Goal: Task Accomplishment & Management: Use online tool/utility

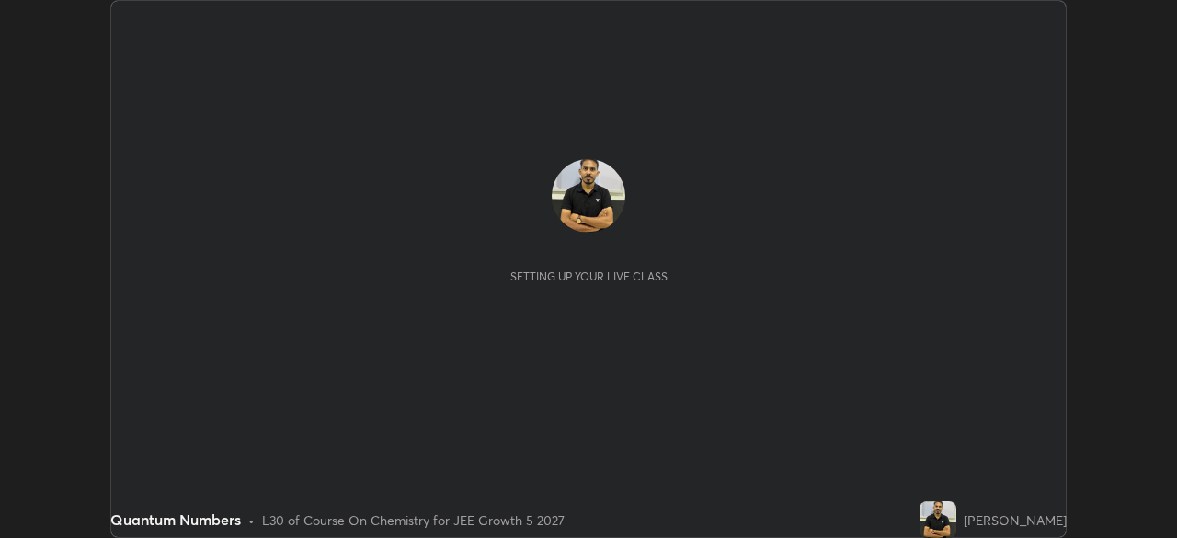
scroll to position [538, 1176]
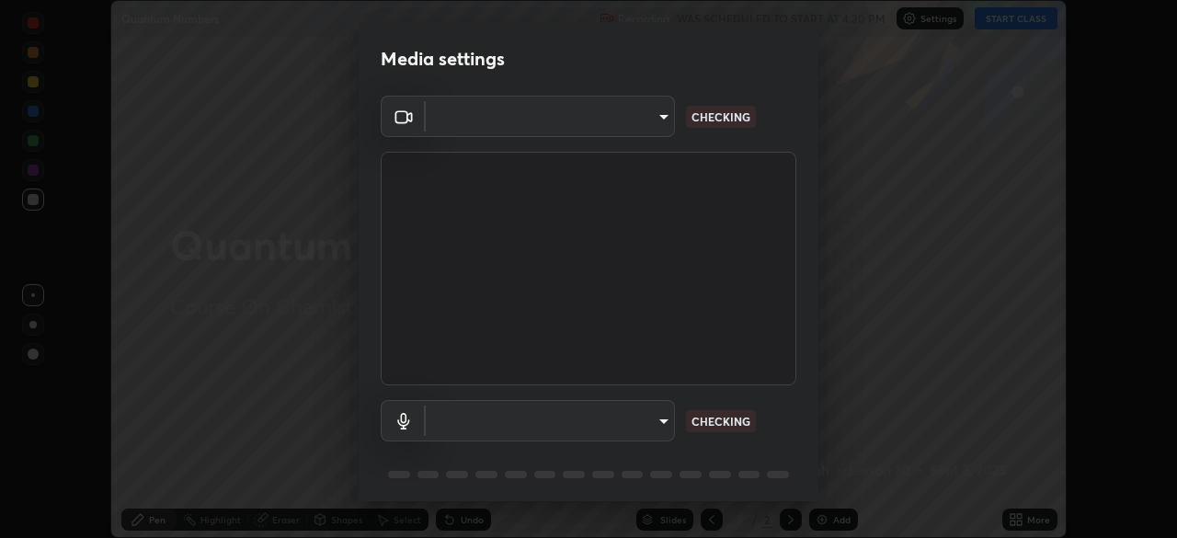
type input "ff6465fa9df79667cbc62c535247bcea1c521269595c4cf6ed44ce5b5e03fba8"
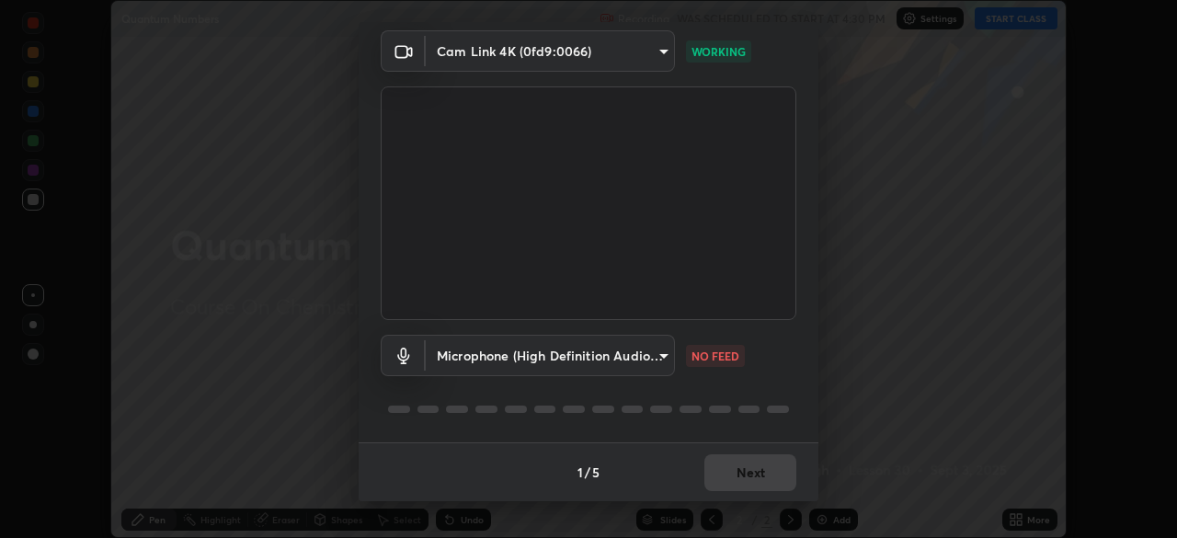
click at [646, 358] on body "Erase all Quantum Numbers Recording WAS SCHEDULED TO START AT 4:30 PM Settings …" at bounding box center [588, 269] width 1177 height 538
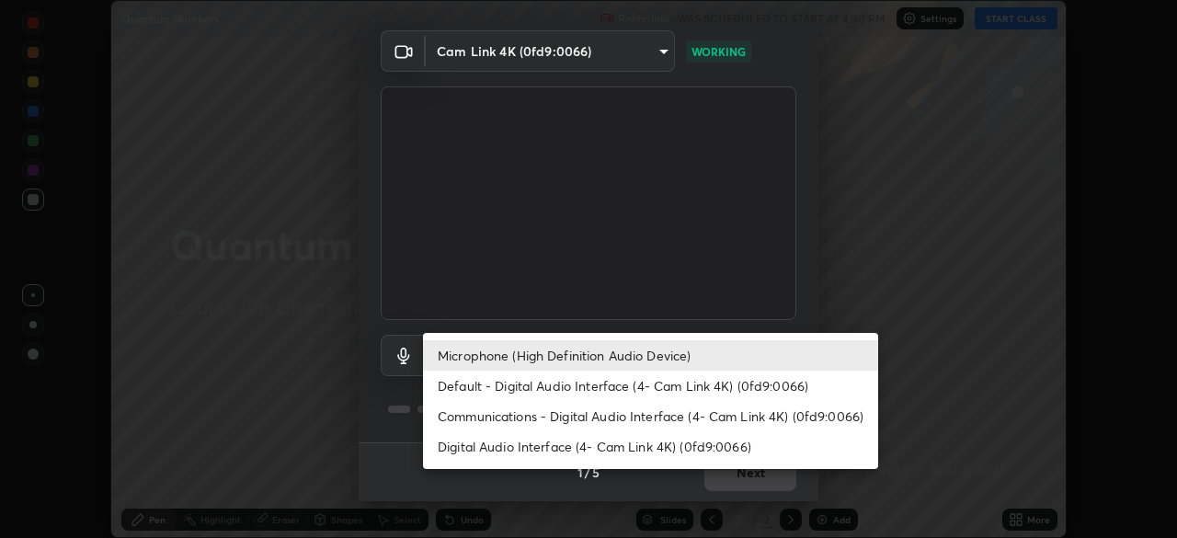
click at [620, 386] on li "Default - Digital Audio Interface (4- Cam Link 4K) (0fd9:0066)" at bounding box center [650, 386] width 455 height 30
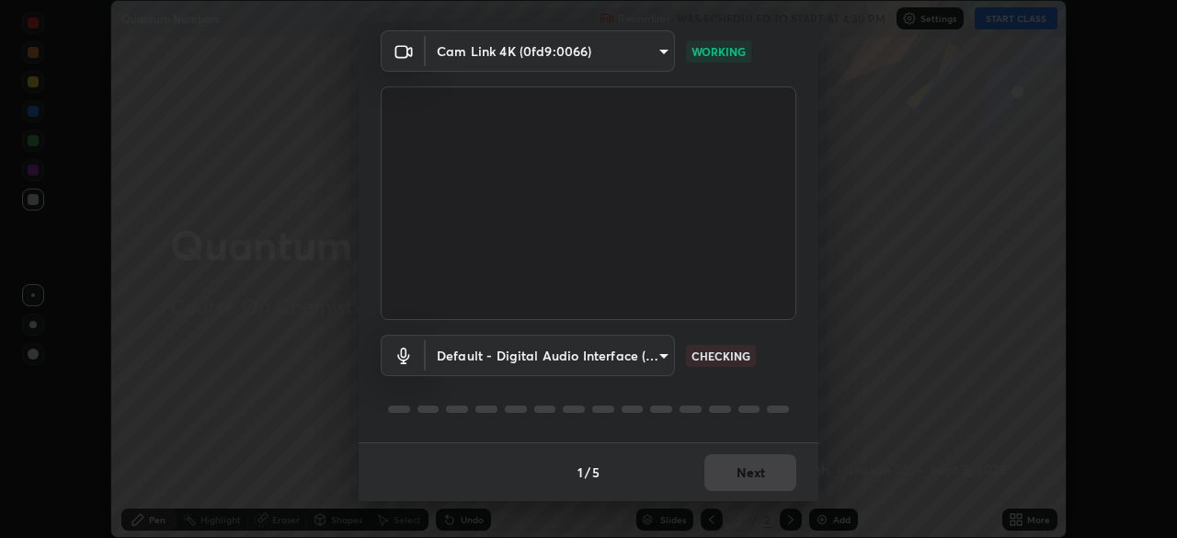
click at [616, 360] on body "Erase all Quantum Numbers Recording WAS SCHEDULED TO START AT 4:30 PM Settings …" at bounding box center [588, 269] width 1177 height 538
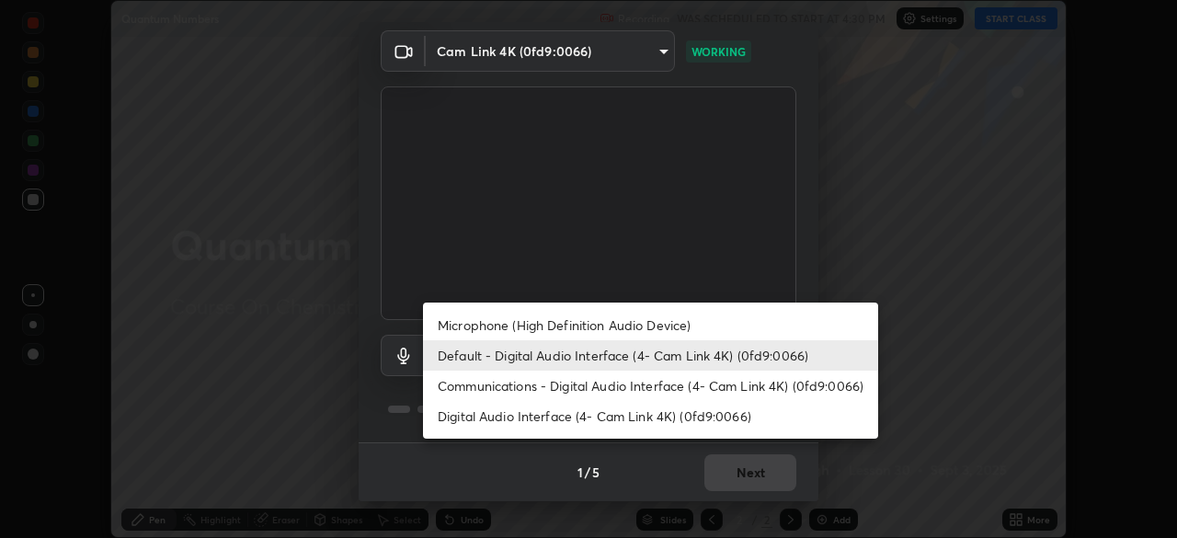
click at [619, 325] on li "Microphone (High Definition Audio Device)" at bounding box center [650, 325] width 455 height 30
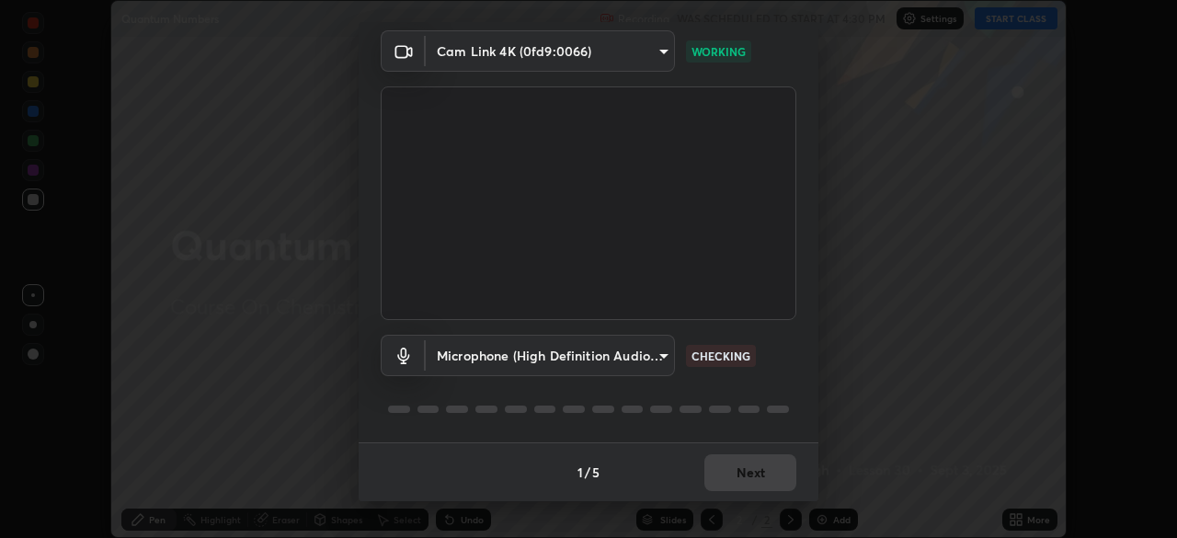
type input "1760e94969d05d9e6a4a5f41d74c24fddd4f9200c4cb69cb8f0aec69e86784a2"
click at [624, 60] on body "Erase all Quantum Numbers Recording WAS SCHEDULED TO START AT 4:30 PM Settings …" at bounding box center [588, 269] width 1177 height 538
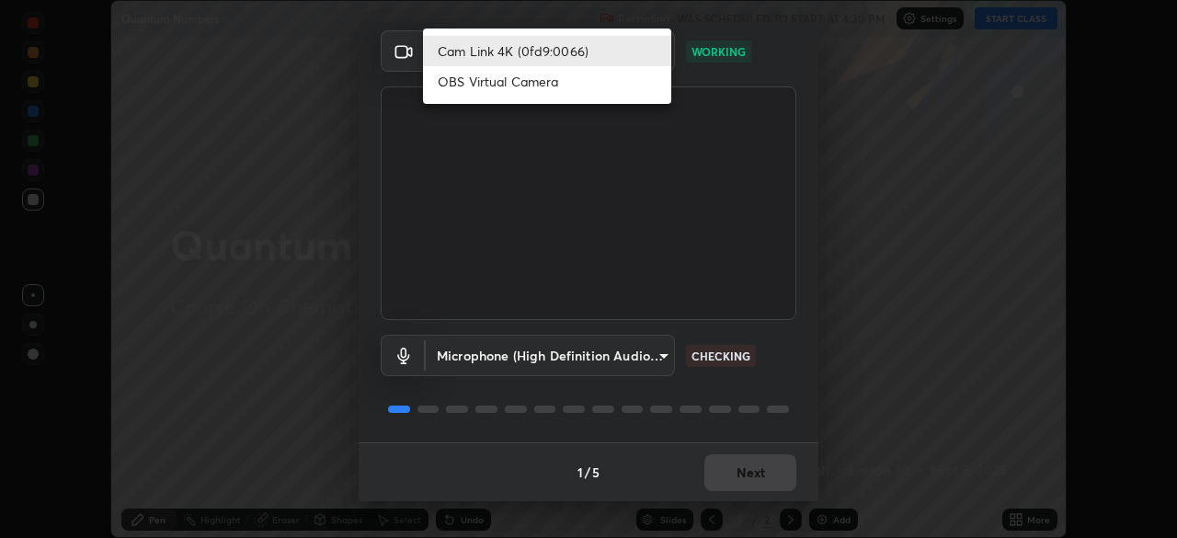
click at [626, 90] on li "OBS Virtual Camera" at bounding box center [547, 81] width 248 height 30
type input "91fc81280ff015045c4e3bf331395c12b8afa100e7c2b8bcdcc93ae085374a22"
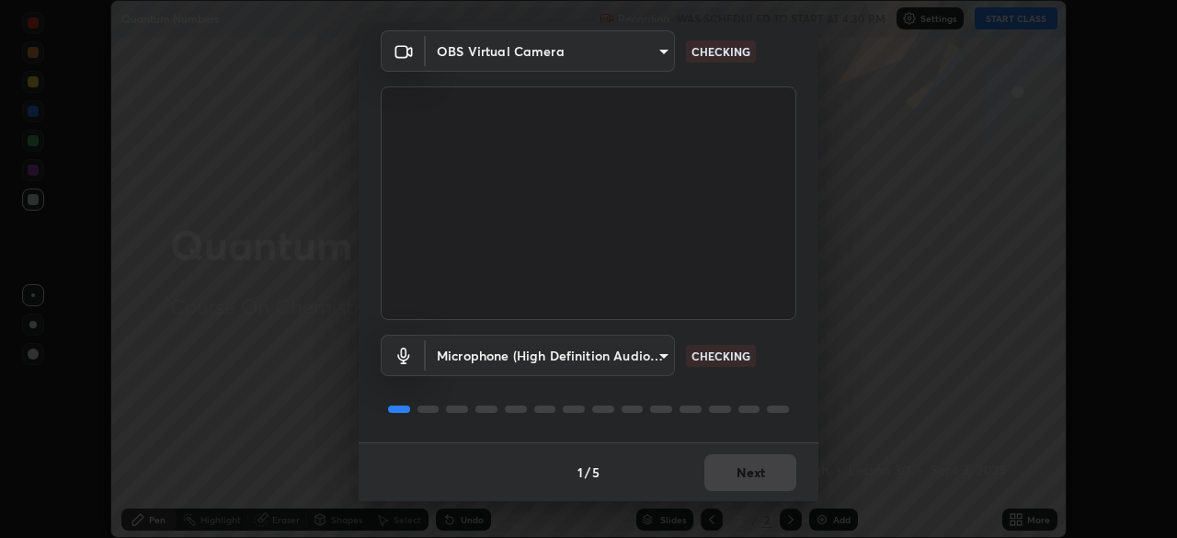
click at [641, 357] on body "Erase all Quantum Numbers Recording WAS SCHEDULED TO START AT 4:30 PM Settings …" at bounding box center [588, 269] width 1177 height 538
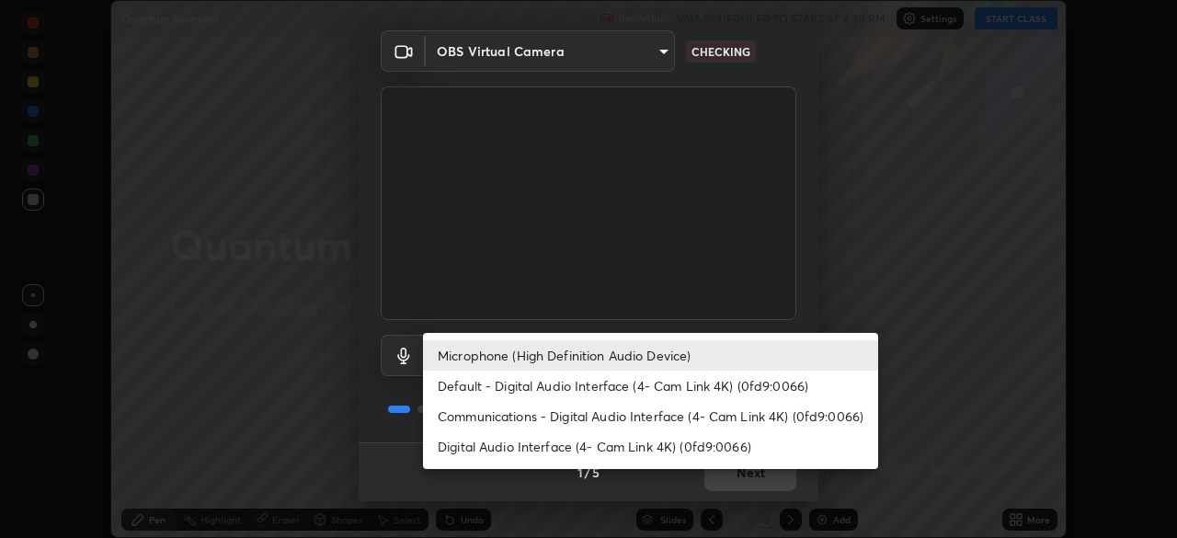
click at [723, 389] on li "Default - Digital Audio Interface (4- Cam Link 4K) (0fd9:0066)" at bounding box center [650, 386] width 455 height 30
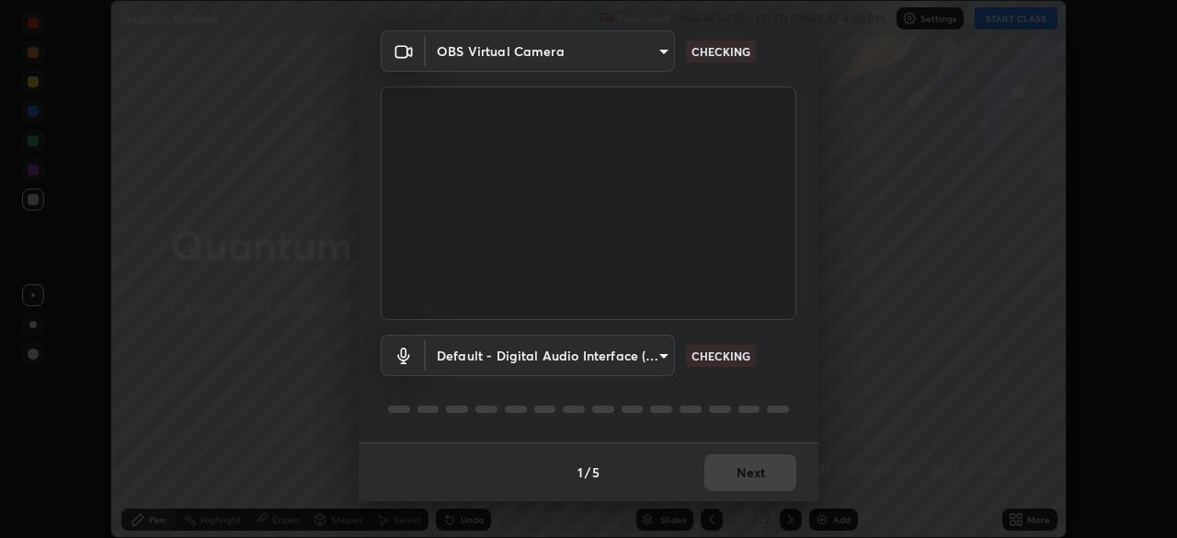
click at [648, 359] on body "Erase all Quantum Numbers Recording WAS SCHEDULED TO START AT 4:30 PM Settings …" at bounding box center [588, 269] width 1177 height 538
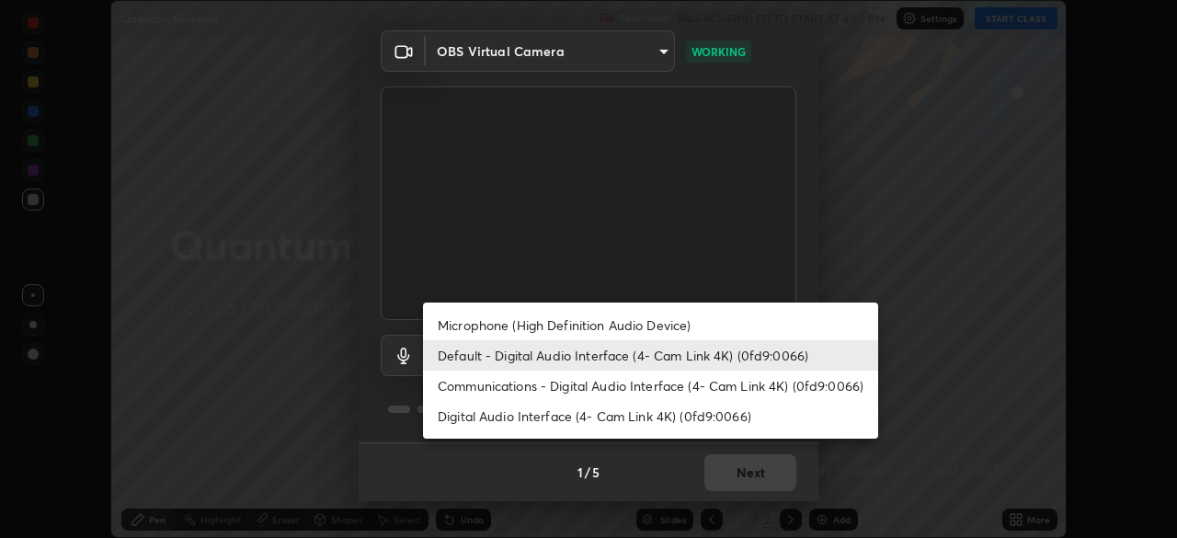
click at [530, 50] on div at bounding box center [588, 269] width 1177 height 538
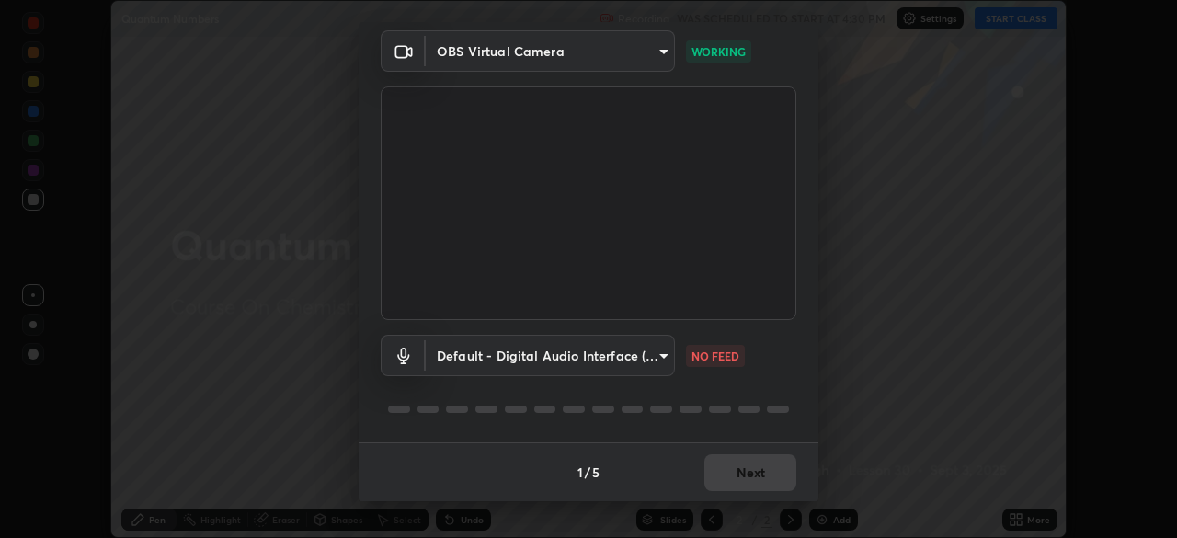
click at [594, 53] on body "Erase all Quantum Numbers Recording WAS SCHEDULED TO START AT 4:30 PM Settings …" at bounding box center [588, 269] width 1177 height 538
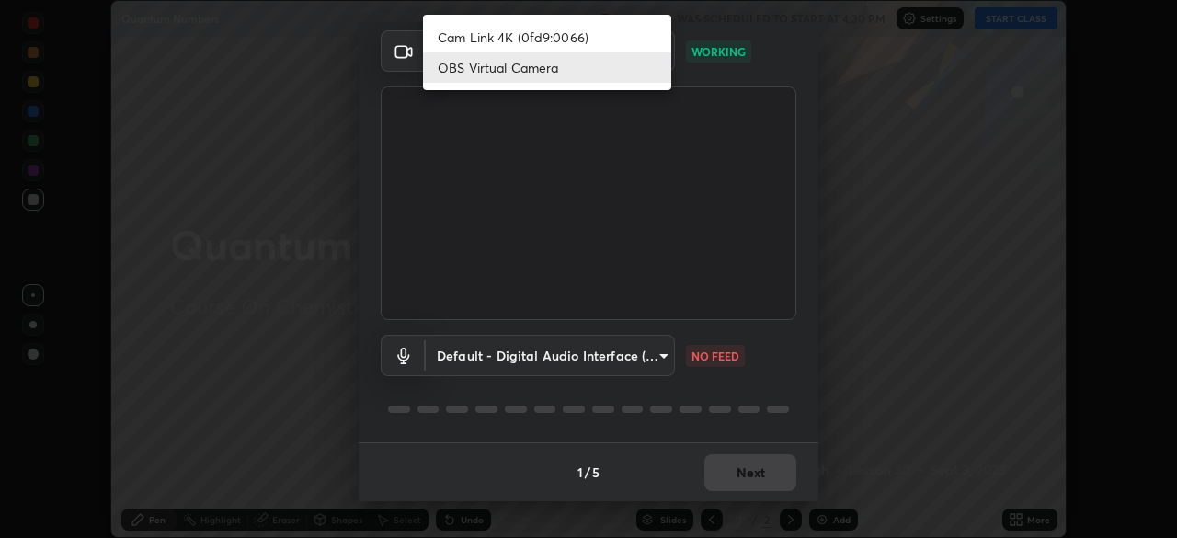
click at [901, 184] on div at bounding box center [588, 269] width 1177 height 538
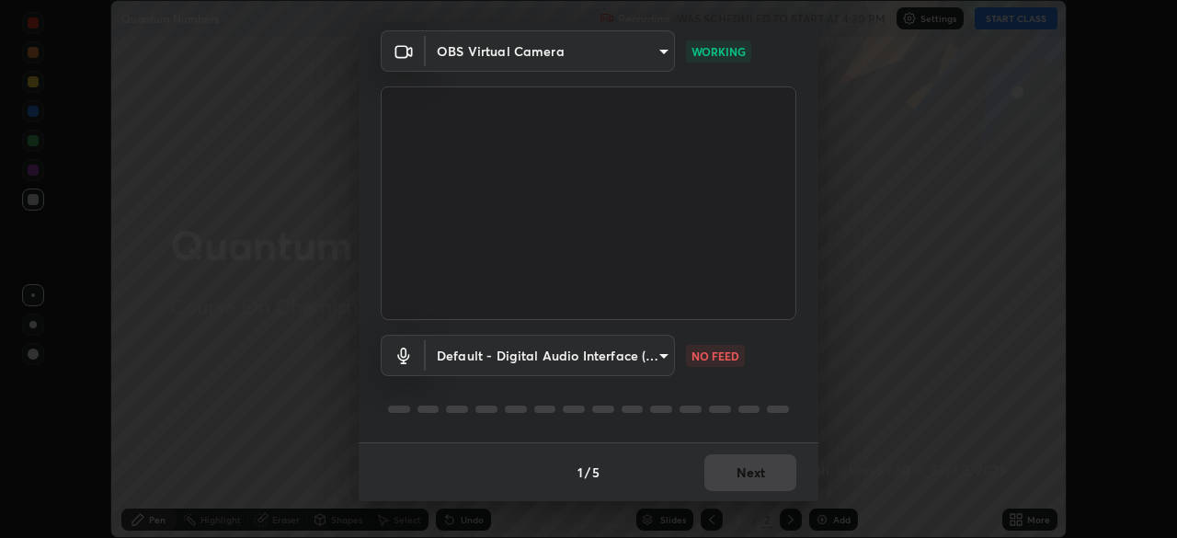
click at [642, 359] on body "Erase all Quantum Numbers Recording WAS SCHEDULED TO START AT 4:30 PM Settings …" at bounding box center [588, 269] width 1177 height 538
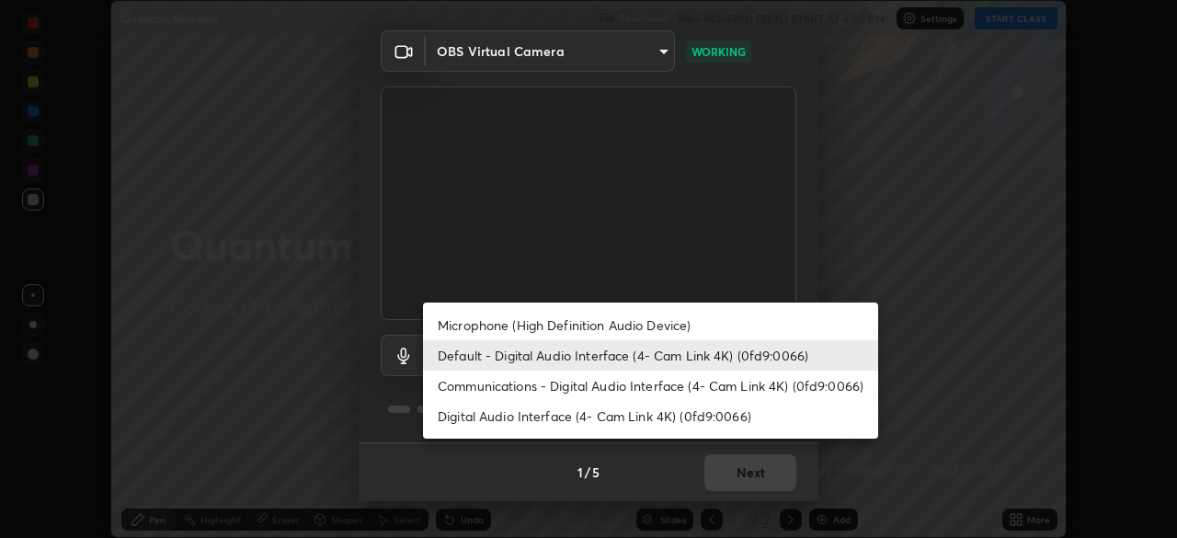
click at [604, 331] on li "Microphone (High Definition Audio Device)" at bounding box center [650, 325] width 455 height 30
type input "1760e94969d05d9e6a4a5f41d74c24fddd4f9200c4cb69cb8f0aec69e86784a2"
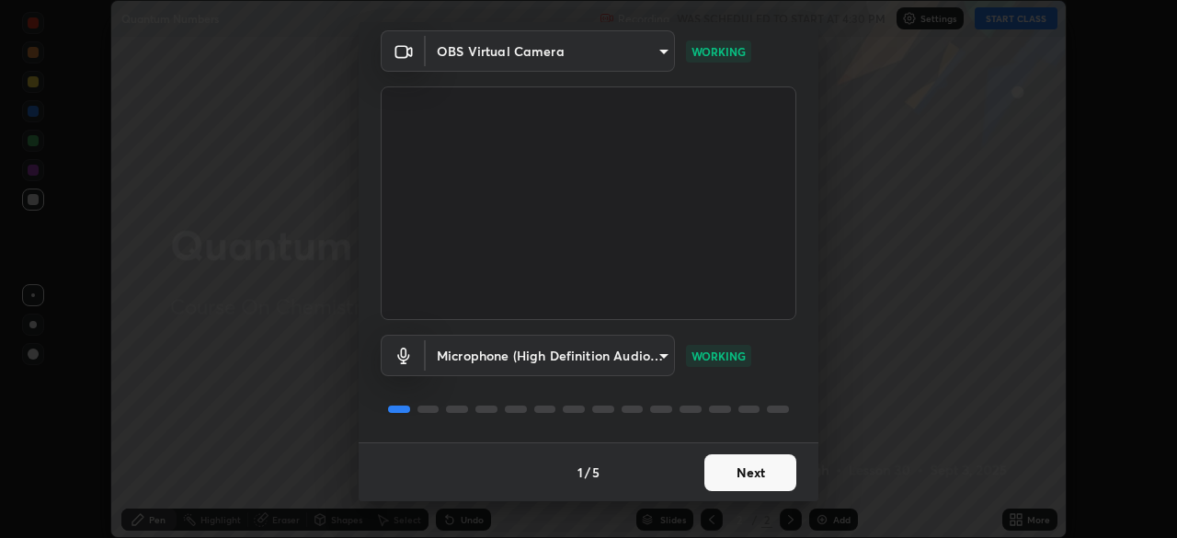
click at [770, 470] on button "Next" at bounding box center [750, 472] width 92 height 37
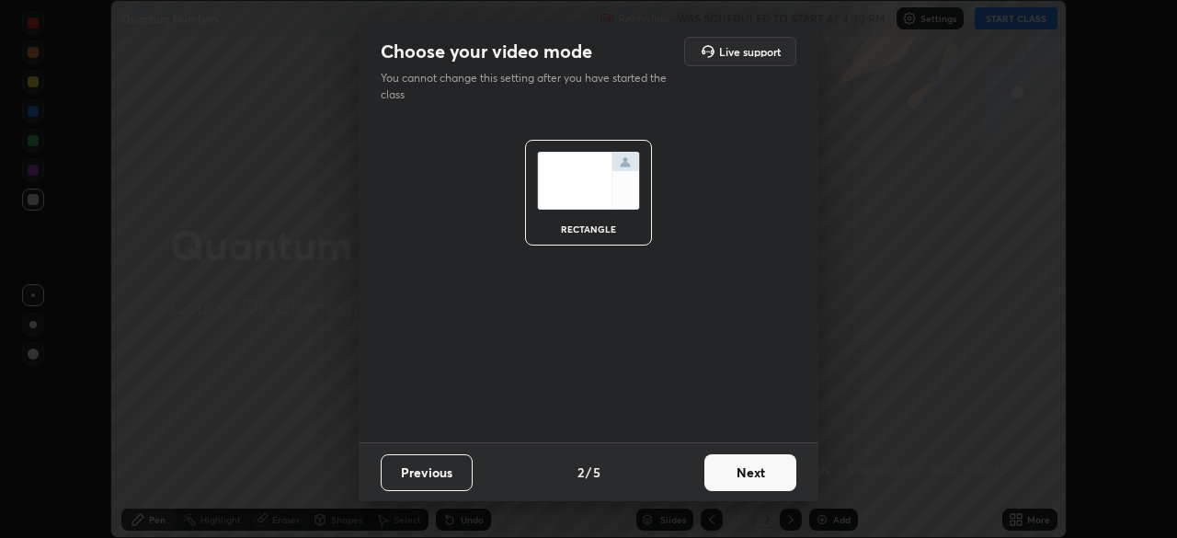
scroll to position [0, 0]
click at [780, 472] on button "Next" at bounding box center [750, 472] width 92 height 37
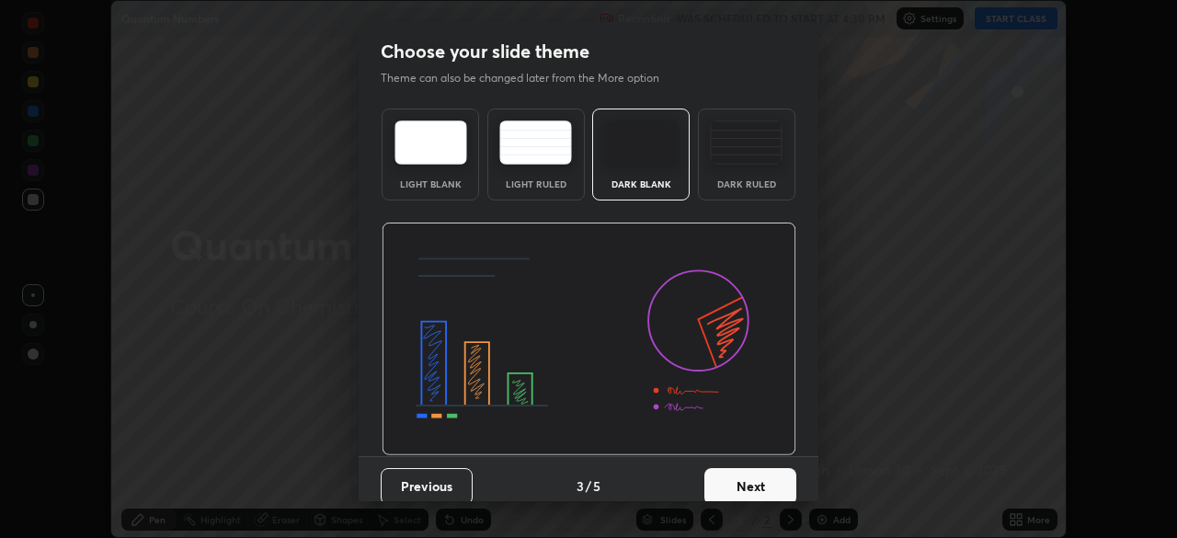
click at [783, 479] on button "Next" at bounding box center [750, 486] width 92 height 37
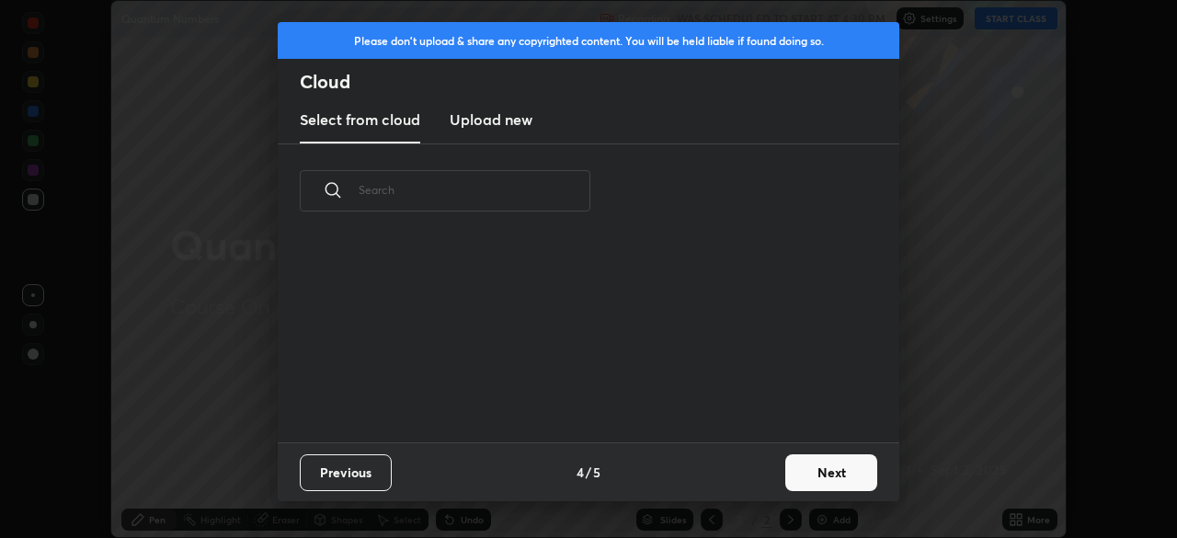
click at [817, 470] on button "Next" at bounding box center [831, 472] width 92 height 37
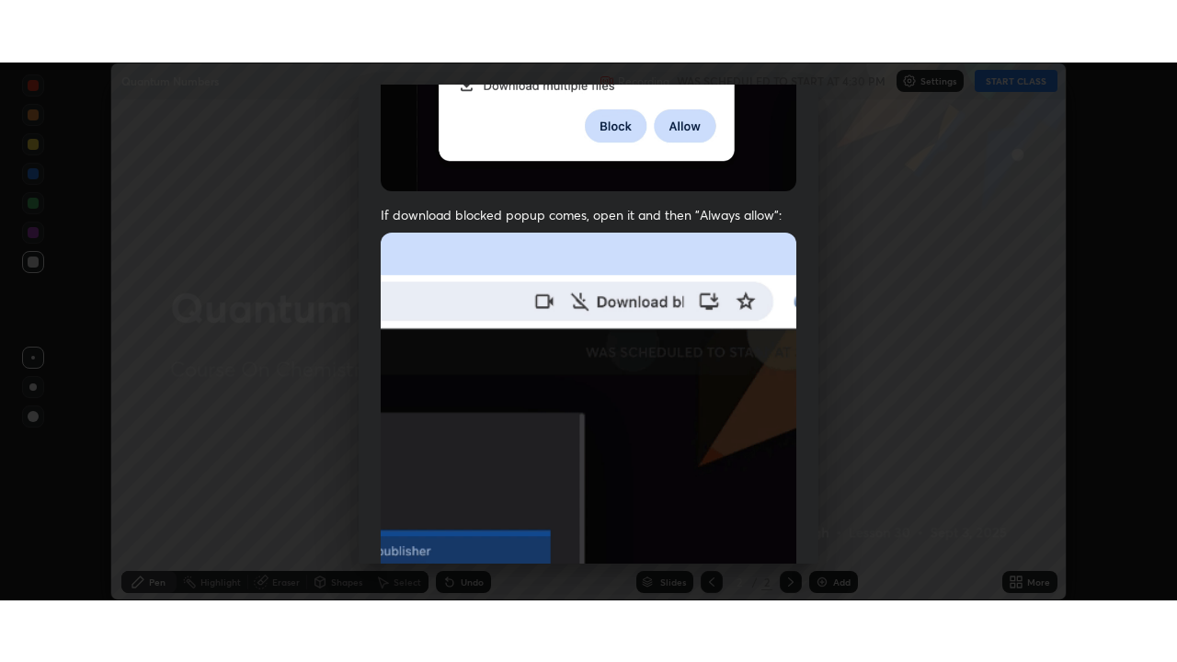
scroll to position [440, 0]
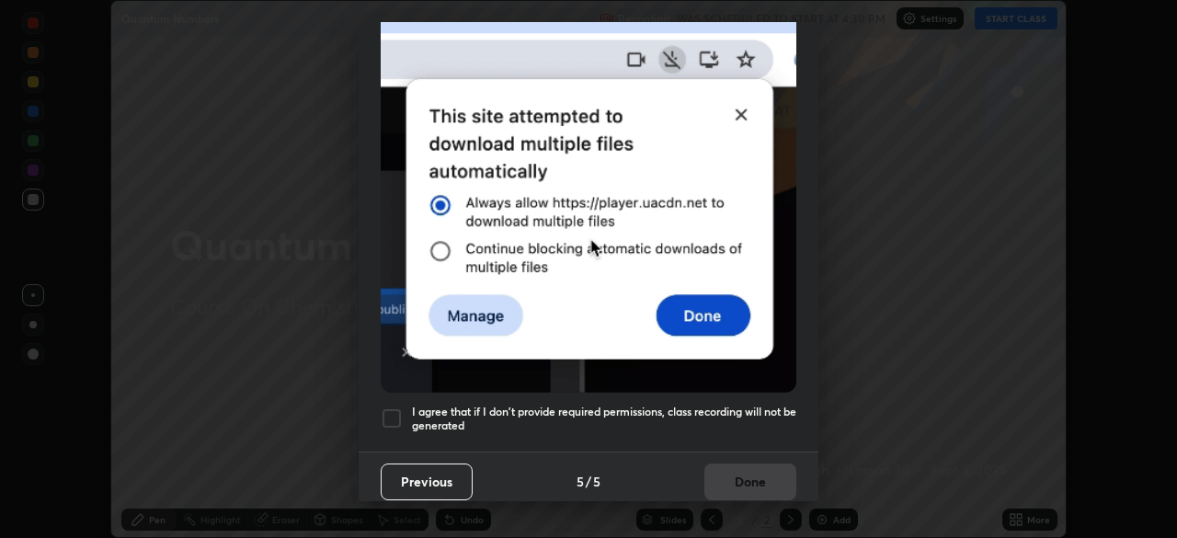
click at [389, 409] on div at bounding box center [392, 418] width 22 height 22
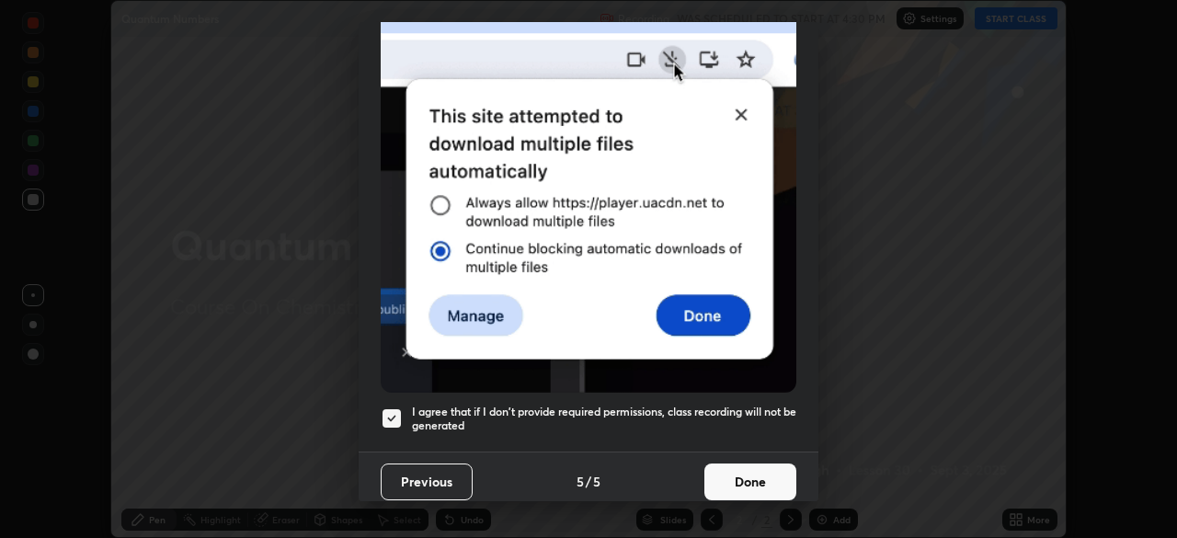
click at [744, 473] on button "Done" at bounding box center [750, 481] width 92 height 37
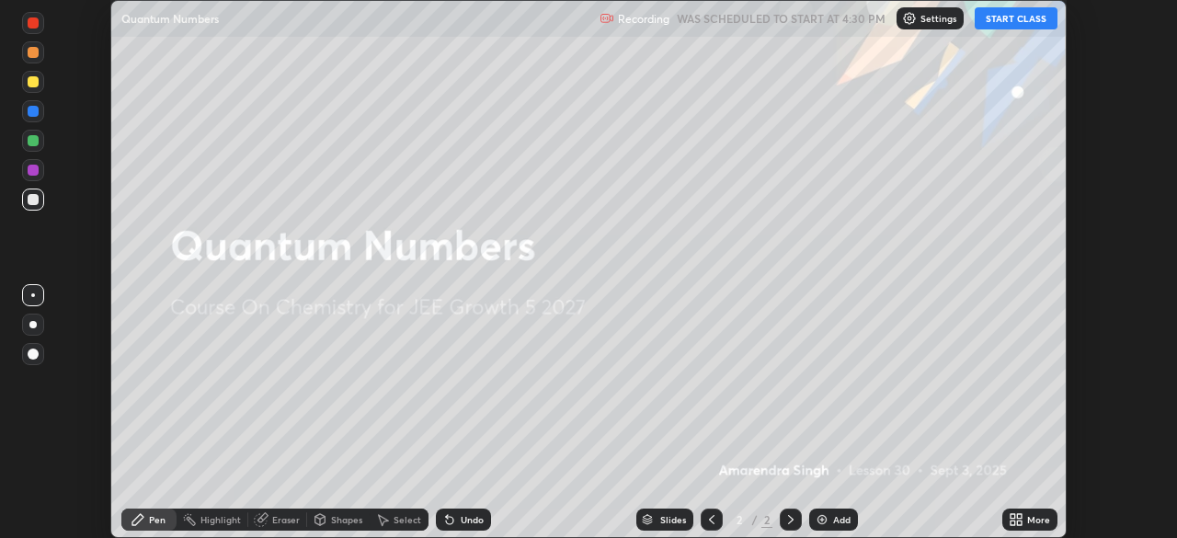
click at [1002, 521] on div "More" at bounding box center [1029, 519] width 55 height 22
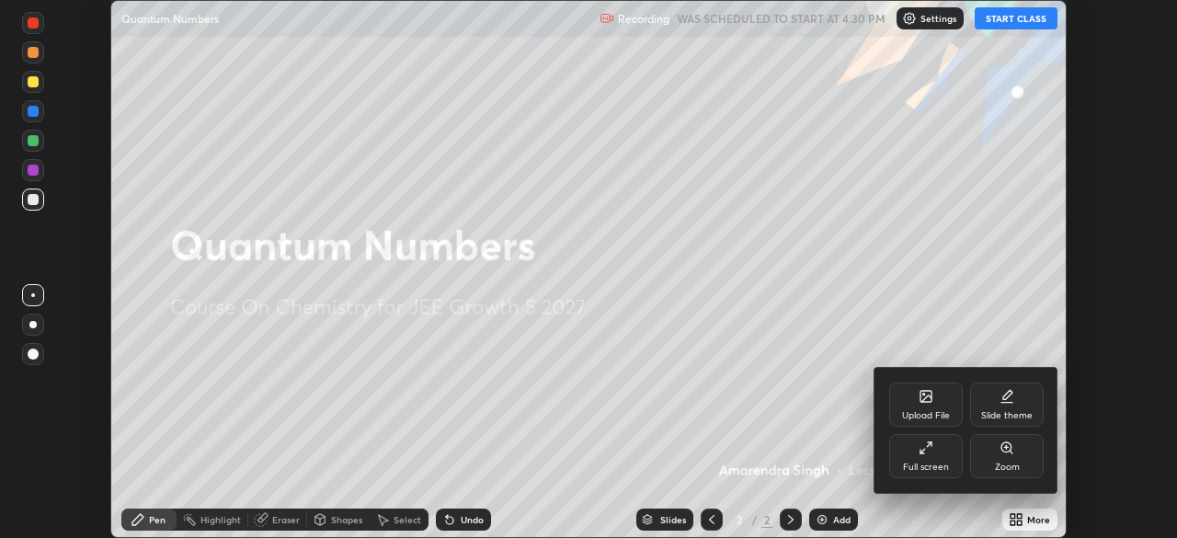
click at [924, 463] on div "Full screen" at bounding box center [926, 466] width 46 height 9
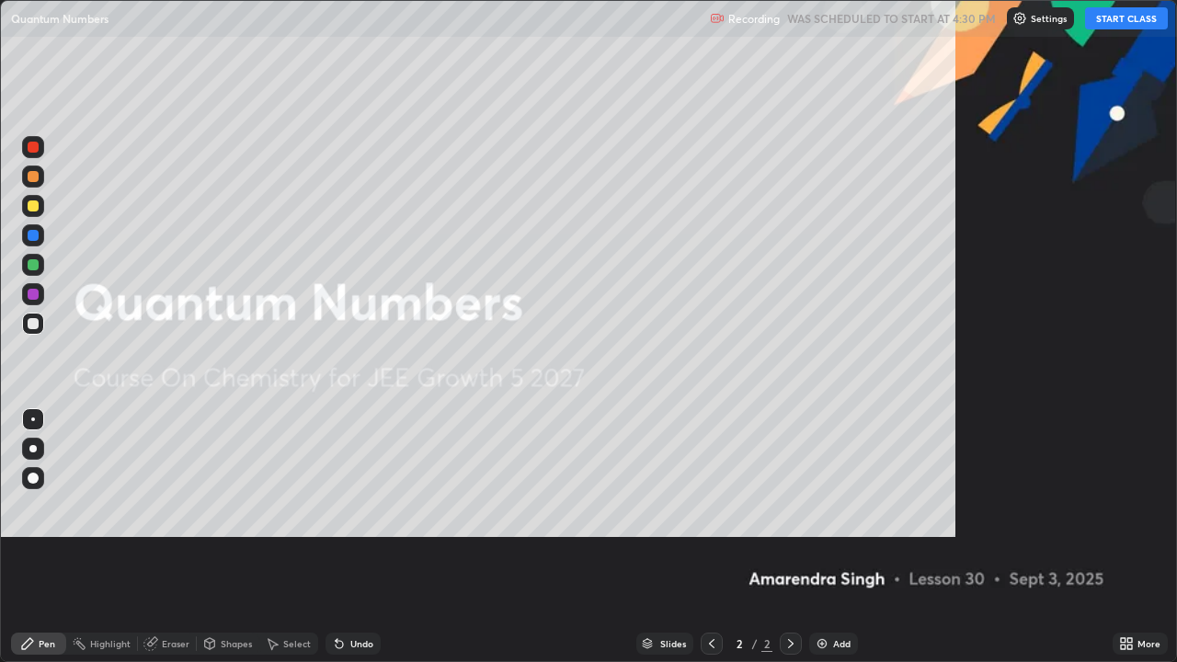
scroll to position [662, 1177]
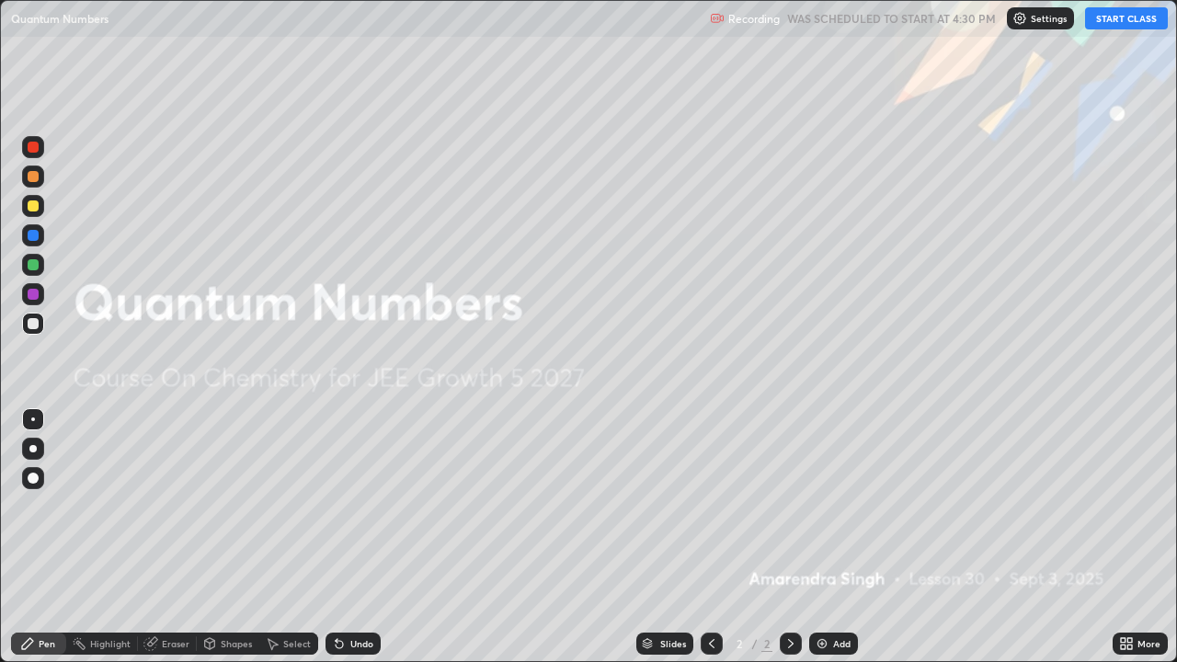
click at [1151, 24] on button "START CLASS" at bounding box center [1126, 18] width 83 height 22
click at [831, 537] on div "Add" at bounding box center [833, 644] width 49 height 22
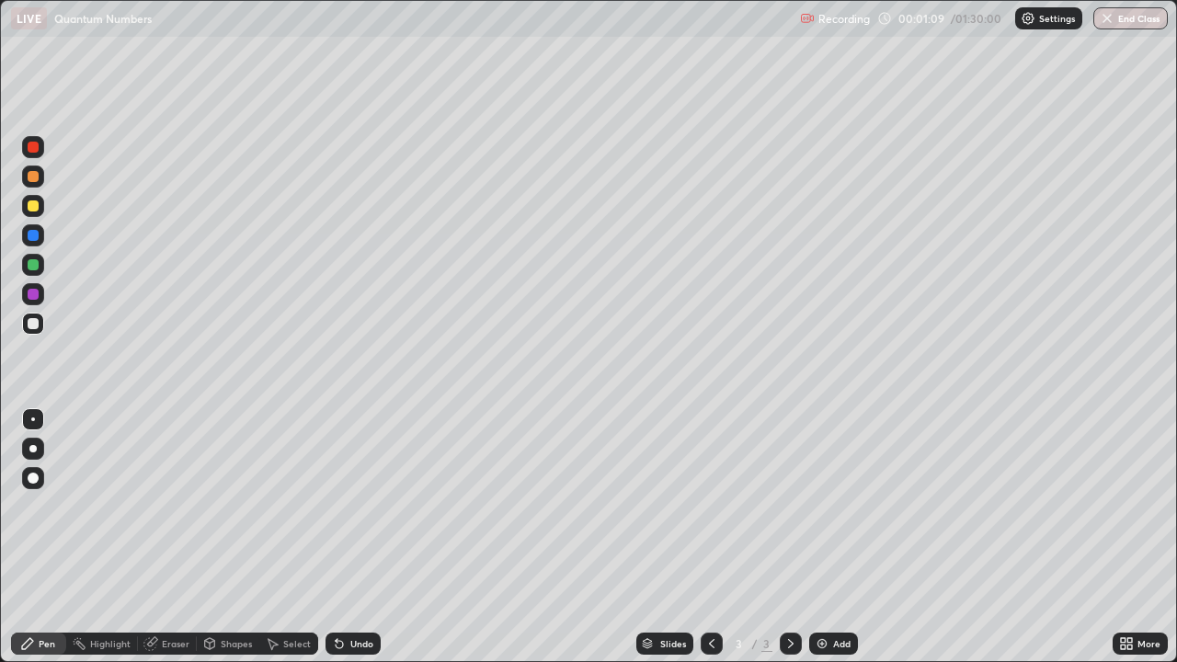
click at [29, 149] on div at bounding box center [33, 147] width 11 height 11
click at [40, 325] on div at bounding box center [33, 324] width 22 height 22
click at [38, 299] on div at bounding box center [33, 294] width 22 height 22
click at [361, 537] on div "Undo" at bounding box center [361, 643] width 23 height 9
click at [359, 537] on div "Undo" at bounding box center [361, 643] width 23 height 9
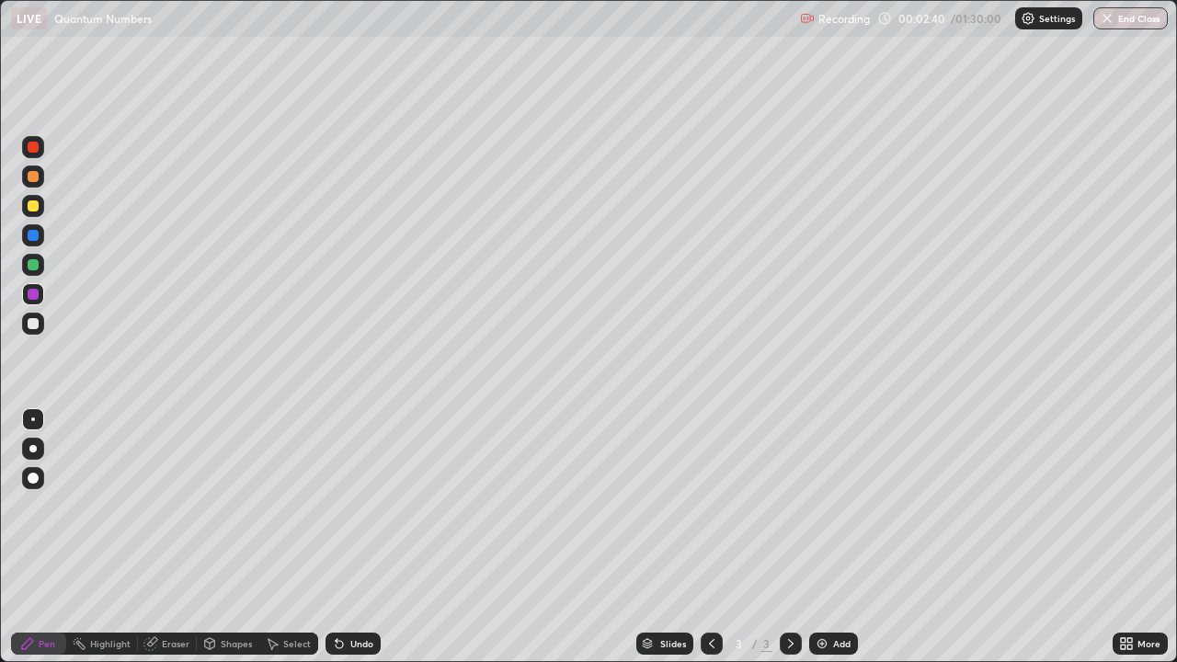
click at [29, 268] on div at bounding box center [33, 264] width 11 height 11
click at [369, 537] on div "Undo" at bounding box center [361, 643] width 23 height 9
click at [366, 537] on div "Undo" at bounding box center [361, 643] width 23 height 9
click at [829, 537] on div "Add" at bounding box center [833, 644] width 49 height 22
click at [36, 142] on div at bounding box center [33, 147] width 11 height 11
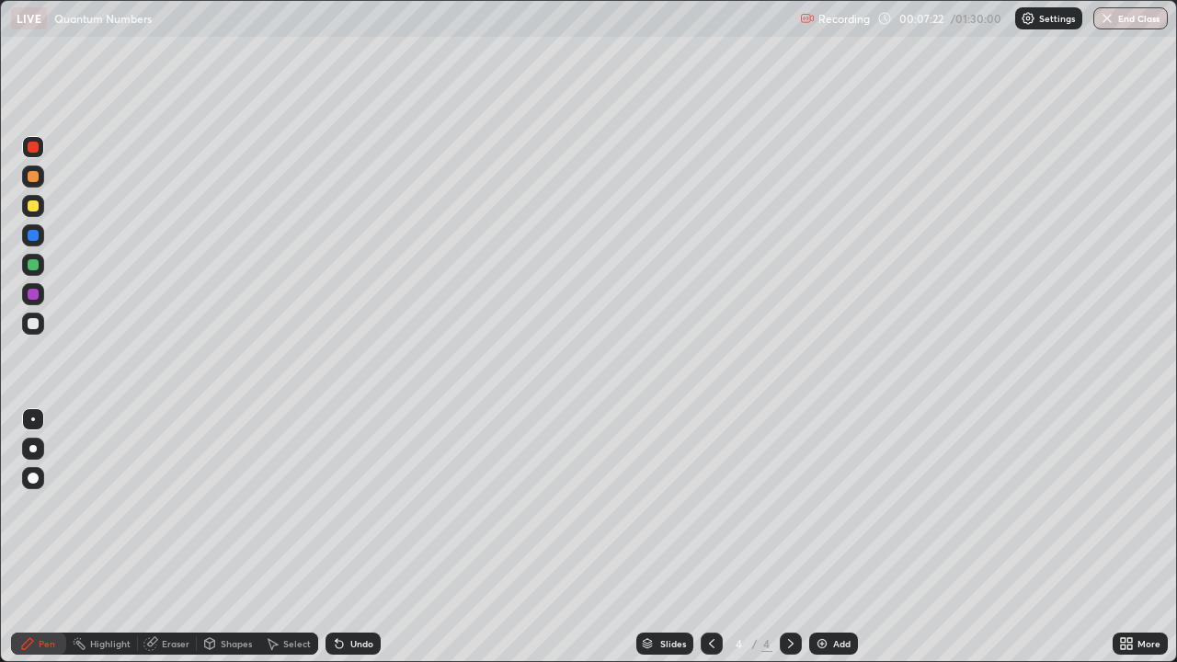
click at [33, 177] on div at bounding box center [33, 176] width 11 height 11
click at [839, 537] on div "Add" at bounding box center [841, 643] width 17 height 9
click at [32, 266] on div at bounding box center [33, 264] width 11 height 11
click at [34, 206] on div at bounding box center [33, 205] width 11 height 11
click at [342, 537] on icon at bounding box center [339, 643] width 15 height 15
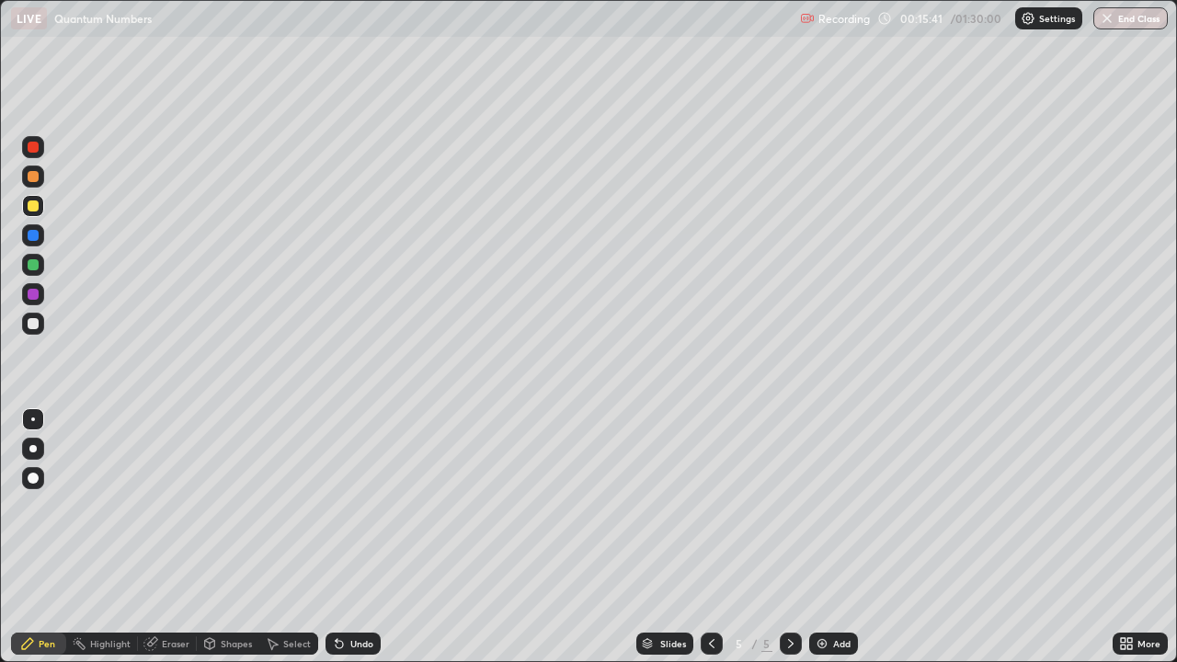
click at [33, 324] on div at bounding box center [33, 323] width 11 height 11
click at [35, 235] on div at bounding box center [33, 235] width 11 height 11
click at [824, 537] on img at bounding box center [822, 643] width 15 height 15
click at [29, 157] on div at bounding box center [33, 147] width 22 height 22
click at [362, 537] on div "Undo" at bounding box center [361, 643] width 23 height 9
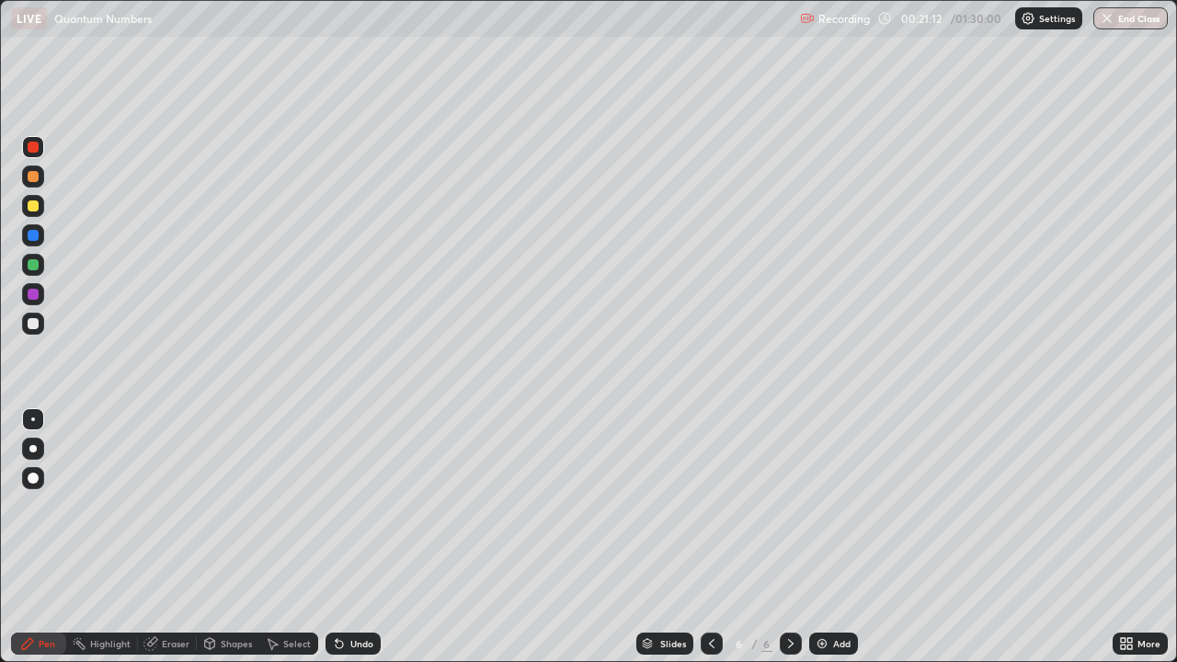
click at [38, 173] on div at bounding box center [33, 176] width 11 height 11
click at [154, 537] on icon at bounding box center [150, 644] width 12 height 12
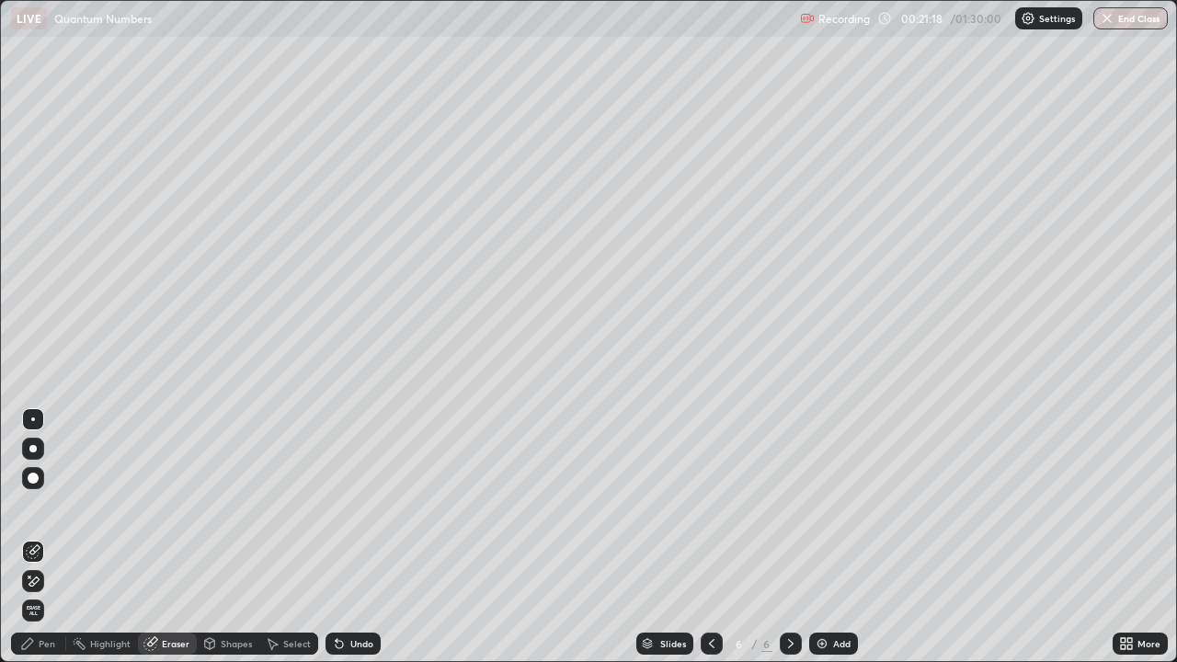
click at [30, 537] on icon at bounding box center [27, 643] width 11 height 11
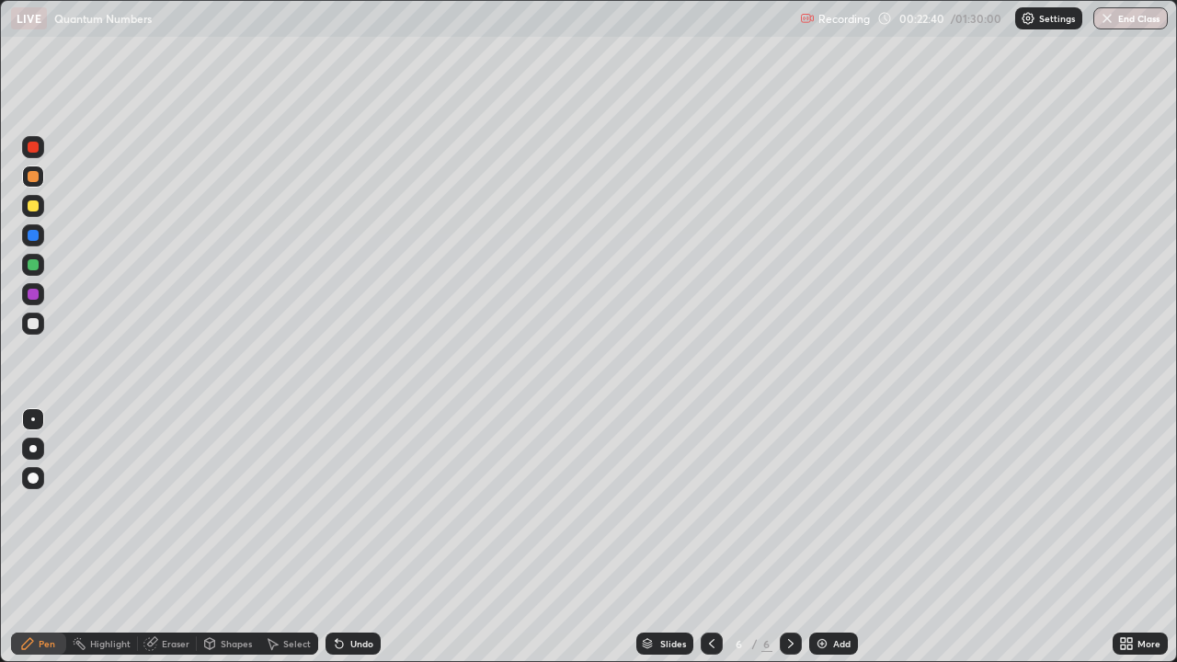
click at [33, 325] on div at bounding box center [33, 323] width 11 height 11
click at [29, 297] on div at bounding box center [33, 294] width 11 height 11
click at [364, 537] on div "Undo" at bounding box center [361, 643] width 23 height 9
click at [29, 332] on div at bounding box center [33, 324] width 22 height 22
click at [0, 537] on div "Setting up your live class" at bounding box center [588, 331] width 1177 height 662
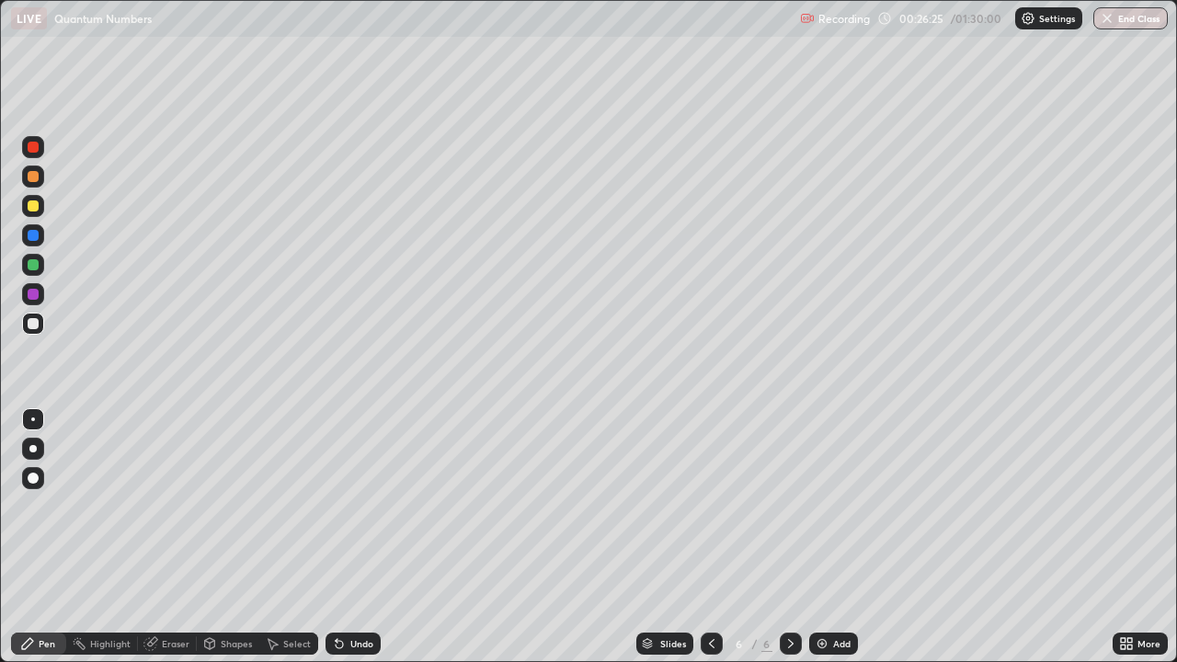
click at [835, 537] on div "Add" at bounding box center [841, 643] width 17 height 9
click at [35, 293] on div at bounding box center [33, 294] width 11 height 11
click at [710, 537] on icon at bounding box center [711, 643] width 15 height 15
click at [789, 537] on icon at bounding box center [790, 643] width 15 height 15
click at [715, 537] on icon at bounding box center [711, 643] width 15 height 15
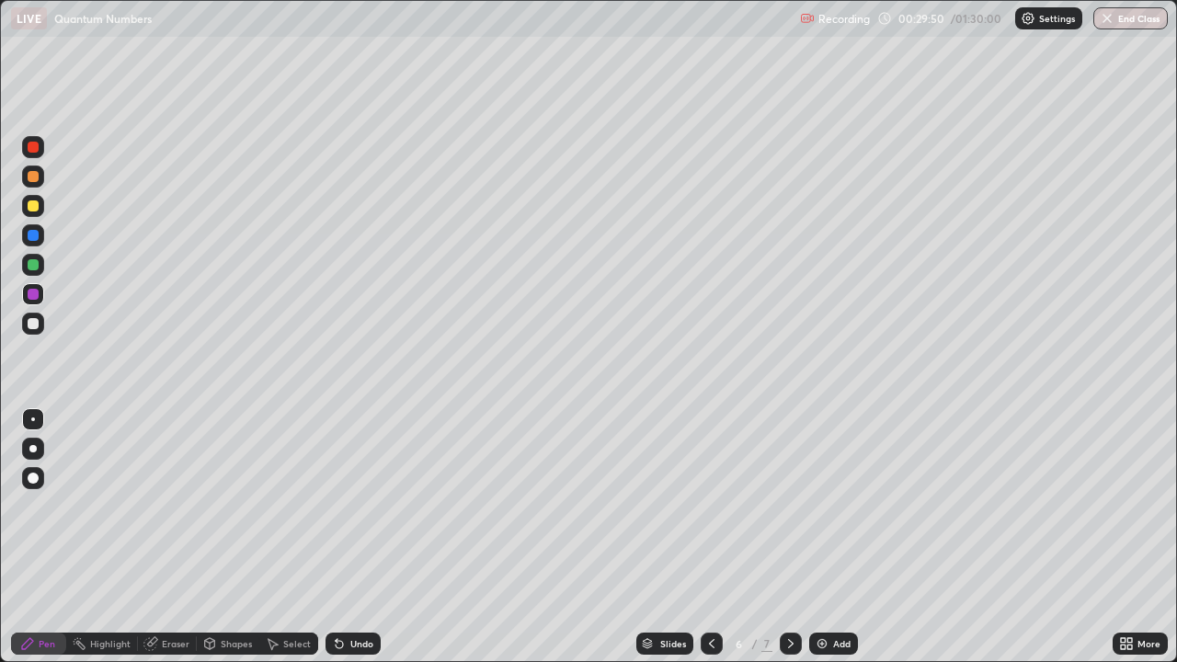
click at [789, 537] on icon at bounding box center [790, 643] width 15 height 15
click at [29, 266] on div at bounding box center [33, 264] width 11 height 11
click at [38, 297] on div at bounding box center [33, 294] width 11 height 11
click at [838, 537] on div "Add" at bounding box center [841, 643] width 17 height 9
click at [33, 236] on div at bounding box center [33, 235] width 11 height 11
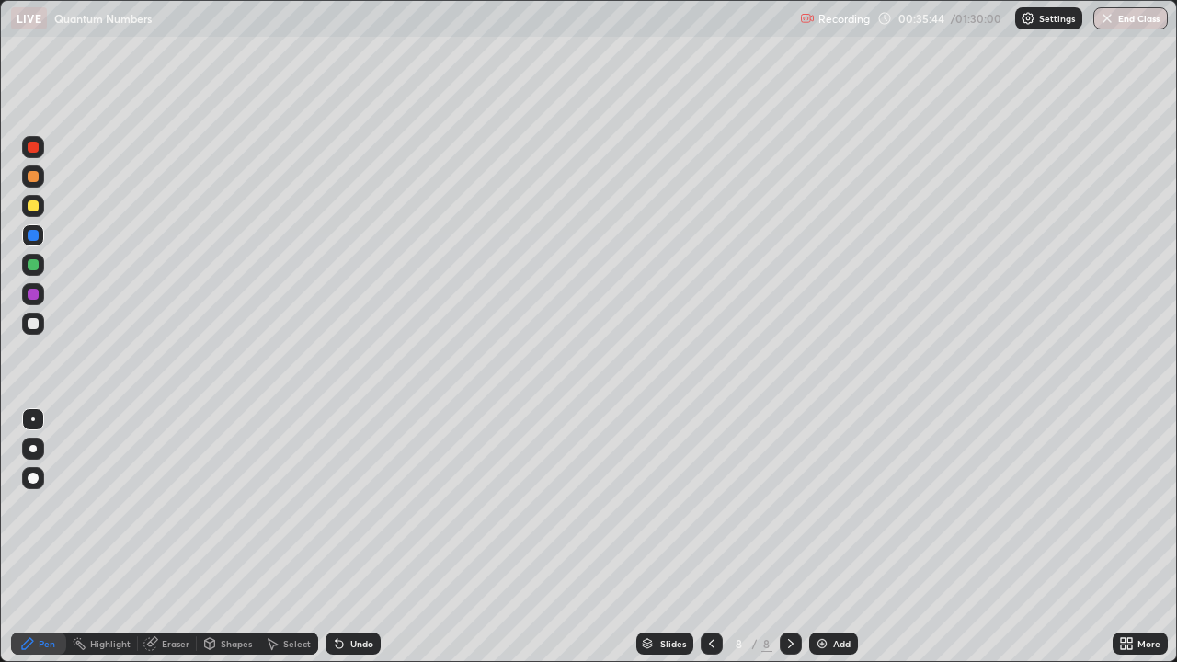
click at [826, 537] on img at bounding box center [822, 643] width 15 height 15
click at [40, 144] on div at bounding box center [33, 147] width 22 height 22
click at [41, 182] on div at bounding box center [33, 176] width 22 height 22
click at [40, 326] on div at bounding box center [33, 324] width 22 height 22
click at [33, 295] on div at bounding box center [33, 294] width 11 height 11
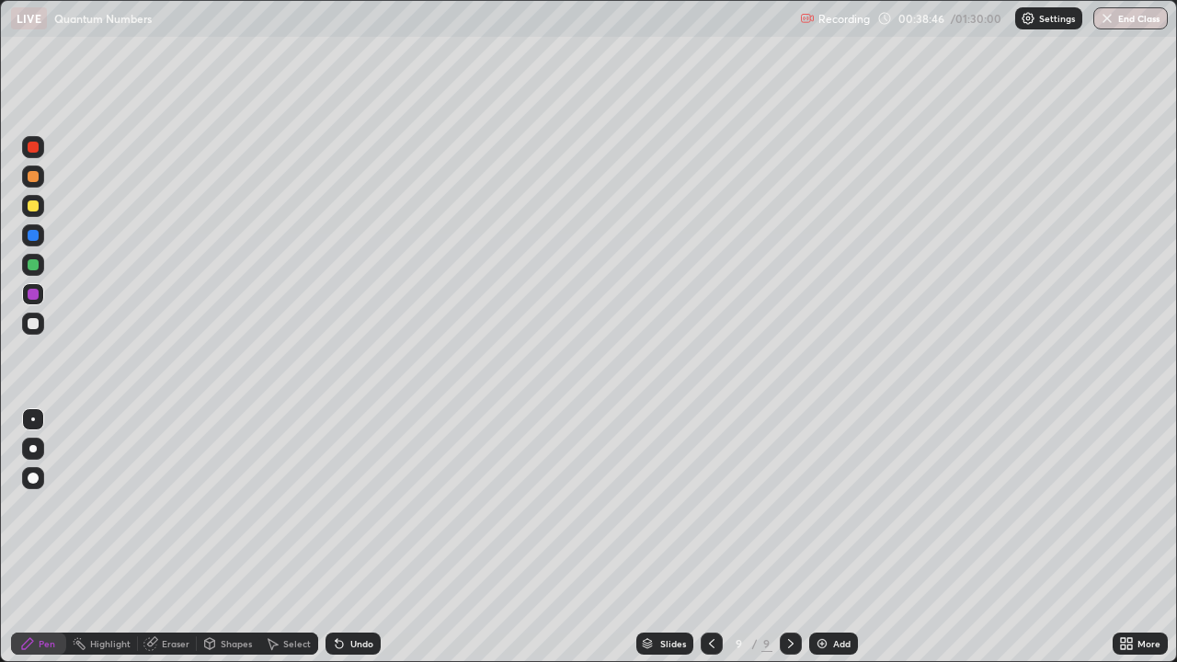
click at [833, 537] on div "Add" at bounding box center [841, 643] width 17 height 9
click at [37, 148] on div at bounding box center [33, 147] width 11 height 11
click at [40, 325] on div at bounding box center [33, 324] width 22 height 22
click at [32, 298] on div at bounding box center [33, 294] width 11 height 11
click at [29, 327] on div at bounding box center [33, 323] width 11 height 11
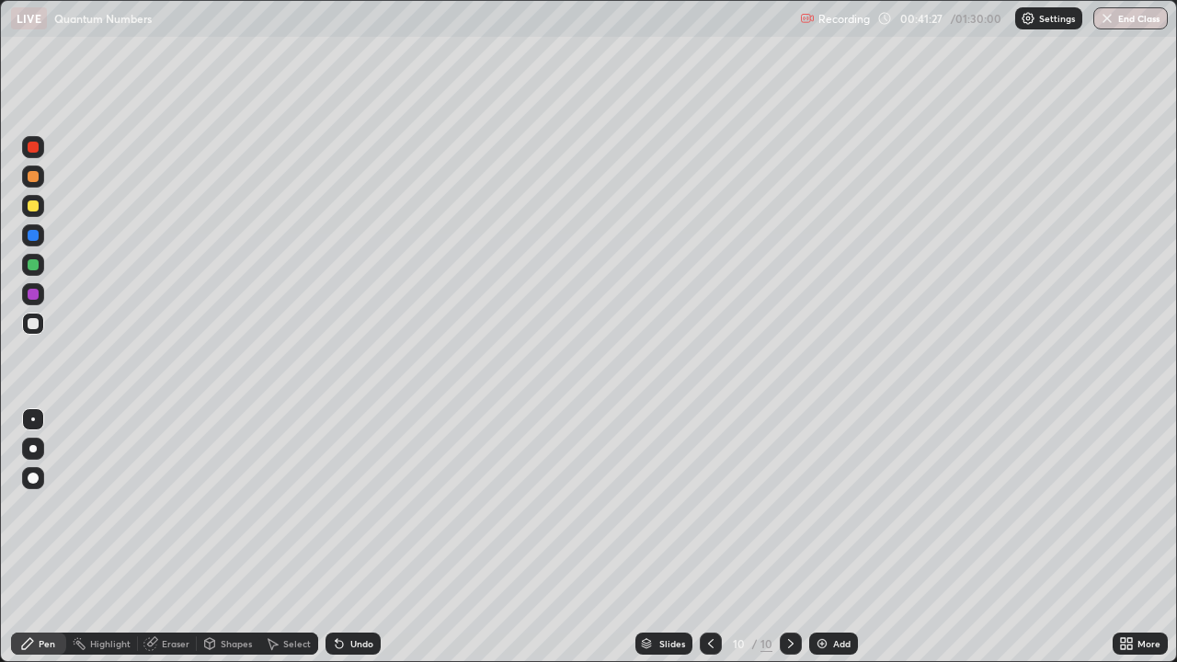
click at [32, 235] on div at bounding box center [33, 235] width 11 height 11
click at [356, 537] on div "Undo" at bounding box center [361, 643] width 23 height 9
click at [40, 331] on div at bounding box center [33, 324] width 22 height 22
click at [35, 211] on div at bounding box center [33, 205] width 11 height 11
click at [29, 316] on div at bounding box center [33, 324] width 22 height 22
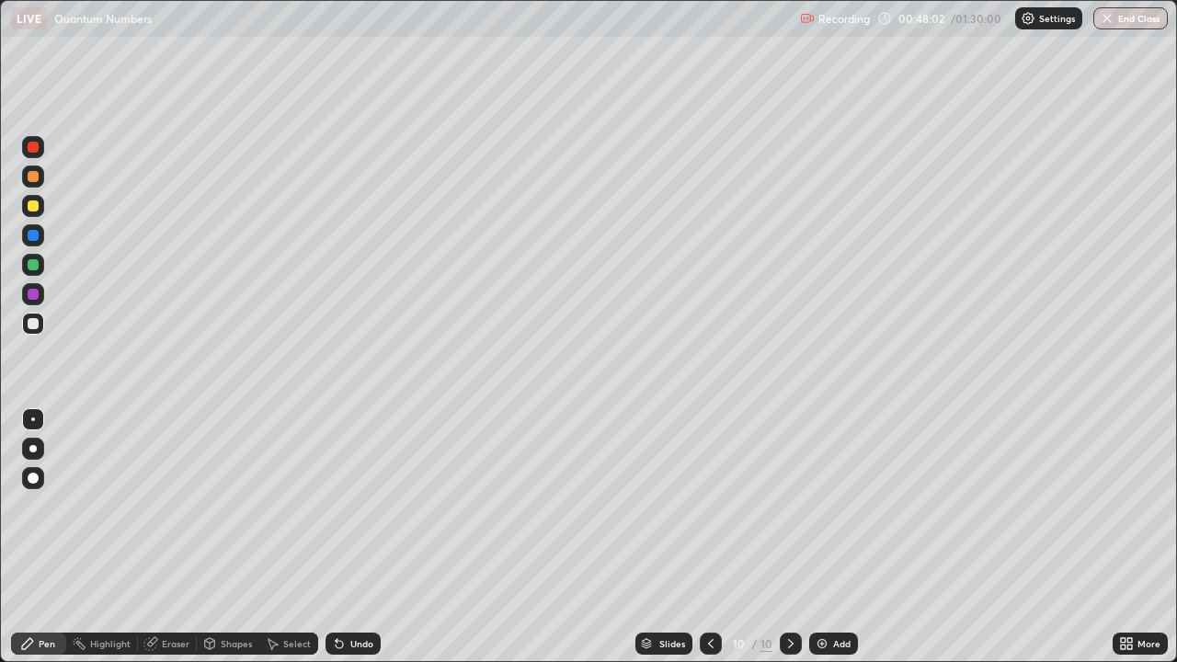
click at [839, 537] on div "Add" at bounding box center [841, 643] width 17 height 9
click at [33, 207] on div at bounding box center [33, 205] width 11 height 11
click at [373, 537] on div "Undo" at bounding box center [352, 644] width 55 height 22
click at [376, 537] on div "Undo" at bounding box center [352, 644] width 55 height 22
click at [375, 537] on div "Undo" at bounding box center [352, 644] width 55 height 22
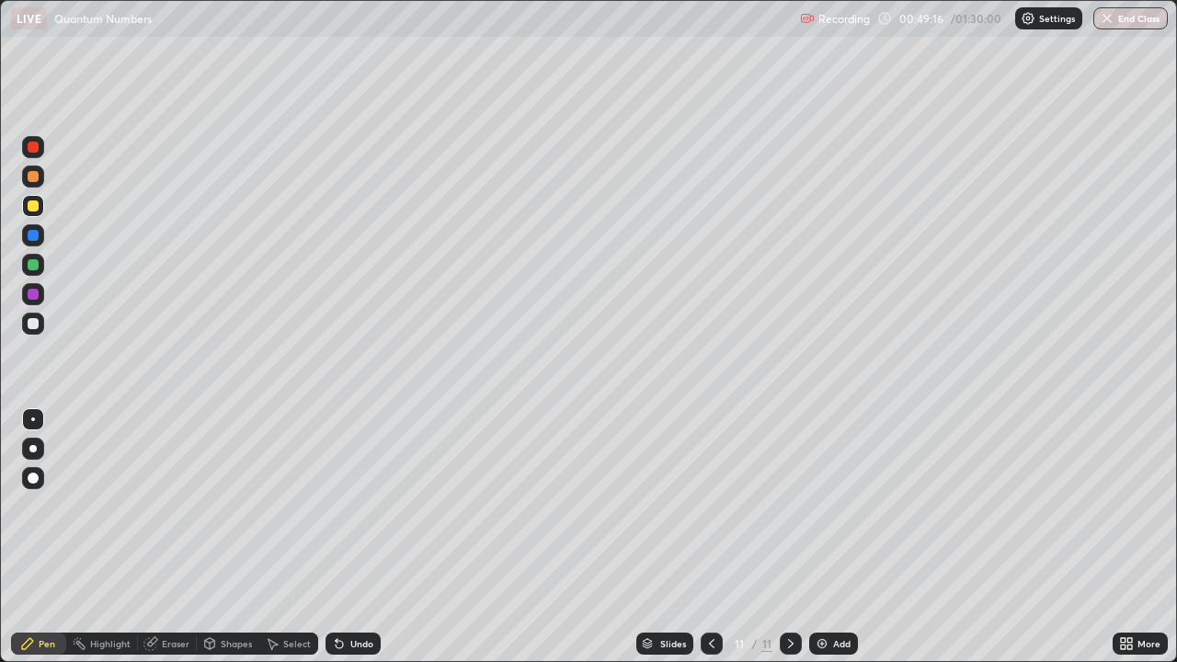
click at [377, 537] on div "Undo" at bounding box center [352, 644] width 55 height 22
click at [377, 537] on div "Undo" at bounding box center [349, 643] width 63 height 37
click at [370, 537] on div "Undo" at bounding box center [361, 643] width 23 height 9
click at [823, 537] on img at bounding box center [822, 643] width 15 height 15
click at [28, 149] on div at bounding box center [33, 147] width 11 height 11
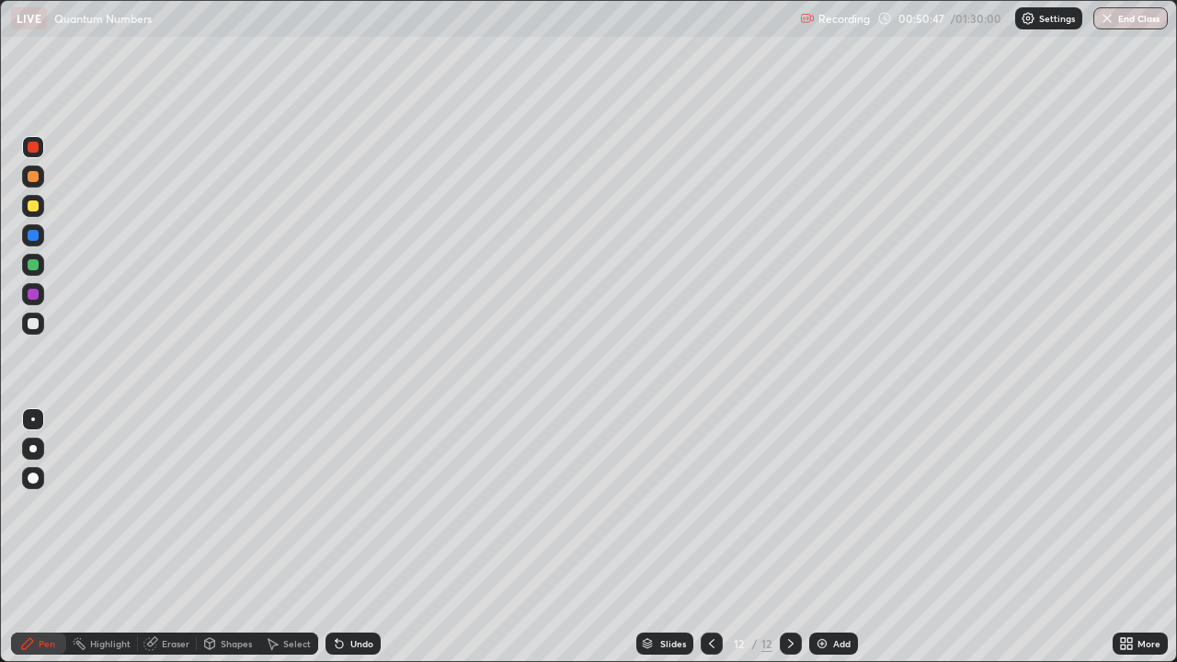
click at [34, 324] on div at bounding box center [33, 323] width 11 height 11
click at [350, 537] on div "Undo" at bounding box center [361, 643] width 23 height 9
click at [34, 331] on div at bounding box center [33, 324] width 22 height 22
click at [28, 298] on div at bounding box center [33, 294] width 11 height 11
click at [32, 325] on div at bounding box center [33, 323] width 11 height 11
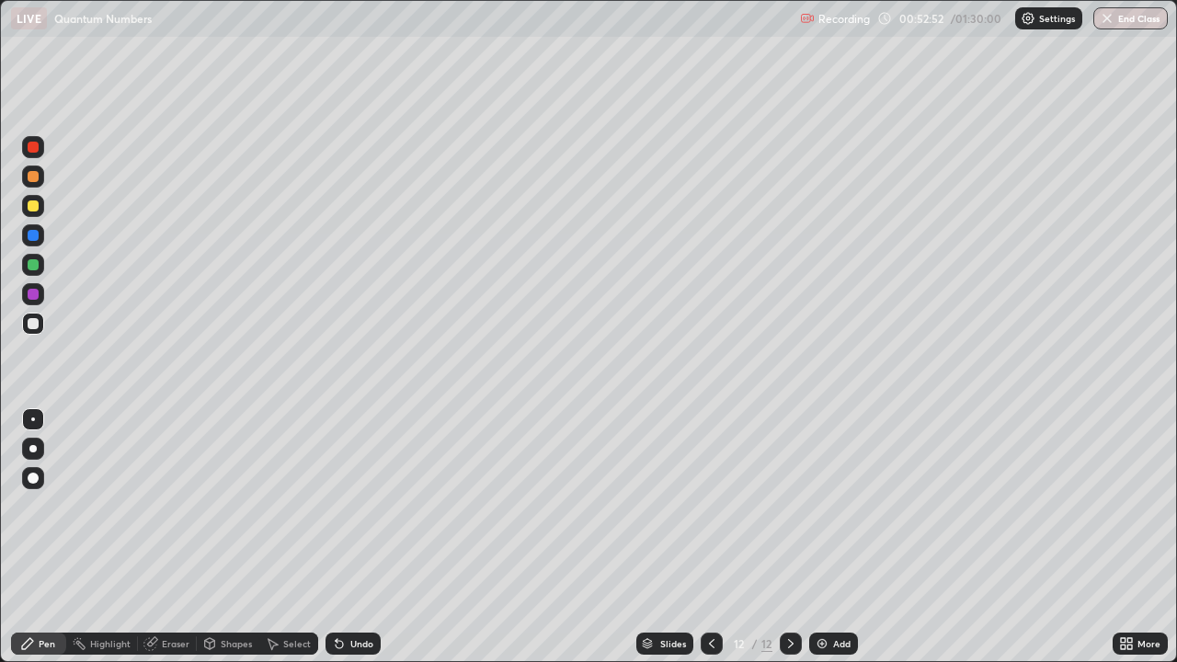
click at [40, 209] on div at bounding box center [33, 206] width 22 height 22
click at [821, 537] on div "Add" at bounding box center [833, 644] width 49 height 22
click at [709, 537] on icon at bounding box center [711, 643] width 15 height 15
click at [783, 537] on icon at bounding box center [790, 643] width 15 height 15
click at [31, 330] on div at bounding box center [33, 324] width 22 height 22
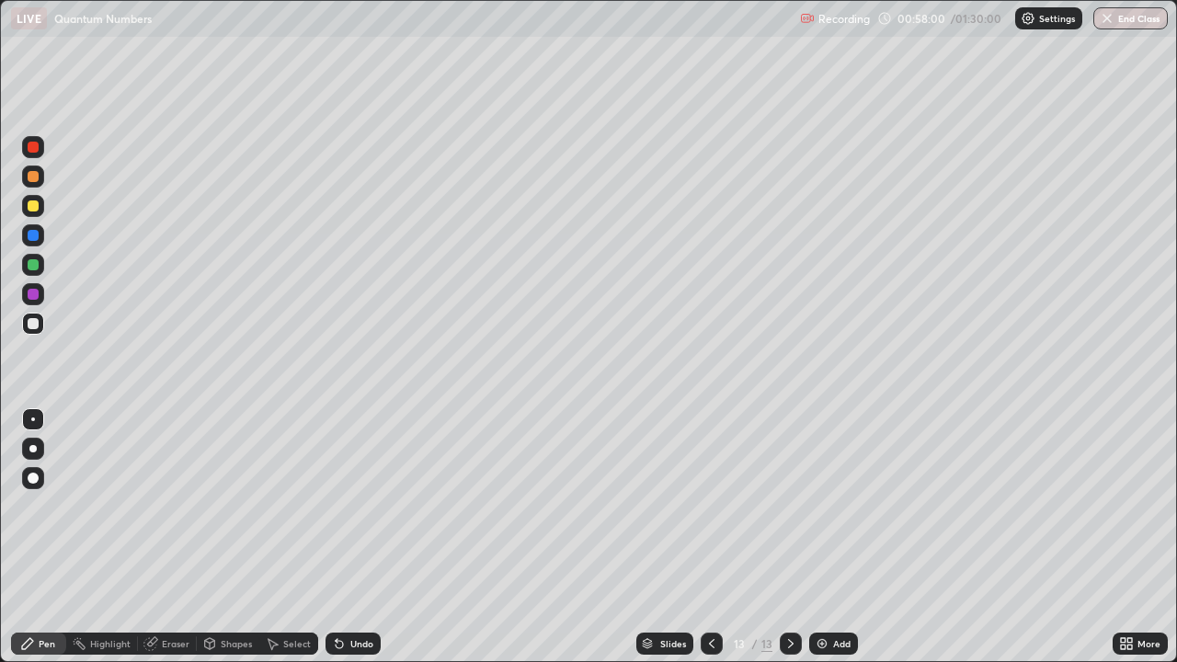
click at [40, 240] on div at bounding box center [33, 235] width 22 height 22
click at [42, 328] on div at bounding box center [33, 324] width 22 height 22
click at [346, 537] on div "Undo" at bounding box center [352, 644] width 55 height 22
click at [350, 537] on div "Undo" at bounding box center [361, 643] width 23 height 9
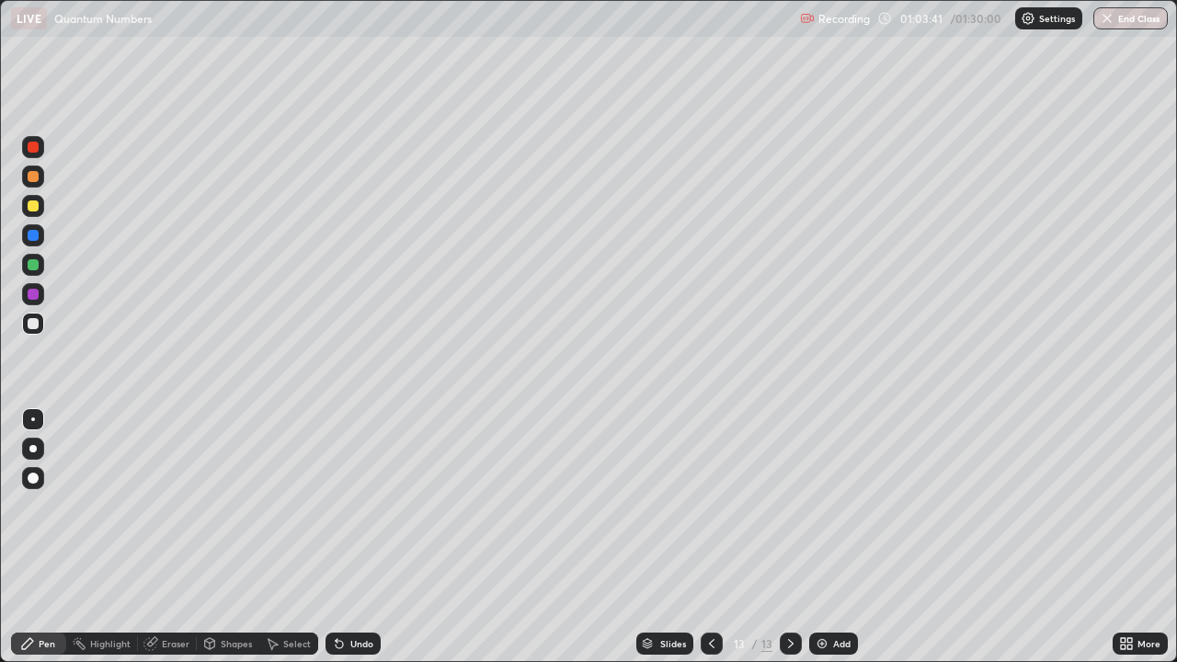
click at [350, 537] on div "Undo" at bounding box center [361, 643] width 23 height 9
click at [351, 537] on div "Undo" at bounding box center [352, 644] width 55 height 22
click at [209, 537] on icon at bounding box center [210, 643] width 10 height 11
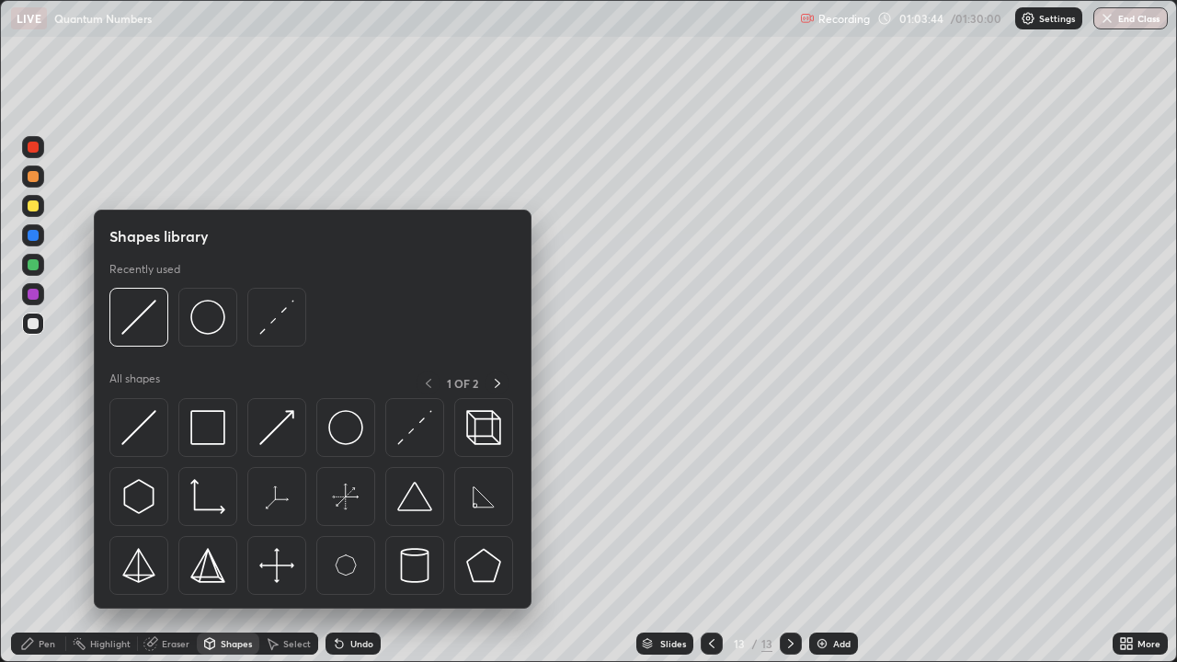
click at [172, 537] on div "Eraser" at bounding box center [176, 643] width 28 height 9
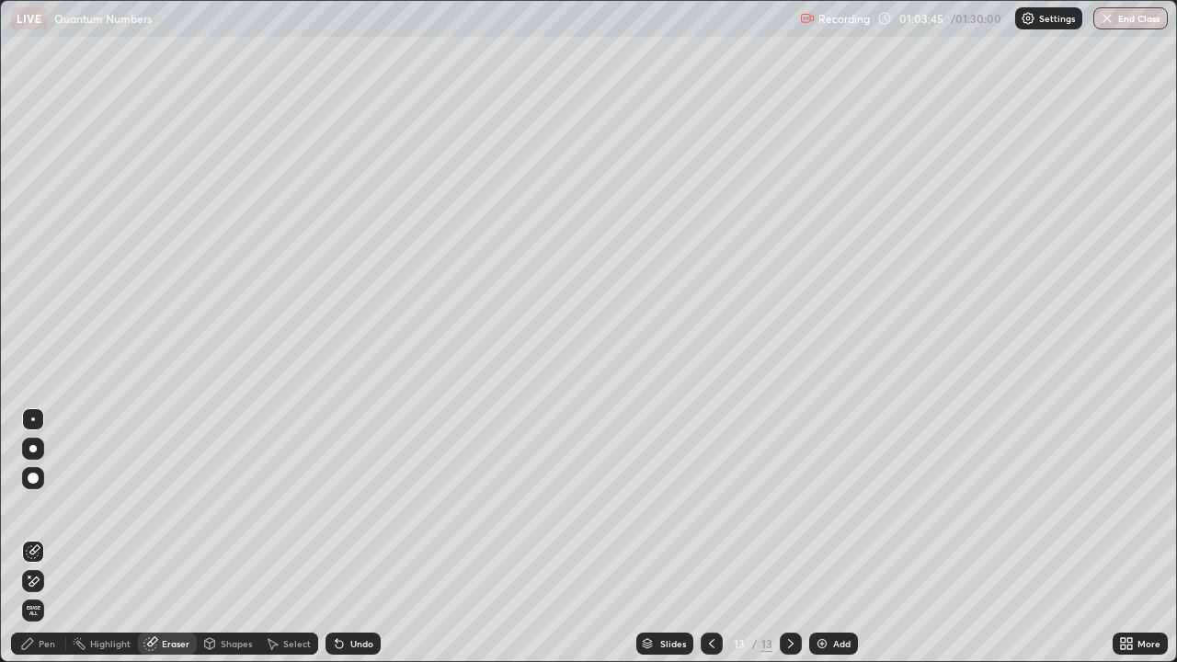
click at [45, 537] on div "Pen" at bounding box center [47, 643] width 17 height 9
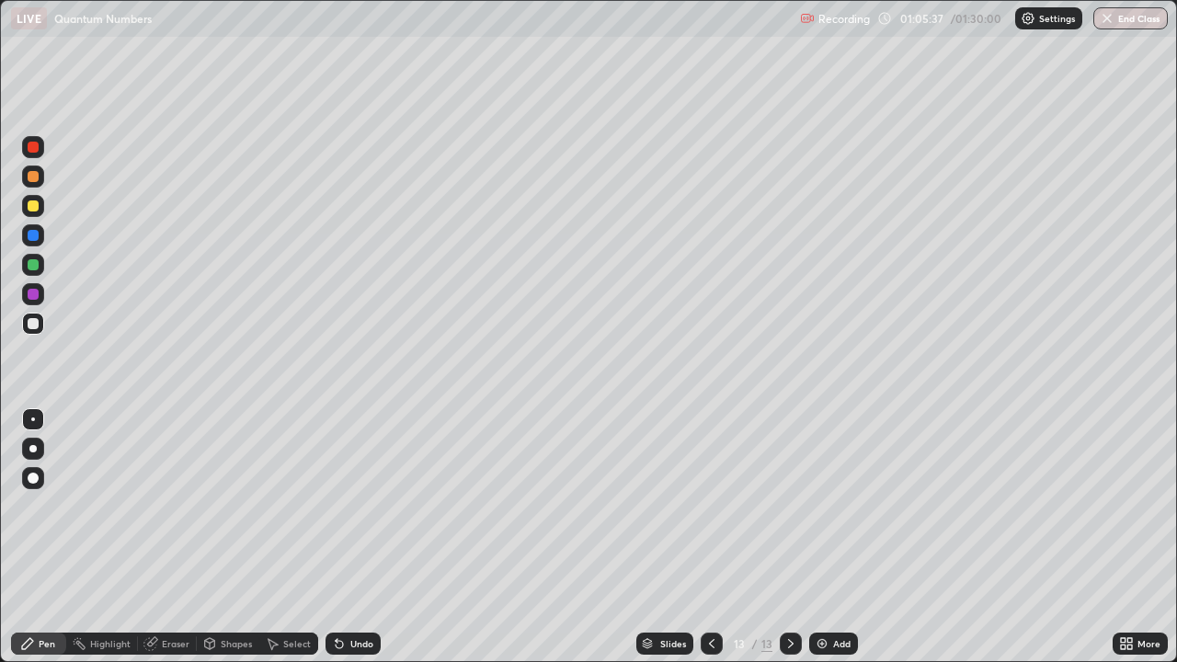
click at [710, 537] on icon at bounding box center [711, 643] width 15 height 15
click at [797, 537] on div at bounding box center [791, 644] width 22 height 22
click at [834, 537] on div "Add" at bounding box center [841, 643] width 17 height 9
click at [34, 148] on div at bounding box center [33, 147] width 11 height 11
click at [40, 202] on div at bounding box center [33, 206] width 22 height 22
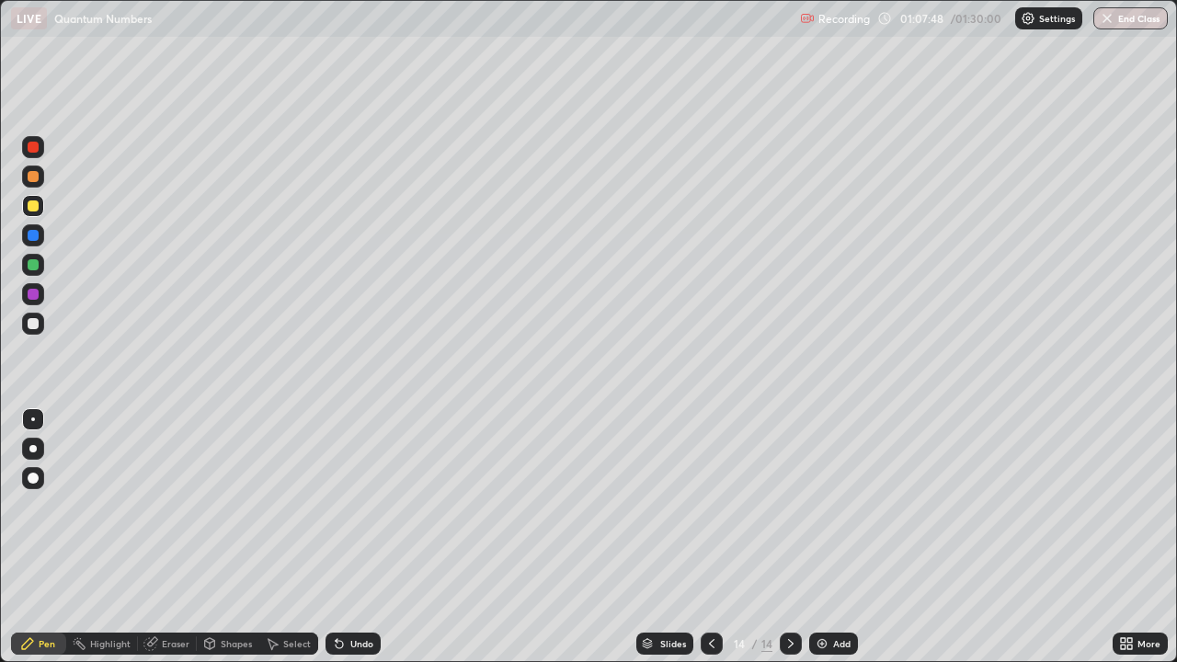
click at [32, 326] on div at bounding box center [33, 323] width 11 height 11
click at [23, 237] on div at bounding box center [33, 235] width 22 height 22
click at [32, 334] on div at bounding box center [33, 324] width 22 height 22
click at [812, 537] on div "Add" at bounding box center [833, 644] width 49 height 22
click at [42, 151] on div at bounding box center [33, 147] width 22 height 22
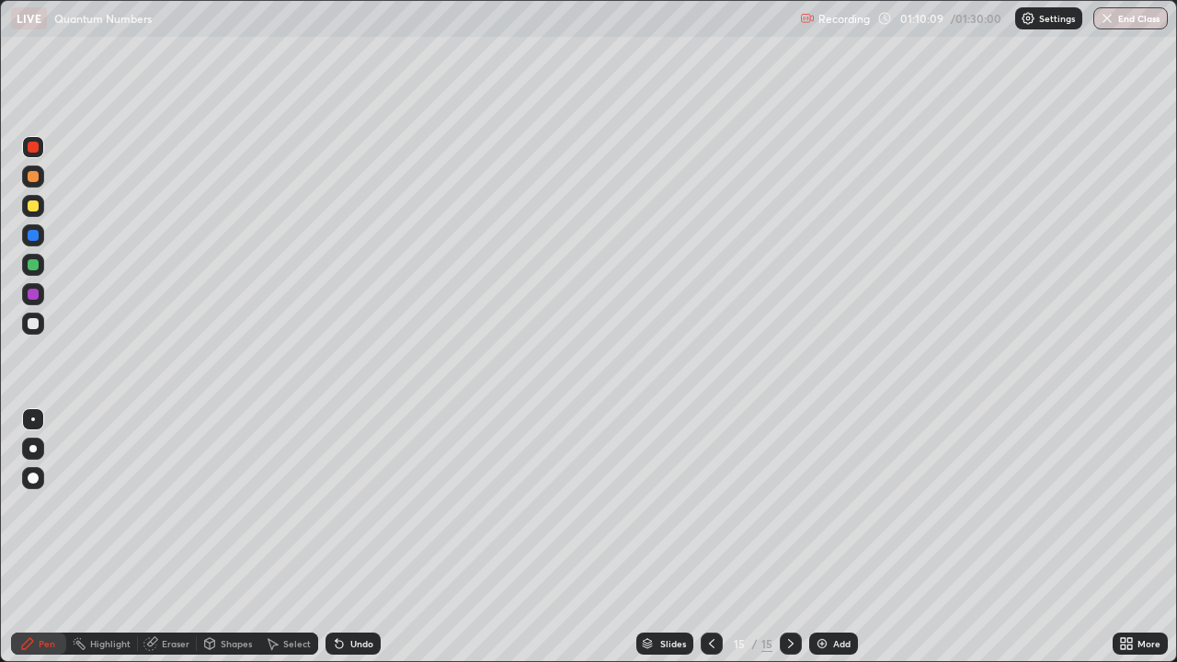
click at [35, 210] on div at bounding box center [33, 205] width 11 height 11
click at [361, 537] on div "Undo" at bounding box center [352, 644] width 55 height 22
click at [160, 537] on div "Eraser" at bounding box center [167, 644] width 59 height 22
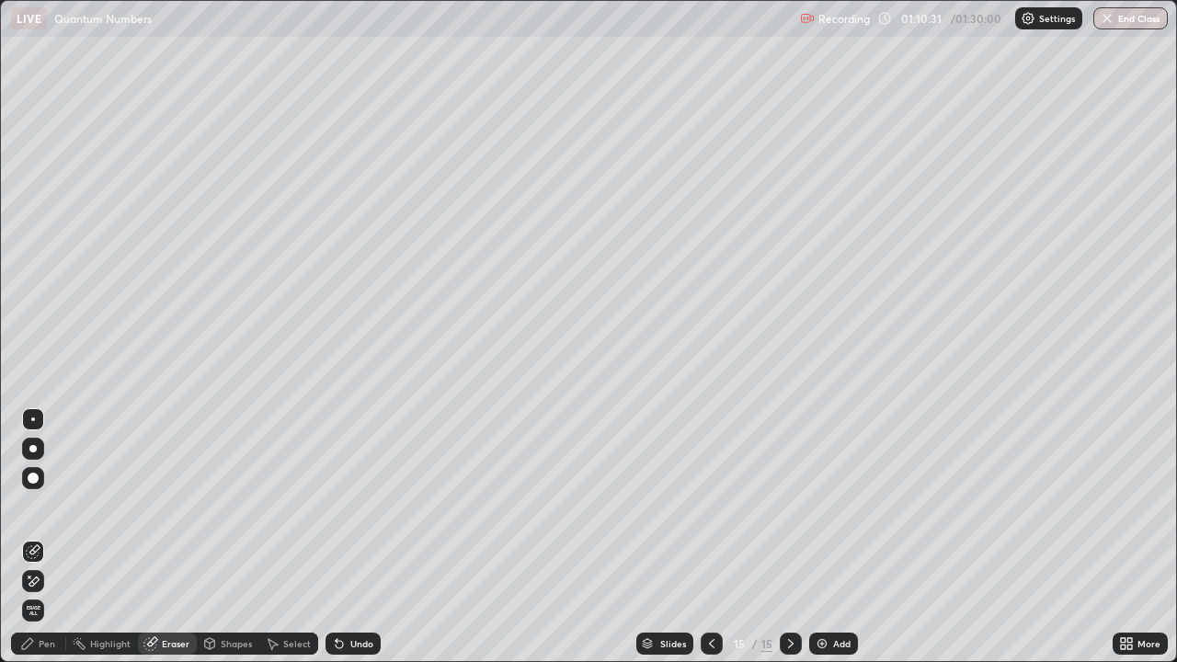
click at [46, 537] on div "Pen" at bounding box center [47, 643] width 17 height 9
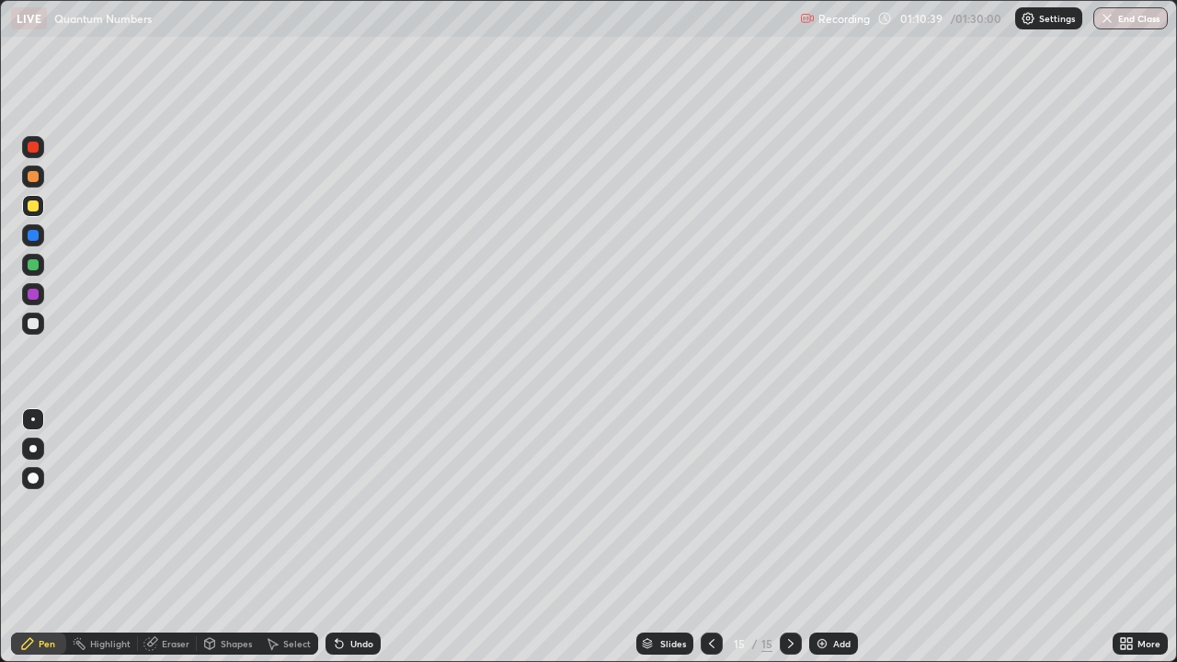
click at [29, 216] on div at bounding box center [33, 206] width 22 height 22
click at [25, 179] on div at bounding box center [33, 176] width 22 height 22
click at [34, 325] on div at bounding box center [33, 323] width 11 height 11
click at [353, 537] on div "Undo" at bounding box center [361, 643] width 23 height 9
click at [352, 537] on div "Undo" at bounding box center [361, 643] width 23 height 9
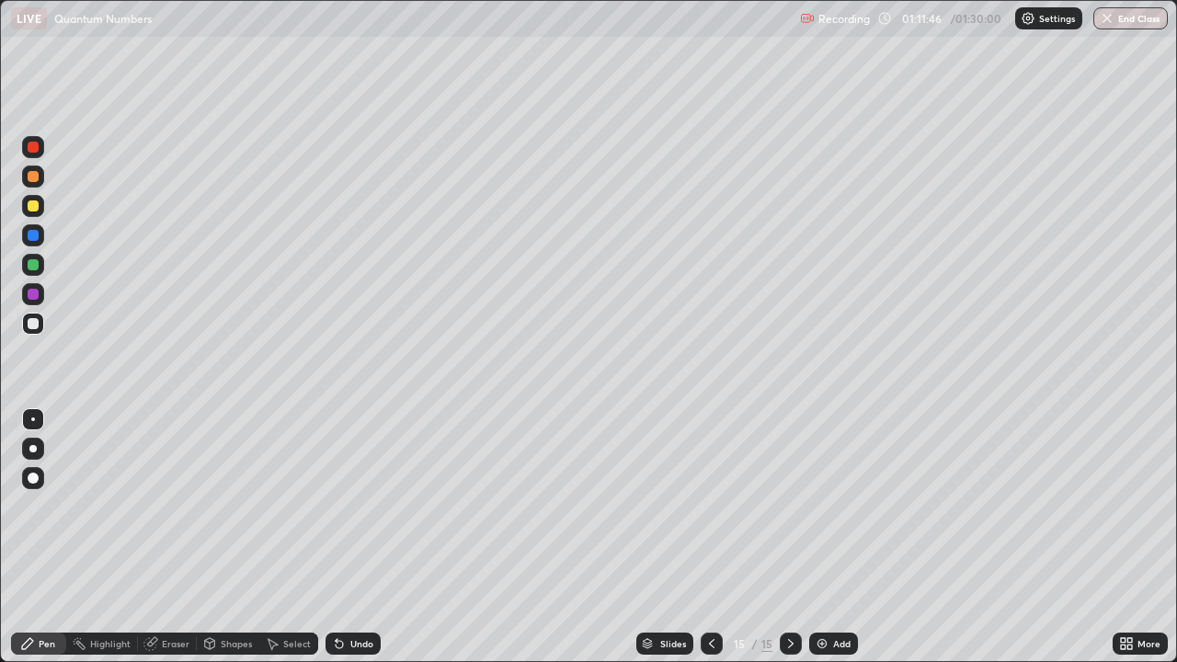
click at [33, 265] on div at bounding box center [33, 264] width 11 height 11
click at [26, 211] on div at bounding box center [33, 206] width 22 height 22
click at [33, 148] on div at bounding box center [33, 147] width 11 height 11
click at [355, 537] on div "Undo" at bounding box center [361, 643] width 23 height 9
click at [363, 537] on div "Undo" at bounding box center [352, 644] width 55 height 22
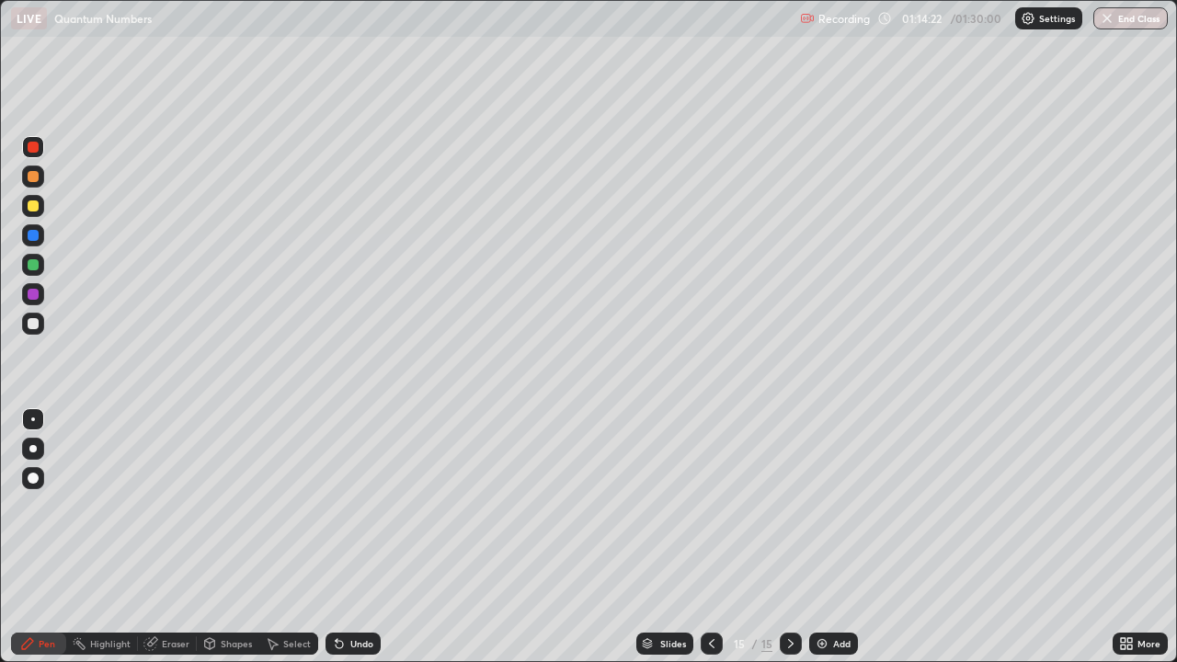
click at [356, 537] on div "Undo" at bounding box center [352, 644] width 55 height 22
click at [352, 537] on div "Undo" at bounding box center [352, 644] width 55 height 22
click at [356, 537] on div "Undo" at bounding box center [361, 643] width 23 height 9
click at [360, 537] on div "Undo" at bounding box center [361, 643] width 23 height 9
click at [359, 537] on div "Undo" at bounding box center [361, 643] width 23 height 9
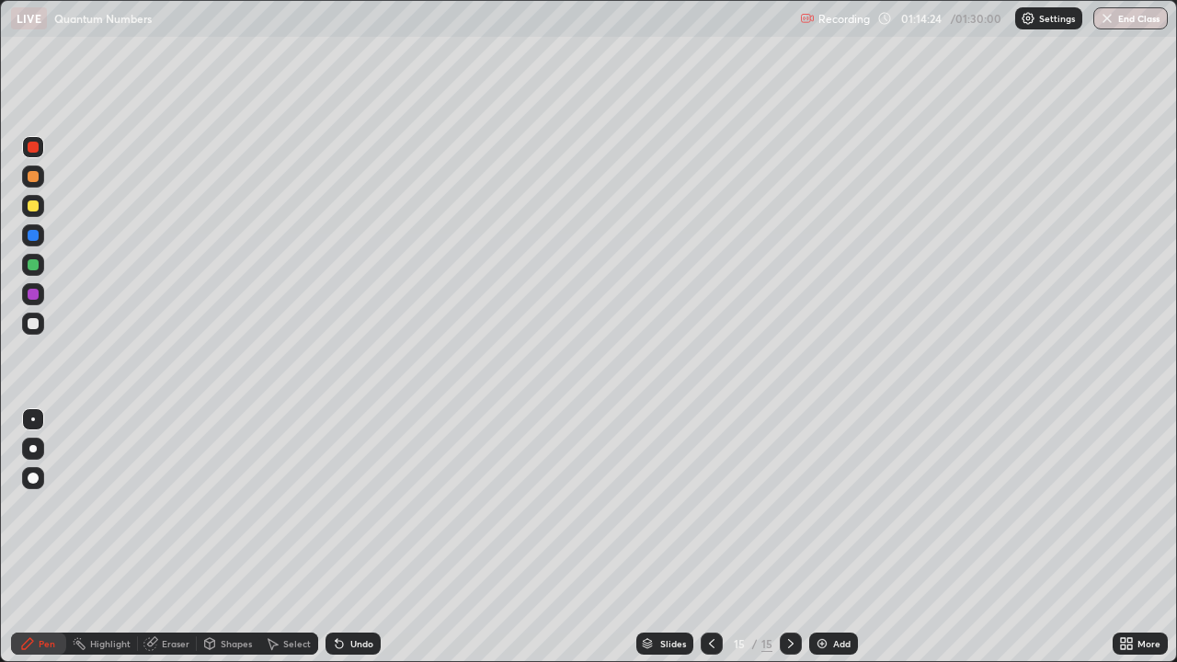
click at [357, 537] on div "Undo" at bounding box center [361, 643] width 23 height 9
click at [820, 537] on img at bounding box center [822, 643] width 15 height 15
click at [37, 176] on div at bounding box center [33, 176] width 11 height 11
click at [353, 537] on div "Undo" at bounding box center [361, 643] width 23 height 9
click at [357, 537] on div "Undo" at bounding box center [361, 643] width 23 height 9
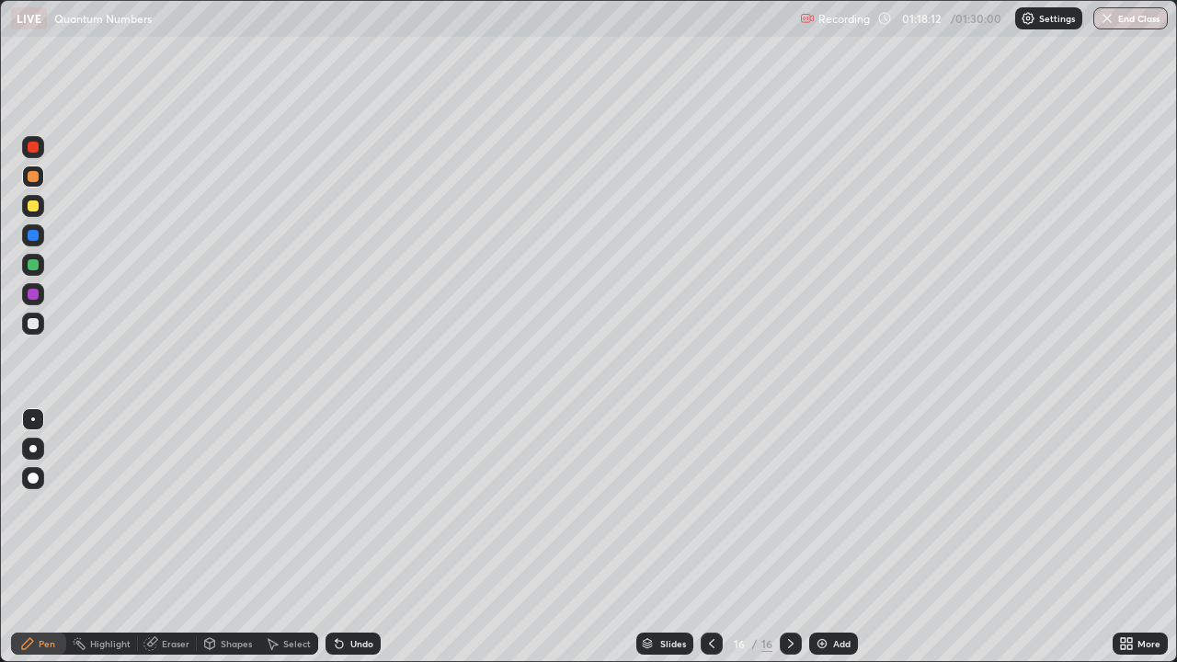
click at [358, 537] on div "Undo" at bounding box center [361, 643] width 23 height 9
click at [339, 537] on div "Undo" at bounding box center [352, 644] width 55 height 22
click at [336, 537] on icon at bounding box center [339, 644] width 7 height 7
click at [338, 537] on div "Undo" at bounding box center [352, 644] width 55 height 22
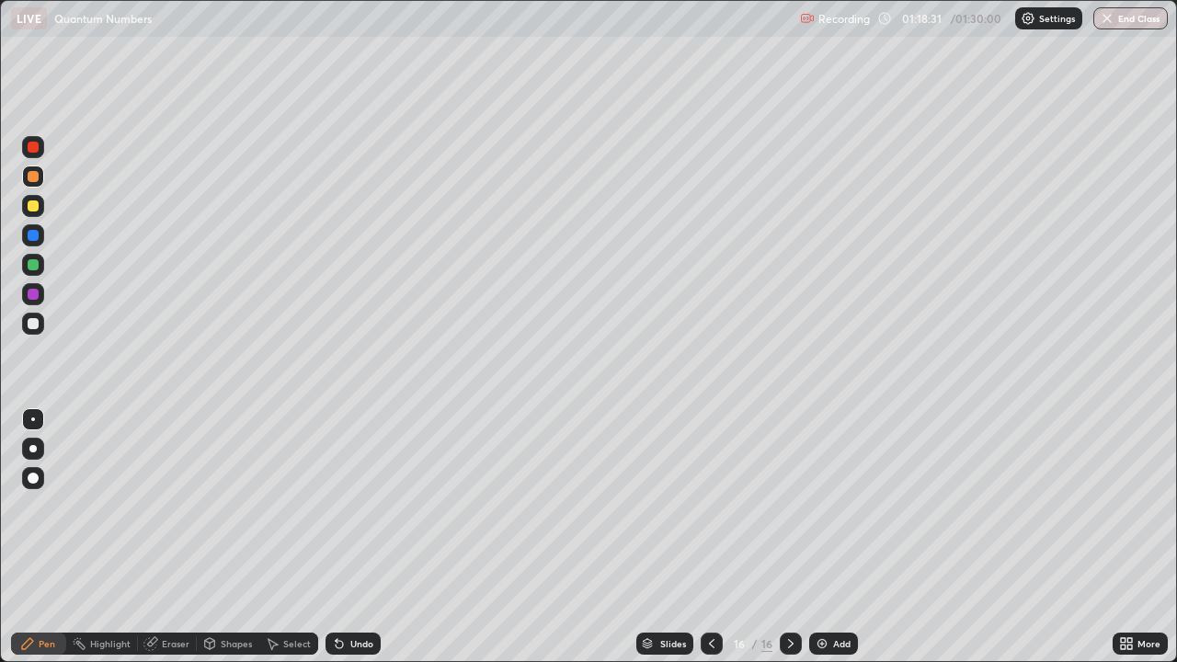
click at [34, 206] on div at bounding box center [33, 205] width 11 height 11
click at [29, 186] on div at bounding box center [33, 176] width 22 height 22
click at [32, 299] on div at bounding box center [33, 294] width 11 height 11
click at [32, 323] on div at bounding box center [33, 323] width 11 height 11
click at [32, 294] on div at bounding box center [33, 294] width 11 height 11
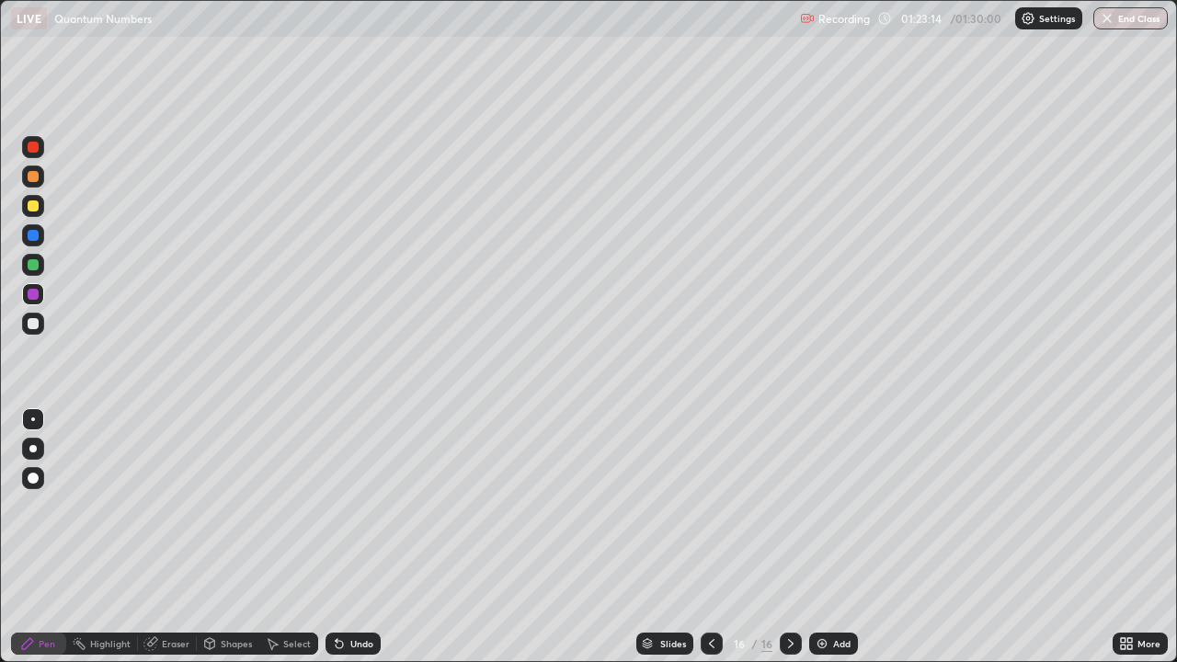
click at [1115, 20] on button "End Class" at bounding box center [1130, 18] width 74 height 22
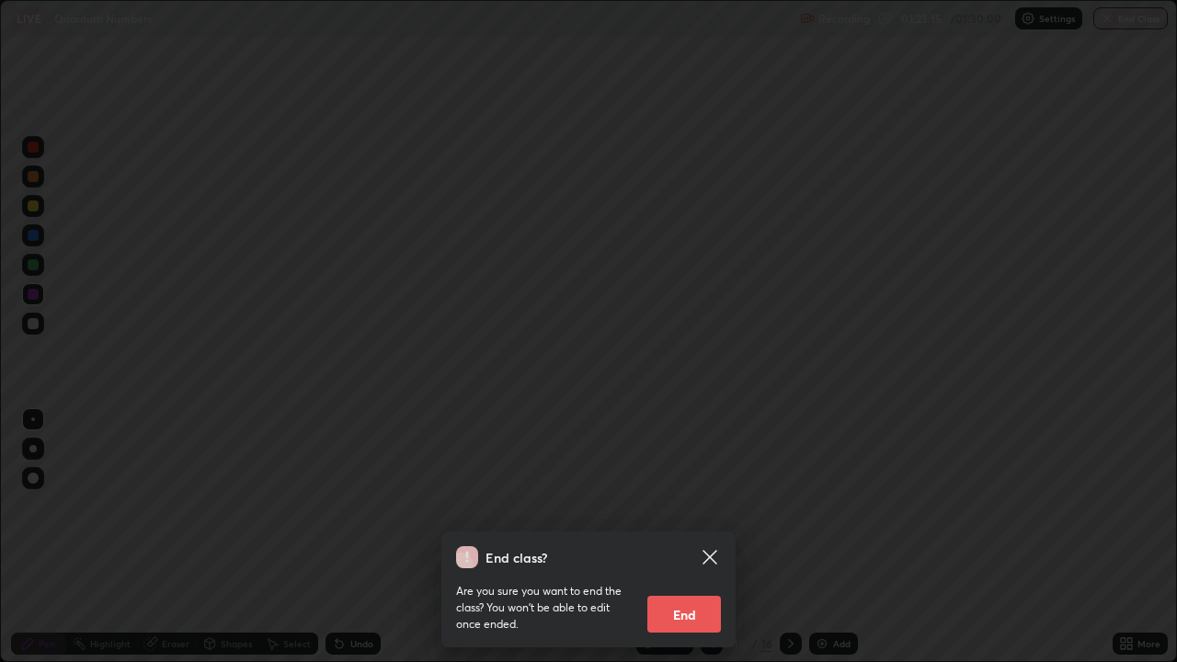
click at [673, 537] on button "End" at bounding box center [684, 614] width 74 height 37
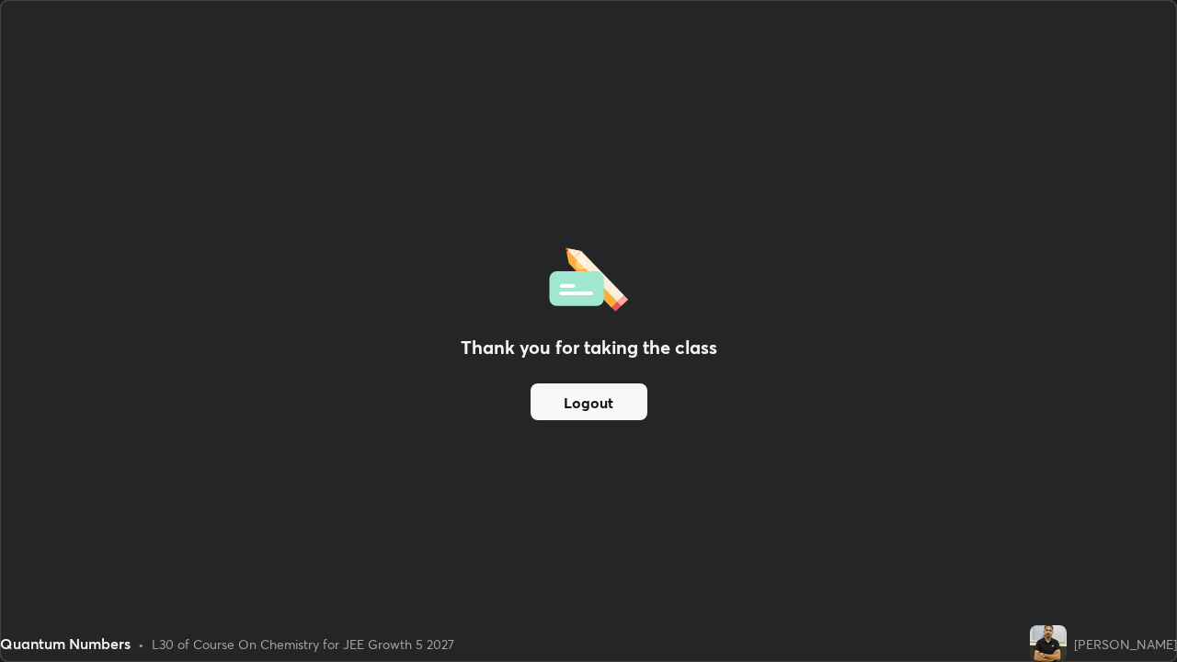
click at [580, 399] on button "Logout" at bounding box center [588, 401] width 117 height 37
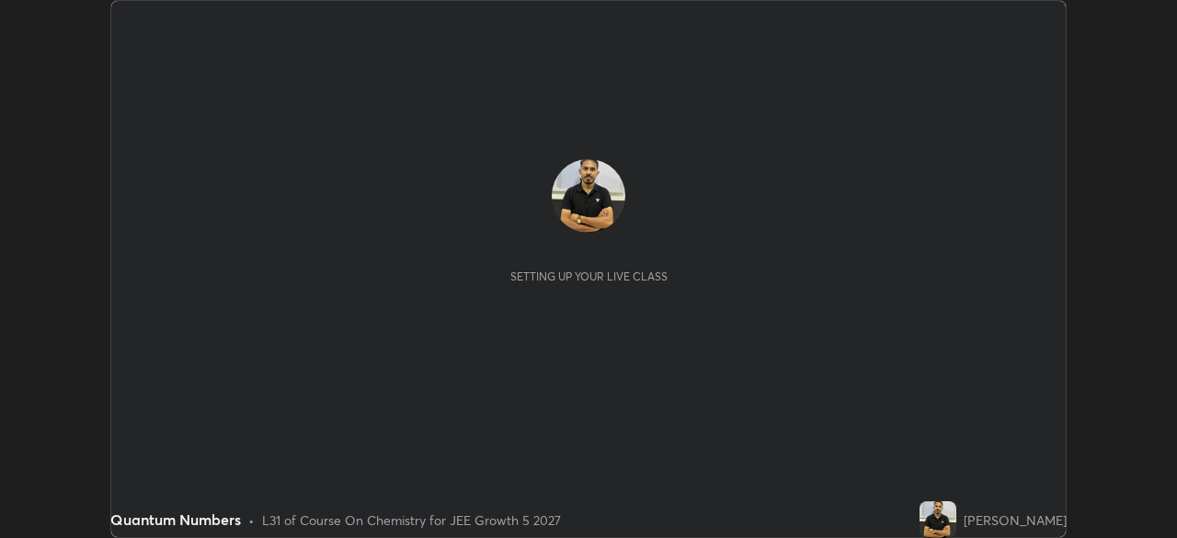
scroll to position [538, 1176]
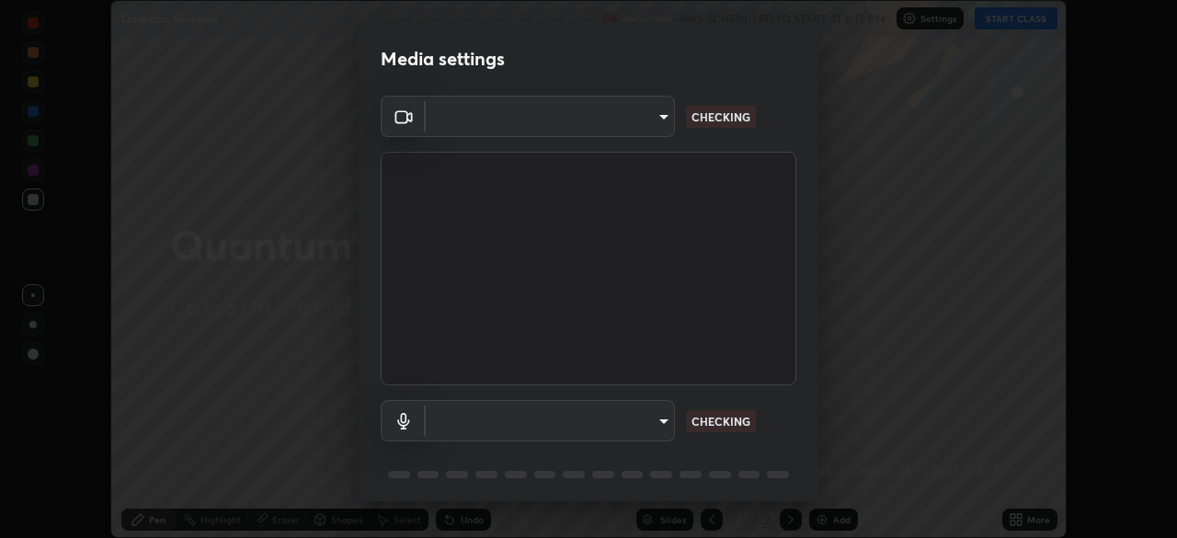
type input "91fc81280ff015045c4e3bf331395c12b8afa100e7c2b8bcdcc93ae085374a22"
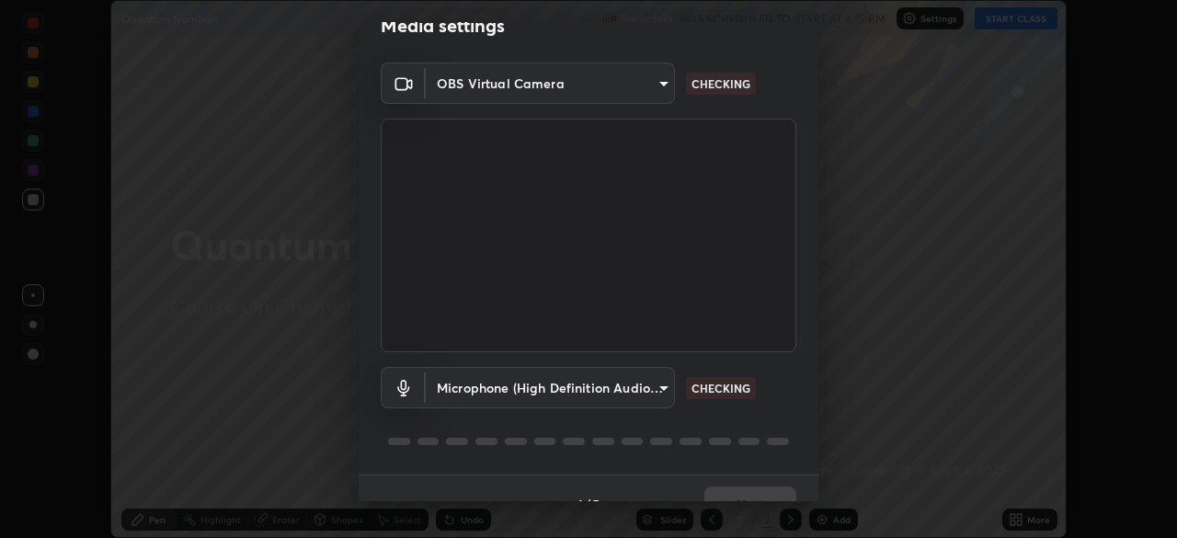
scroll to position [65, 0]
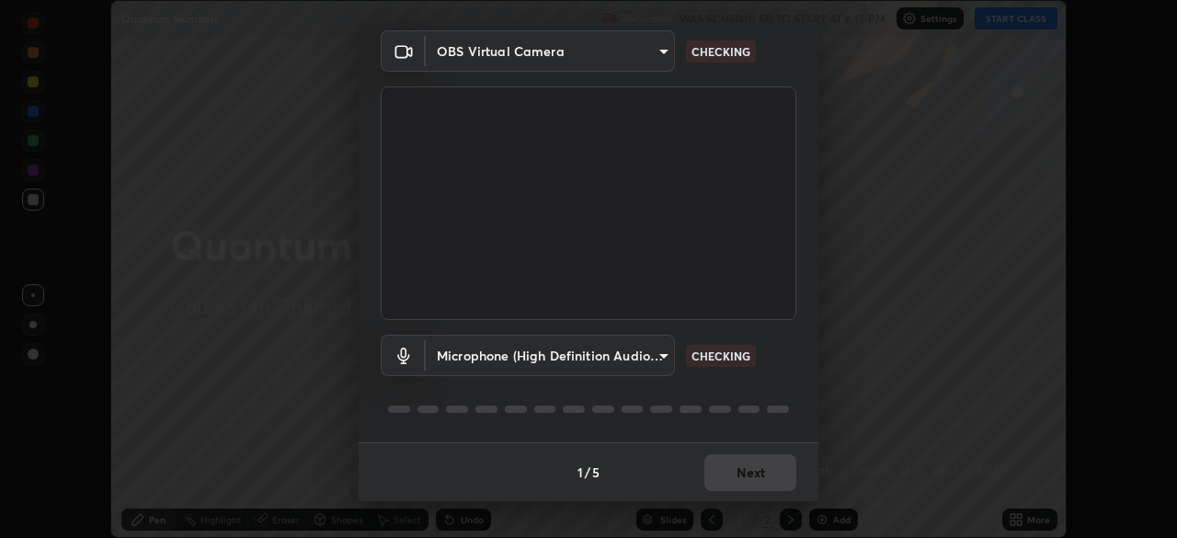
click at [628, 359] on body "Erase all Quantum Numbers Recording WAS SCHEDULED TO START AT 6:15 PM Settings …" at bounding box center [588, 269] width 1177 height 538
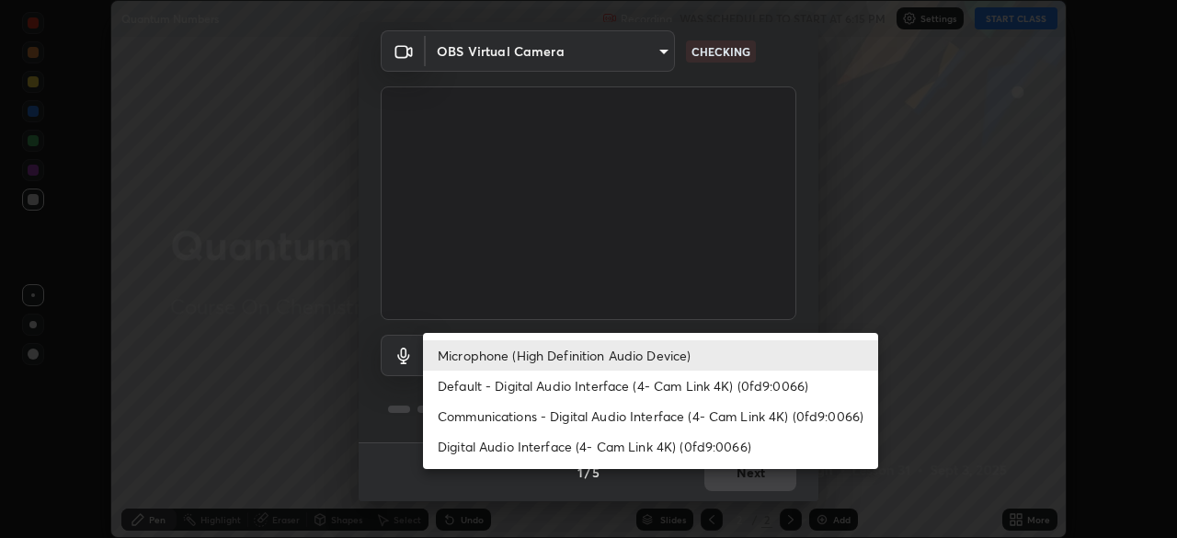
click at [576, 390] on li "Default - Digital Audio Interface (4- Cam Link 4K) (0fd9:0066)" at bounding box center [650, 386] width 455 height 30
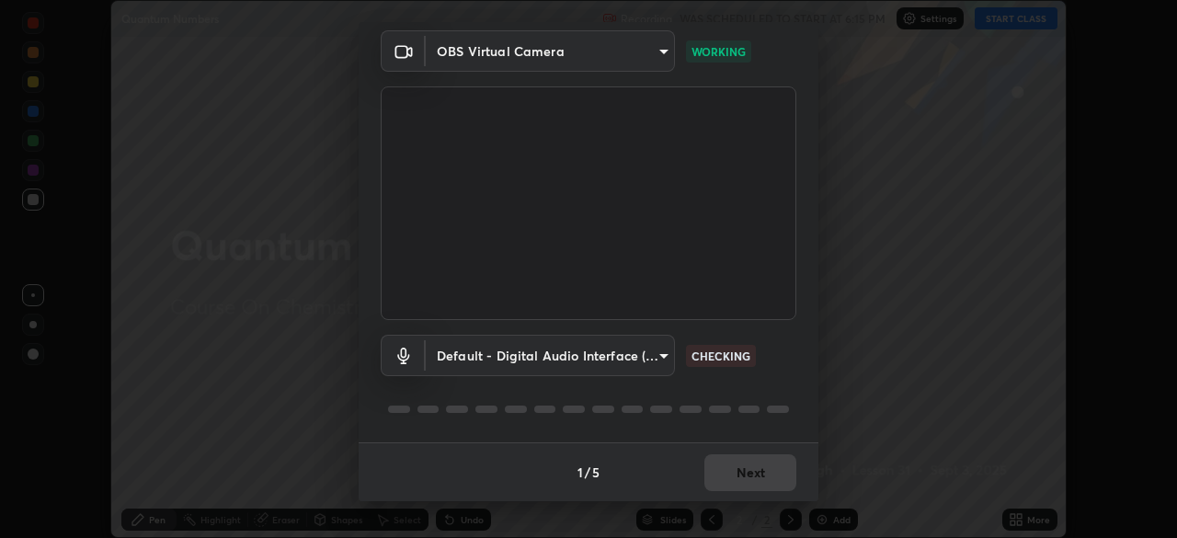
click at [617, 356] on body "Erase all Quantum Numbers Recording WAS SCHEDULED TO START AT 6:15 PM Settings …" at bounding box center [588, 269] width 1177 height 538
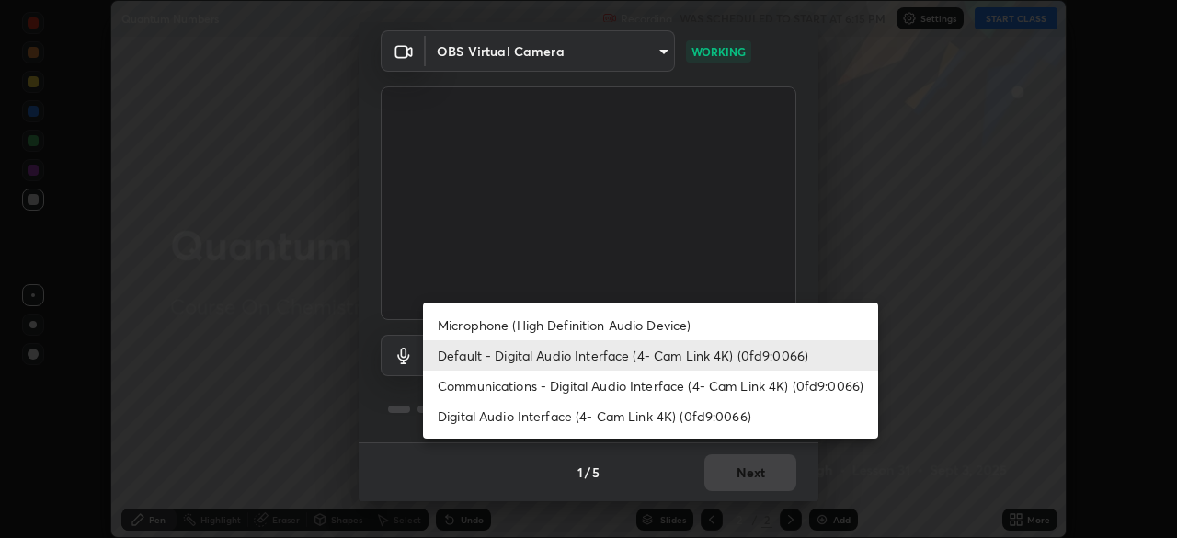
click at [618, 327] on li "Microphone (High Definition Audio Device)" at bounding box center [650, 325] width 455 height 30
type input "1760e94969d05d9e6a4a5f41d74c24fddd4f9200c4cb69cb8f0aec69e86784a2"
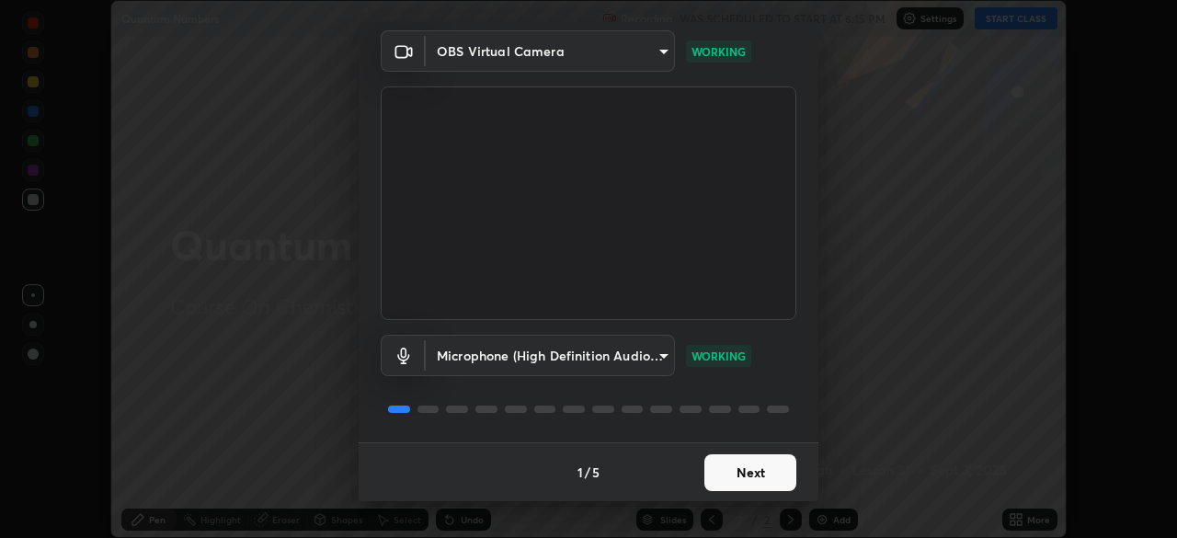
click at [733, 468] on button "Next" at bounding box center [750, 472] width 92 height 37
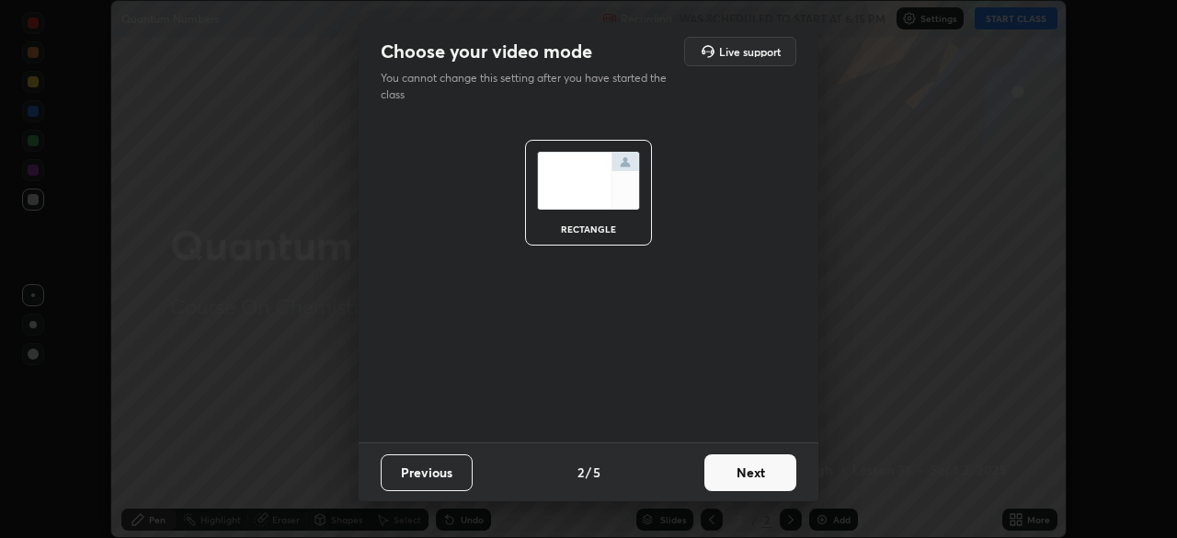
scroll to position [0, 0]
click at [758, 470] on button "Next" at bounding box center [750, 472] width 92 height 37
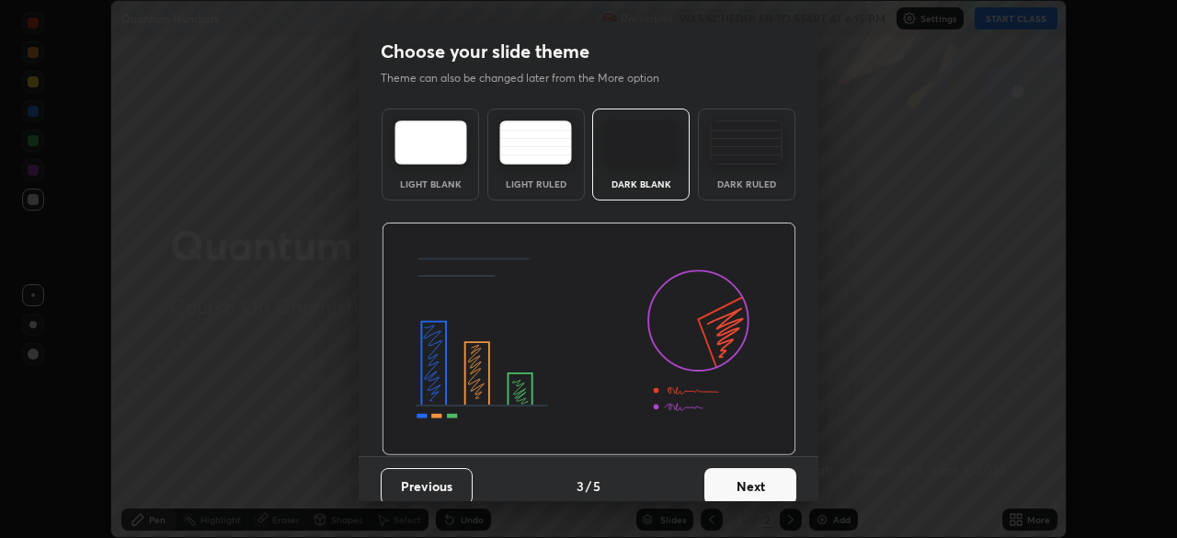
click at [768, 479] on button "Next" at bounding box center [750, 486] width 92 height 37
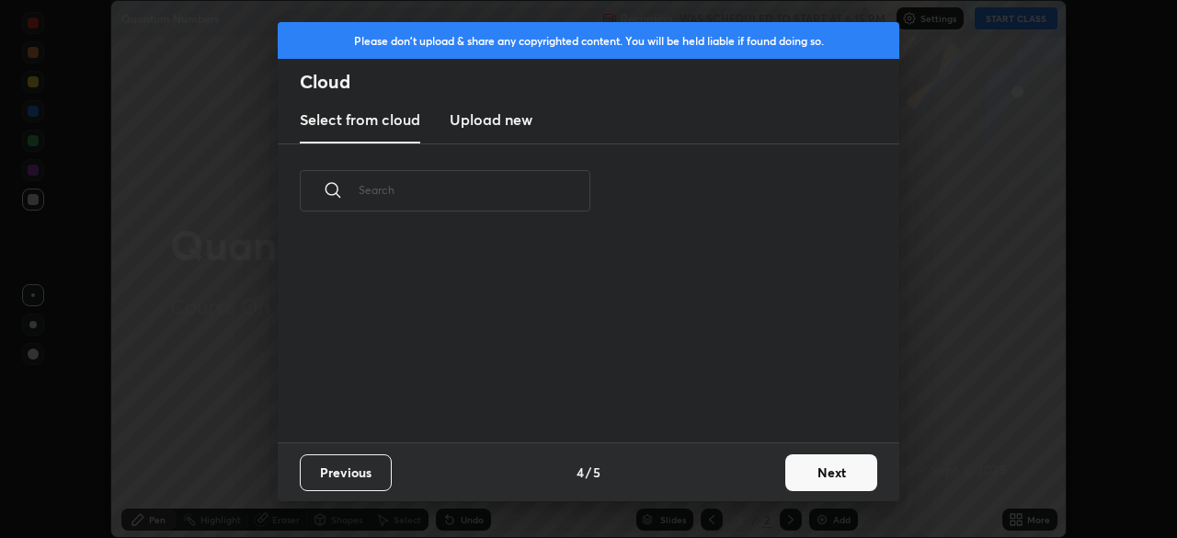
click at [806, 471] on button "Next" at bounding box center [831, 472] width 92 height 37
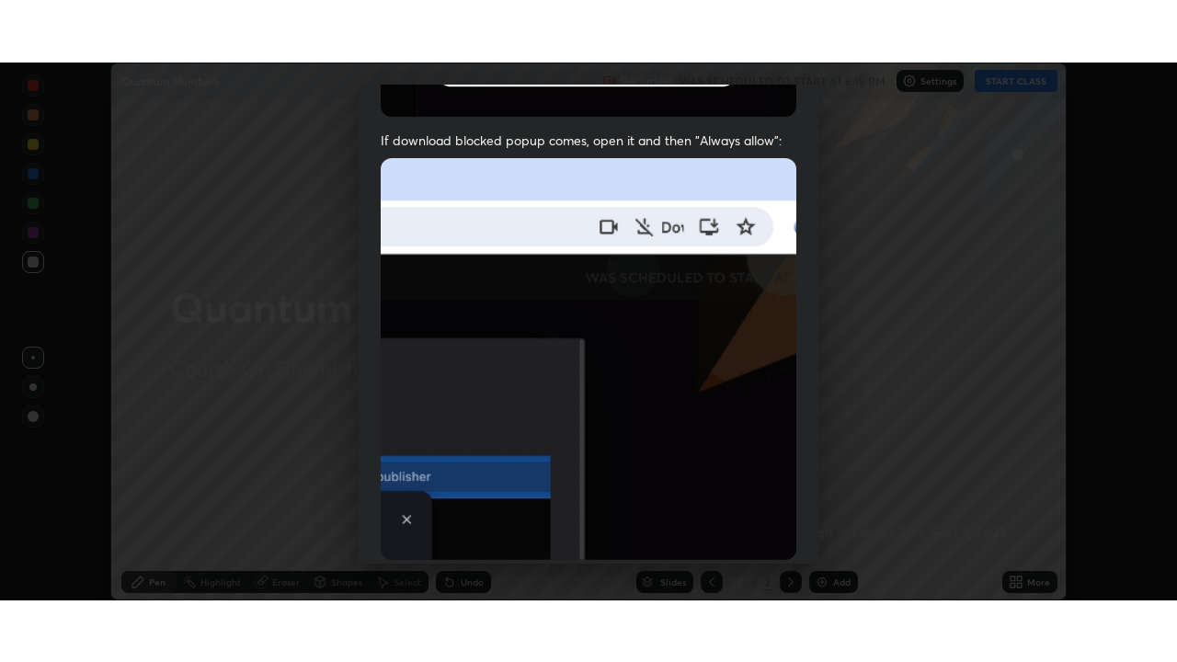
scroll to position [440, 0]
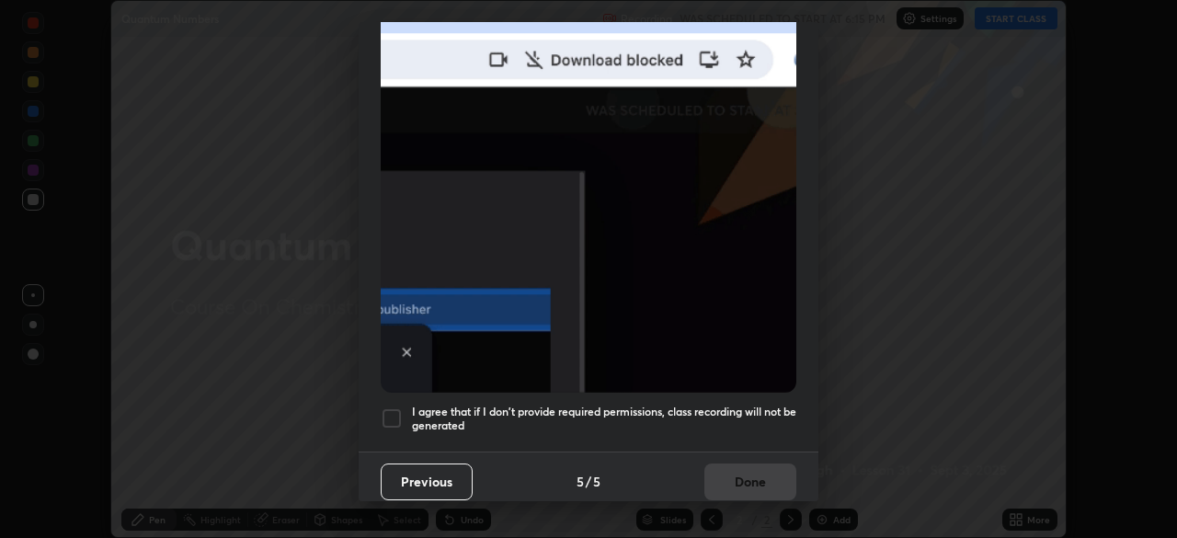
click at [399, 407] on div at bounding box center [392, 418] width 22 height 22
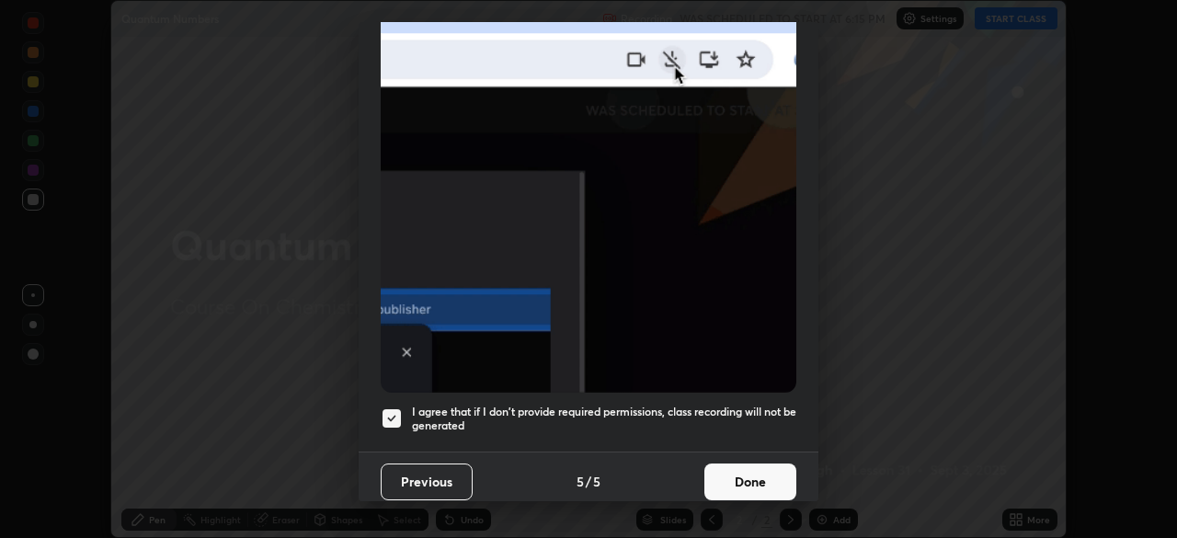
click at [740, 468] on button "Done" at bounding box center [750, 481] width 92 height 37
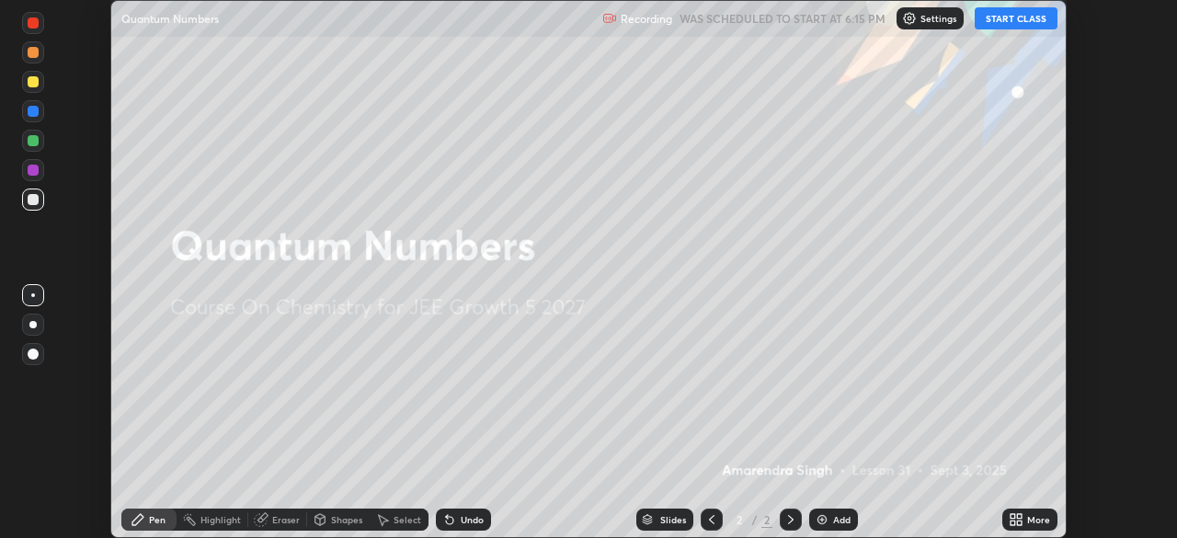
click at [1011, 519] on icon at bounding box center [1016, 519] width 15 height 15
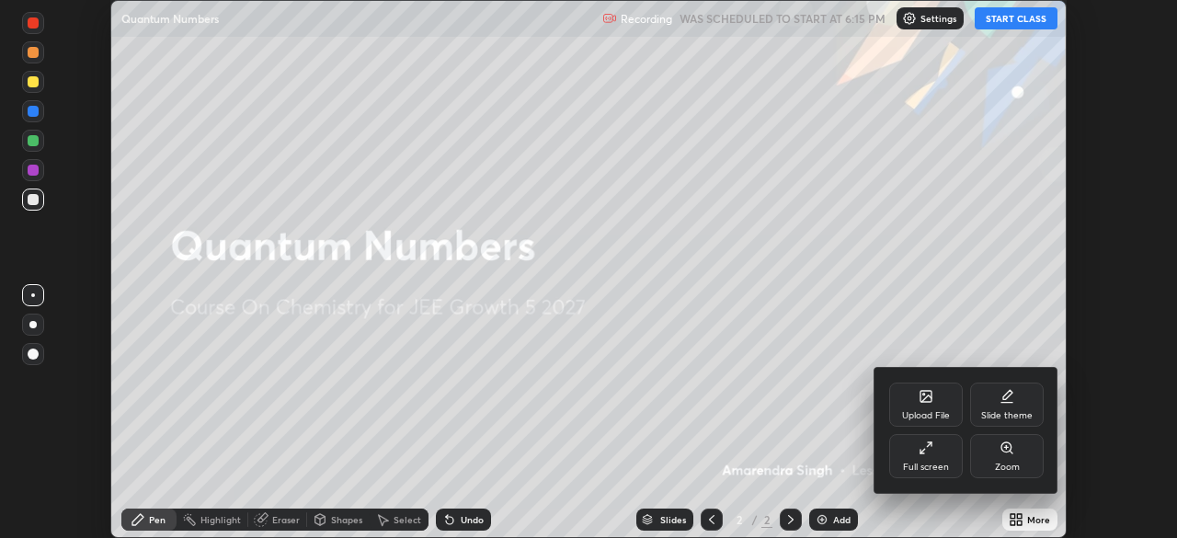
click at [930, 459] on div "Full screen" at bounding box center [926, 456] width 74 height 44
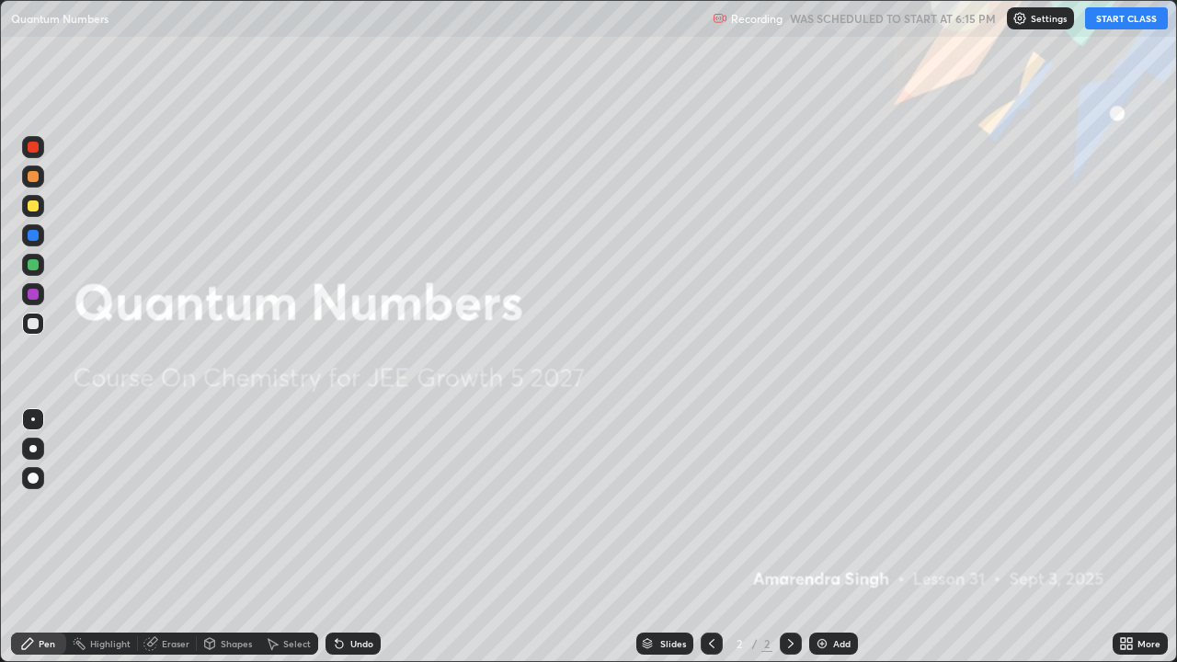
scroll to position [662, 1177]
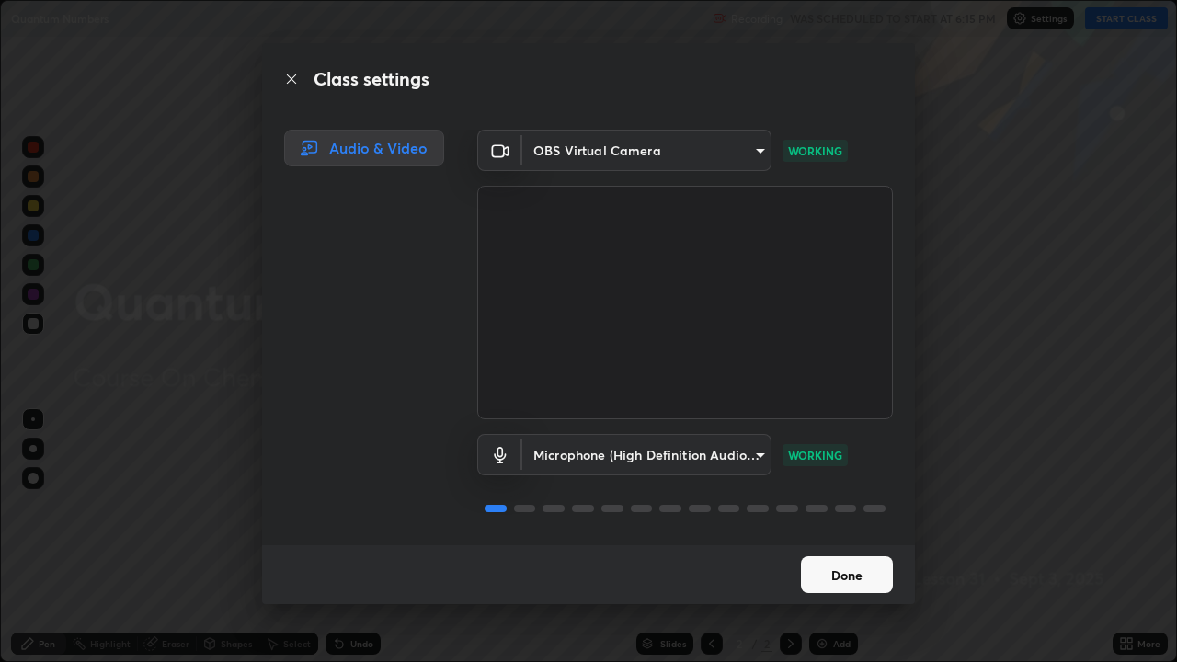
click at [882, 537] on button "Done" at bounding box center [847, 574] width 92 height 37
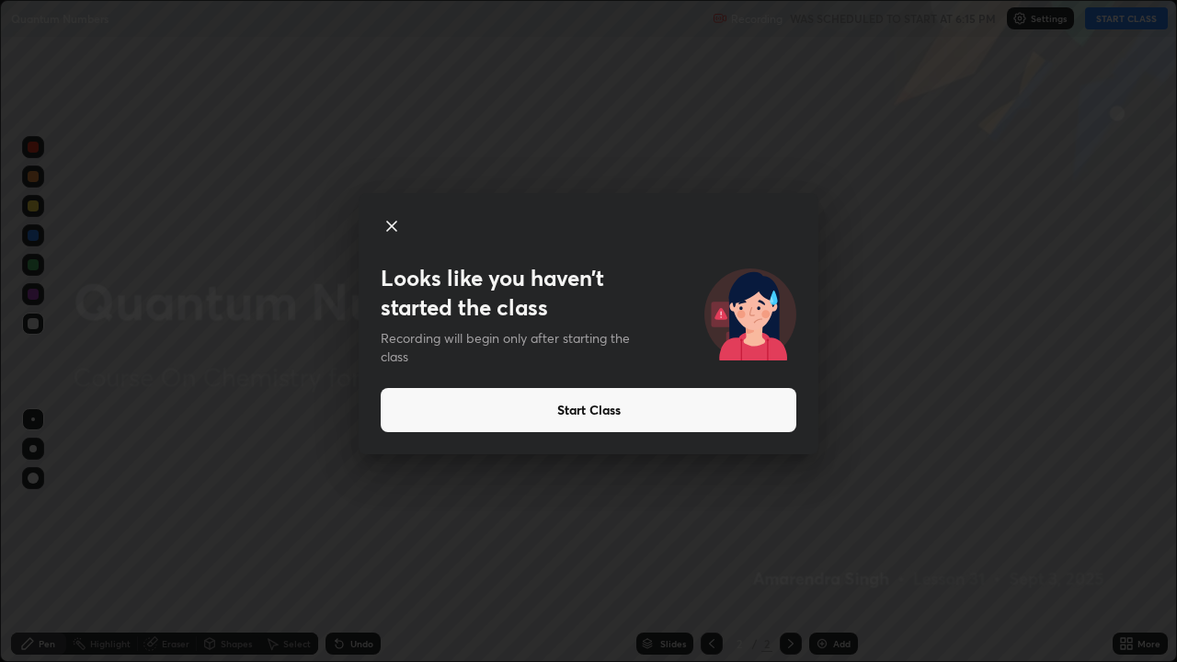
click at [1043, 290] on div "Looks like you haven’t started the class Recording will begin only after starti…" at bounding box center [588, 331] width 1177 height 662
click at [393, 228] on icon at bounding box center [391, 226] width 9 height 9
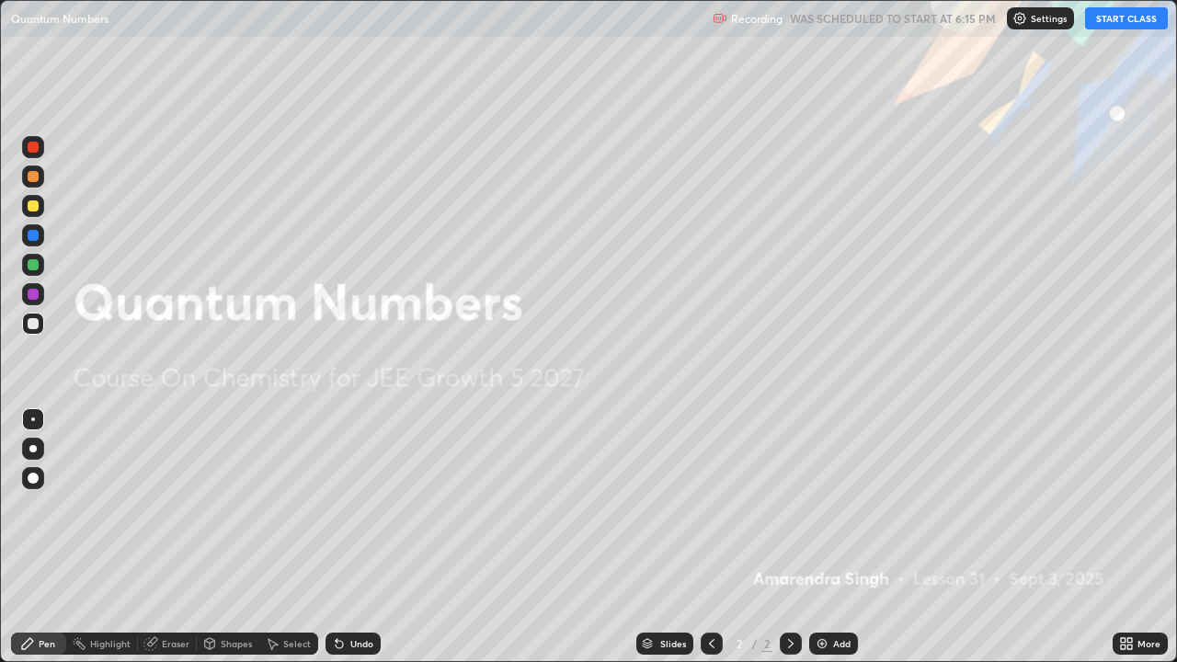
click at [1114, 28] on button "START CLASS" at bounding box center [1126, 18] width 83 height 22
click at [833, 537] on div "Add" at bounding box center [833, 644] width 49 height 22
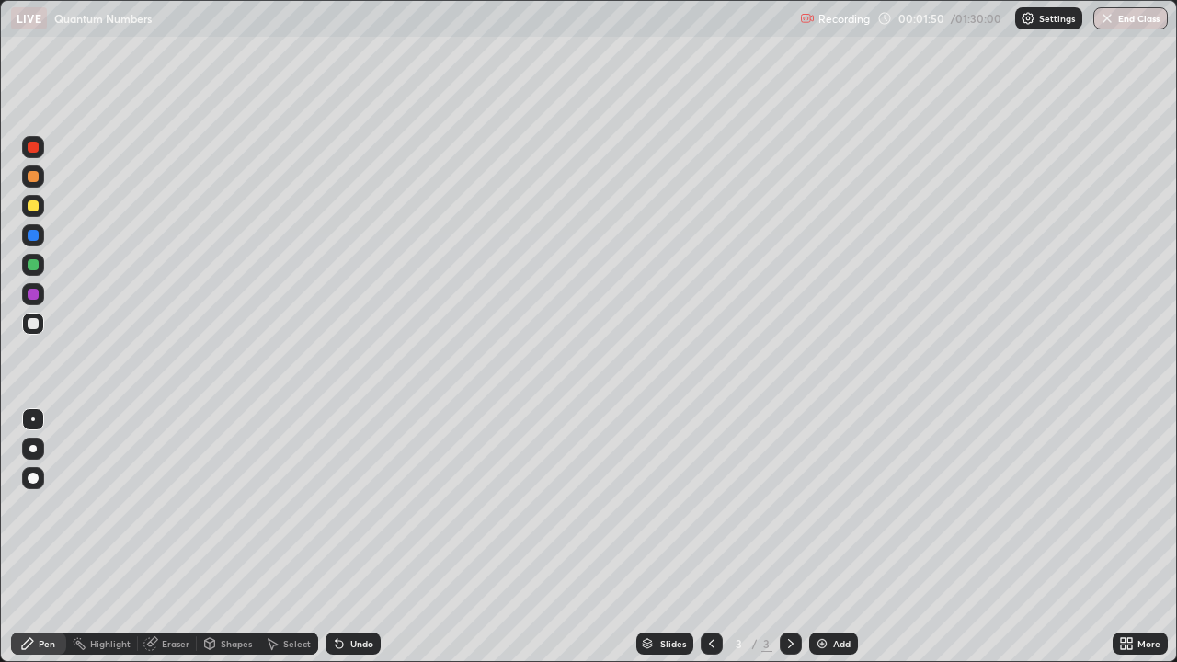
click at [40, 145] on div at bounding box center [33, 147] width 22 height 22
click at [28, 327] on div at bounding box center [33, 324] width 22 height 22
click at [32, 295] on div at bounding box center [33, 294] width 11 height 11
click at [33, 301] on div at bounding box center [33, 294] width 22 height 22
click at [34, 324] on div at bounding box center [33, 323] width 11 height 11
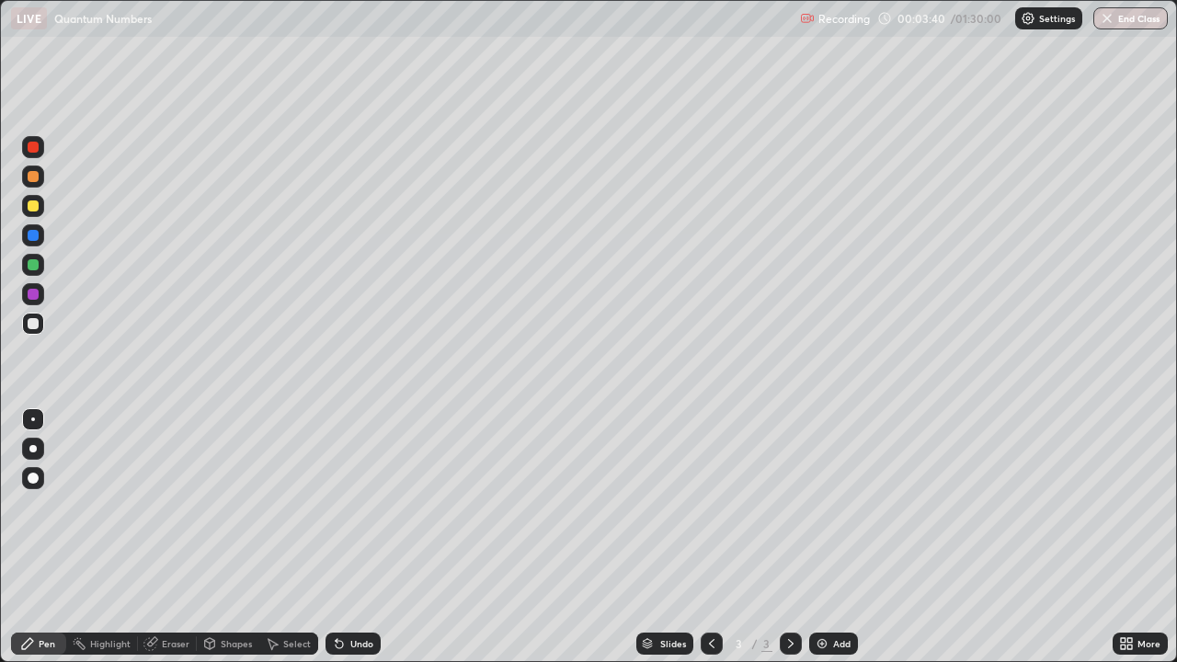
click at [37, 268] on div at bounding box center [33, 264] width 11 height 11
click at [0, 30] on div "LIVE Quantum Numbers Recording 00:03:46 / 01:30:00 Settings End Class" at bounding box center [588, 18] width 1177 height 37
click at [43, 537] on div at bounding box center [32, 515] width 29 height 221
click at [35, 293] on div at bounding box center [33, 294] width 11 height 11
click at [31, 322] on div at bounding box center [33, 323] width 11 height 11
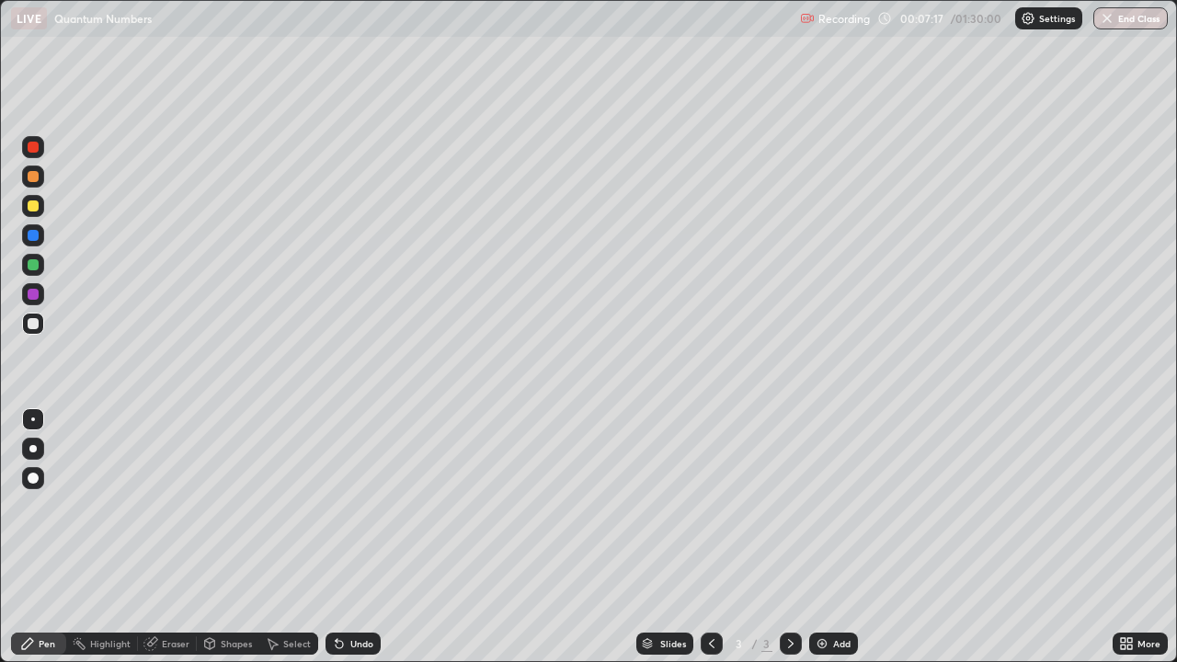
click at [34, 299] on div at bounding box center [33, 294] width 11 height 11
click at [33, 291] on div at bounding box center [33, 294] width 11 height 11
click at [826, 537] on img at bounding box center [822, 643] width 15 height 15
click at [719, 537] on div at bounding box center [712, 643] width 22 height 37
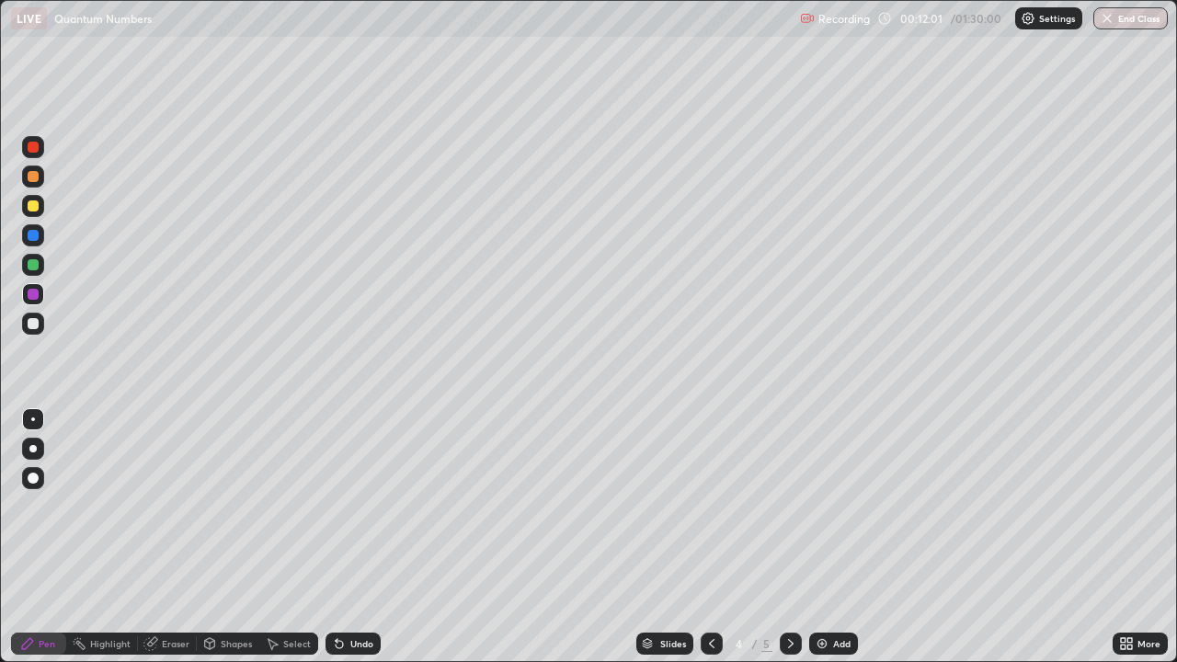
click at [40, 149] on div at bounding box center [33, 147] width 22 height 22
click at [34, 205] on div at bounding box center [33, 205] width 11 height 11
click at [38, 332] on div at bounding box center [33, 324] width 22 height 22
click at [41, 238] on div at bounding box center [33, 235] width 22 height 22
click at [717, 537] on div at bounding box center [712, 644] width 22 height 22
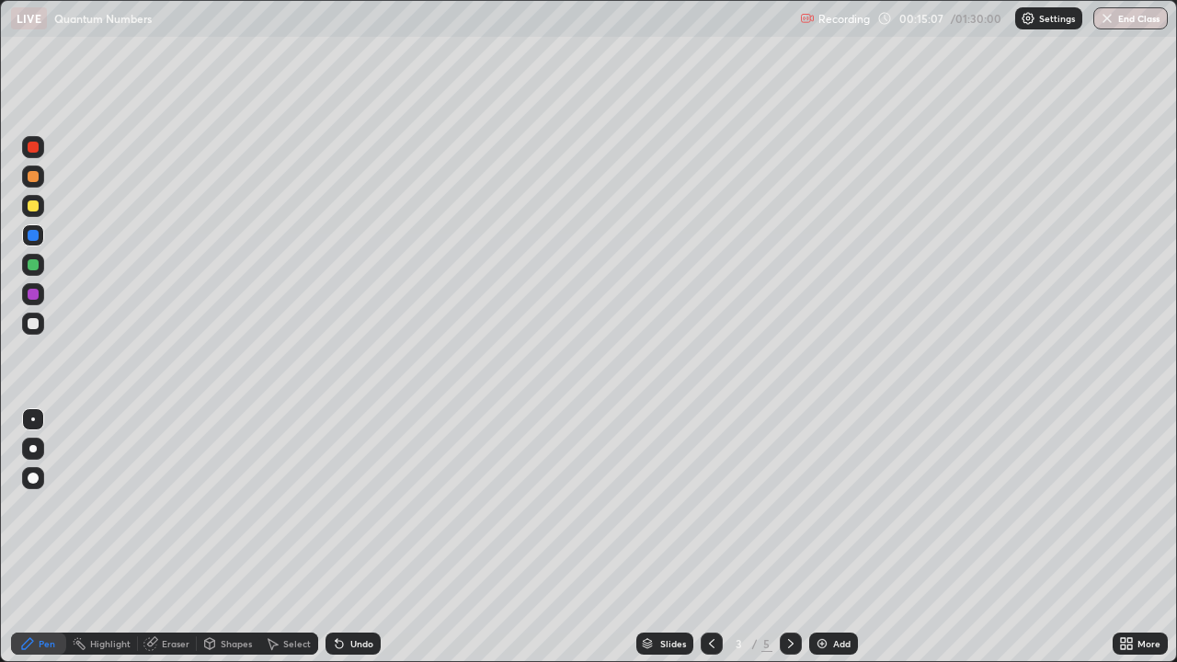
click at [789, 537] on icon at bounding box center [790, 643] width 15 height 15
click at [1052, 537] on div "Slides 4 / 5 Add" at bounding box center [747, 643] width 732 height 37
click at [710, 537] on icon at bounding box center [711, 643] width 15 height 15
click at [790, 537] on icon at bounding box center [790, 643] width 15 height 15
click at [1014, 537] on div "Slides 4 / 5 Add" at bounding box center [747, 643] width 732 height 37
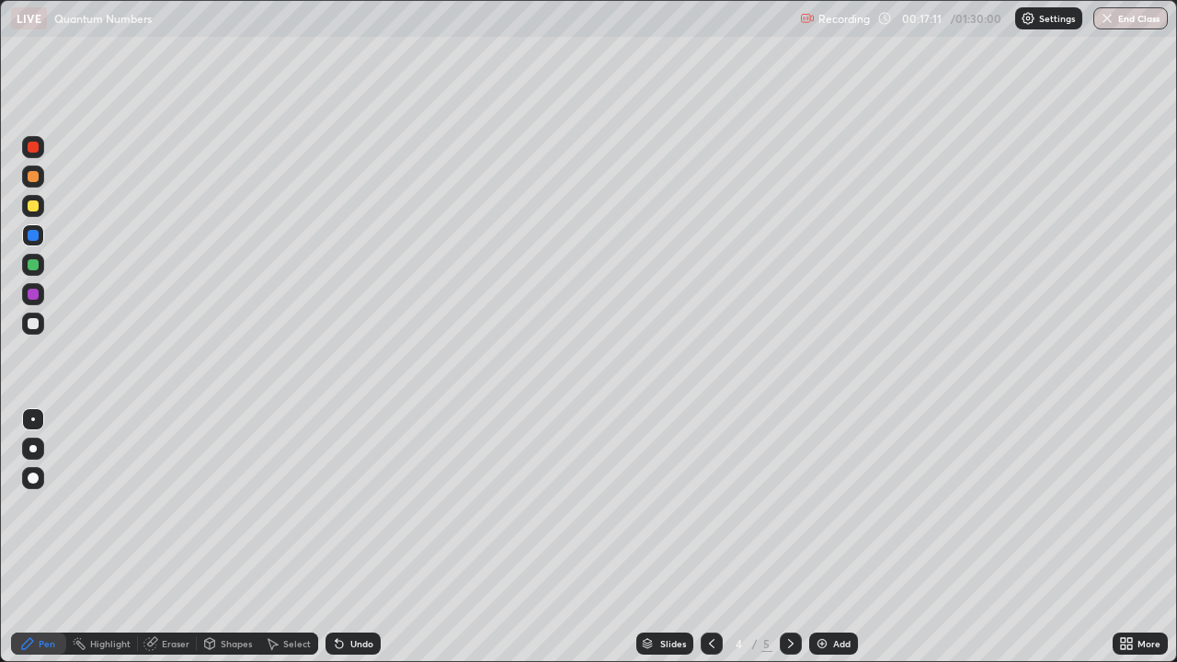
click at [42, 332] on div at bounding box center [33, 323] width 22 height 29
click at [26, 231] on div at bounding box center [33, 235] width 22 height 22
click at [28, 238] on div at bounding box center [33, 235] width 22 height 22
click at [26, 208] on div at bounding box center [33, 206] width 22 height 22
click at [30, 155] on div at bounding box center [33, 147] width 22 height 22
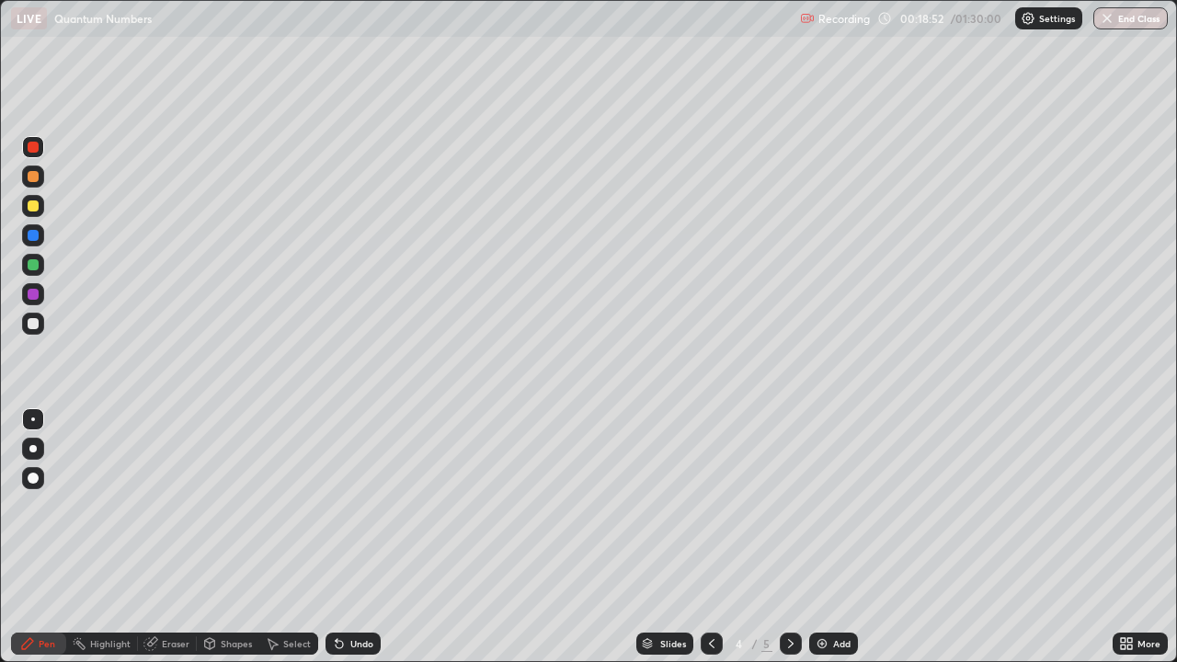
click at [365, 537] on div "Undo" at bounding box center [361, 643] width 23 height 9
click at [362, 537] on div "Undo" at bounding box center [361, 643] width 23 height 9
click at [28, 234] on div at bounding box center [33, 235] width 11 height 11
click at [38, 302] on div at bounding box center [33, 294] width 22 height 22
click at [40, 211] on div at bounding box center [33, 206] width 22 height 22
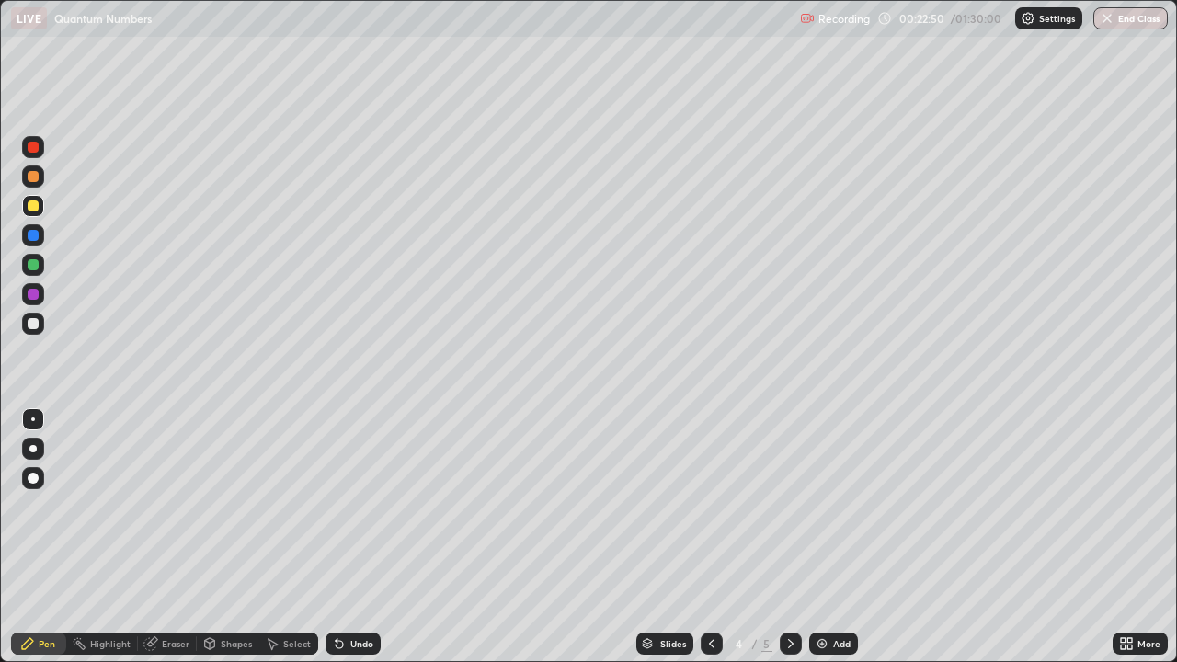
click at [33, 236] on div at bounding box center [33, 235] width 11 height 11
click at [827, 537] on img at bounding box center [822, 643] width 15 height 15
click at [709, 537] on icon at bounding box center [711, 643] width 15 height 15
click at [359, 537] on div "Undo" at bounding box center [361, 643] width 23 height 9
click at [352, 537] on div "Undo" at bounding box center [352, 644] width 55 height 22
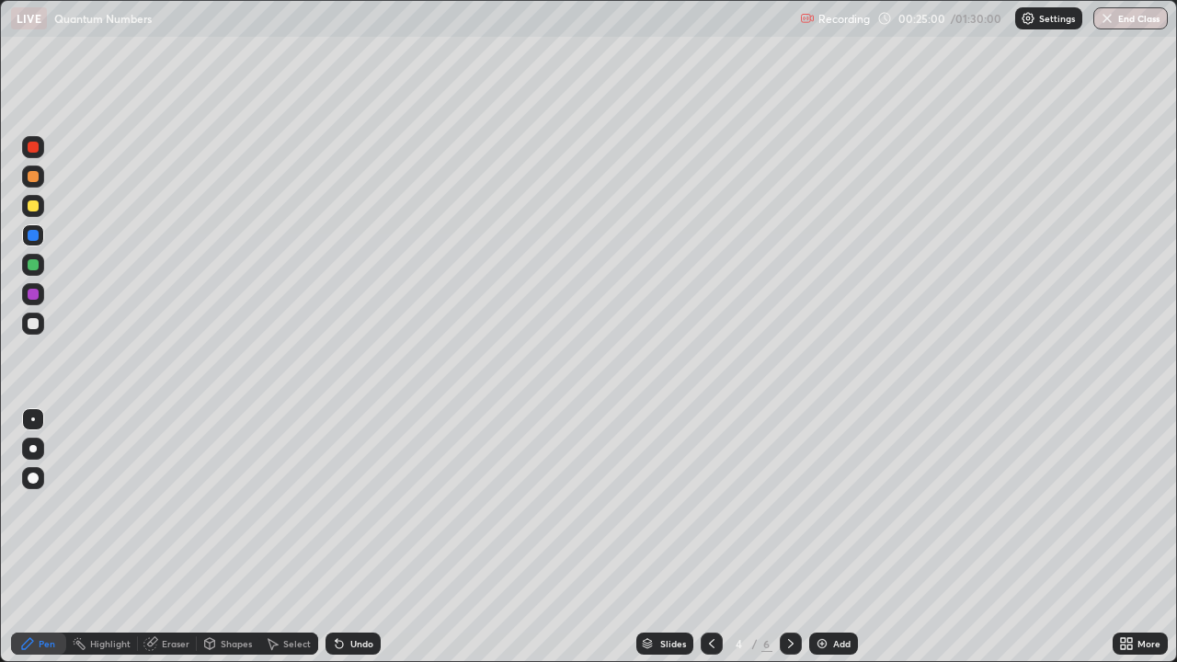
click at [351, 537] on div "Undo" at bounding box center [361, 643] width 23 height 9
click at [345, 537] on div "Undo" at bounding box center [352, 644] width 55 height 22
click at [795, 537] on icon at bounding box center [790, 643] width 15 height 15
click at [30, 156] on div at bounding box center [33, 147] width 22 height 22
click at [35, 269] on div at bounding box center [33, 264] width 11 height 11
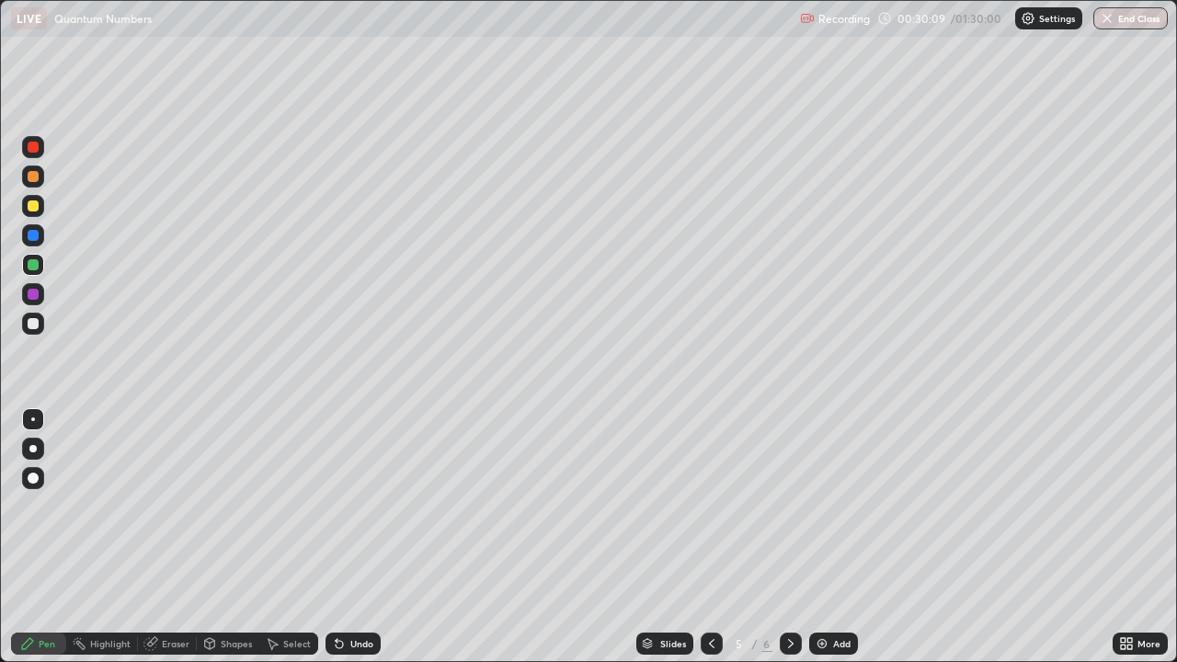
click at [29, 321] on div at bounding box center [33, 323] width 11 height 11
click at [34, 294] on div at bounding box center [33, 294] width 11 height 11
click at [33, 266] on div at bounding box center [33, 264] width 11 height 11
click at [29, 268] on div at bounding box center [33, 264] width 11 height 11
click at [36, 210] on div at bounding box center [33, 205] width 11 height 11
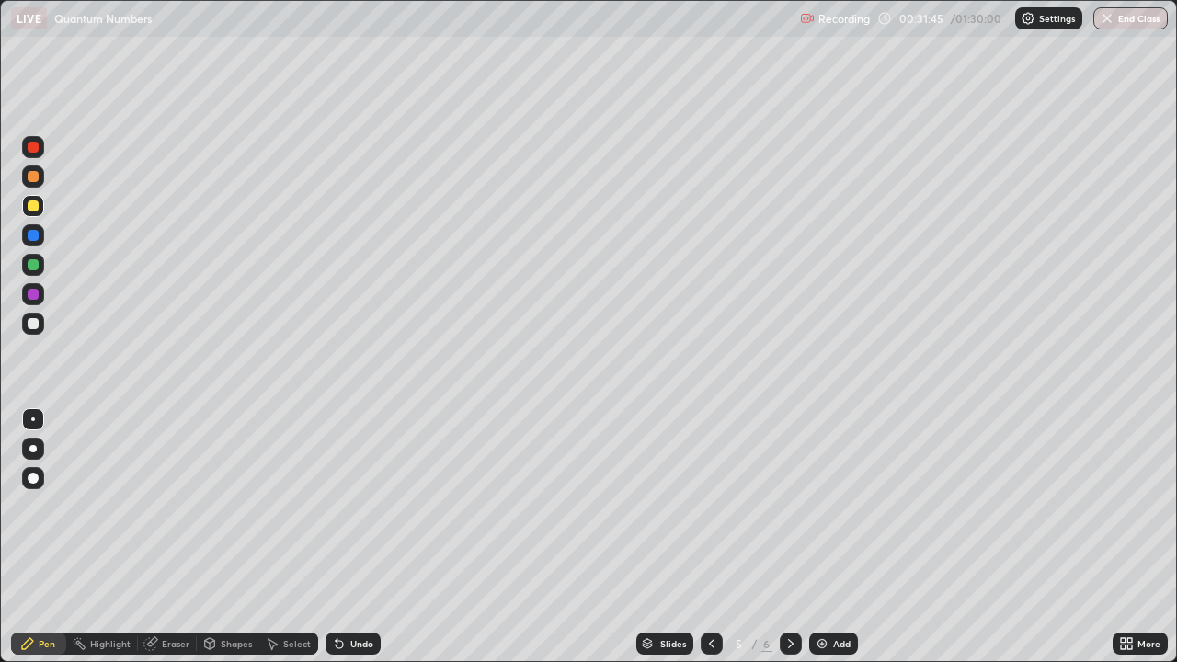
click at [30, 242] on div at bounding box center [33, 235] width 22 height 22
click at [34, 268] on div at bounding box center [33, 264] width 11 height 11
click at [38, 328] on div at bounding box center [33, 324] width 22 height 22
click at [827, 537] on img at bounding box center [822, 643] width 15 height 15
click at [35, 151] on div at bounding box center [33, 147] width 11 height 11
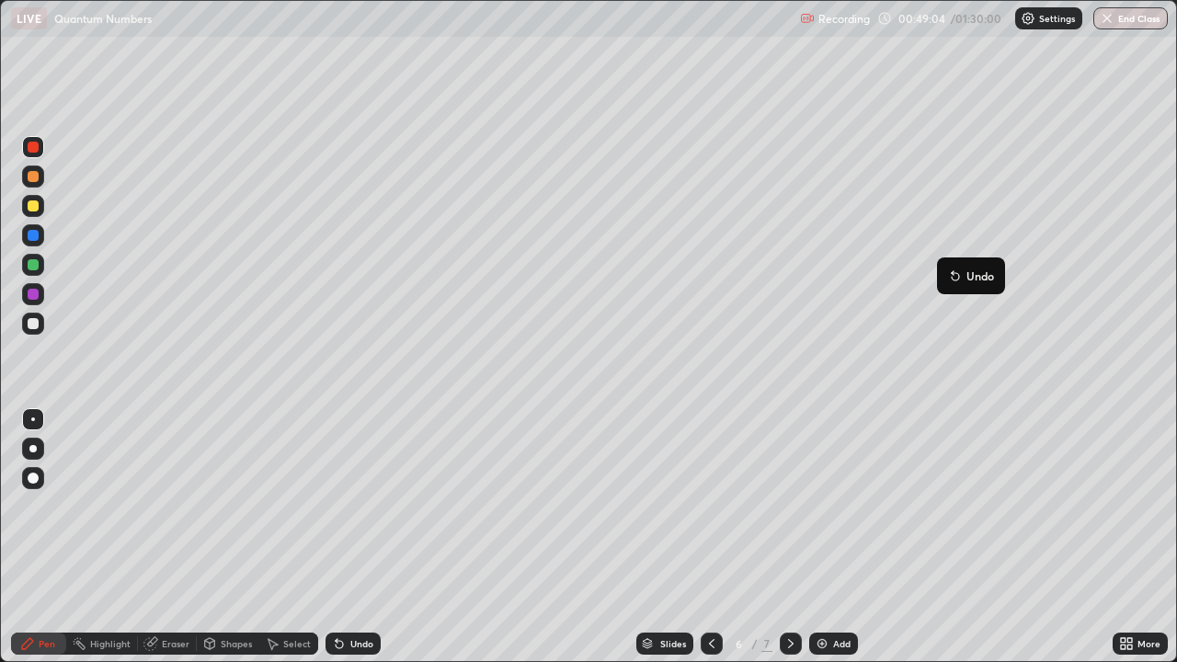
click at [952, 265] on button "Undo" at bounding box center [970, 276] width 53 height 22
click at [710, 537] on icon at bounding box center [711, 643] width 15 height 15
click at [708, 537] on icon at bounding box center [711, 643] width 15 height 15
click at [783, 537] on icon at bounding box center [790, 643] width 15 height 15
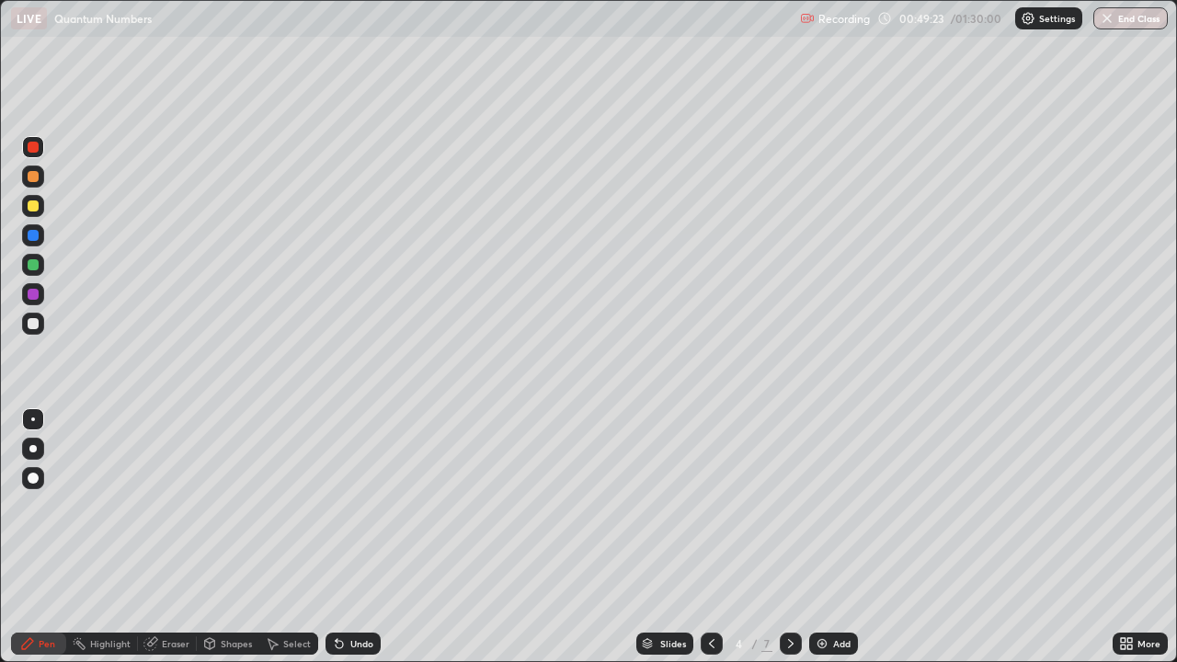
click at [791, 537] on icon at bounding box center [790, 643] width 15 height 15
click at [790, 537] on icon at bounding box center [791, 643] width 6 height 9
click at [33, 328] on div at bounding box center [33, 323] width 11 height 11
click at [29, 328] on div at bounding box center [33, 324] width 22 height 22
click at [32, 328] on div at bounding box center [33, 323] width 11 height 11
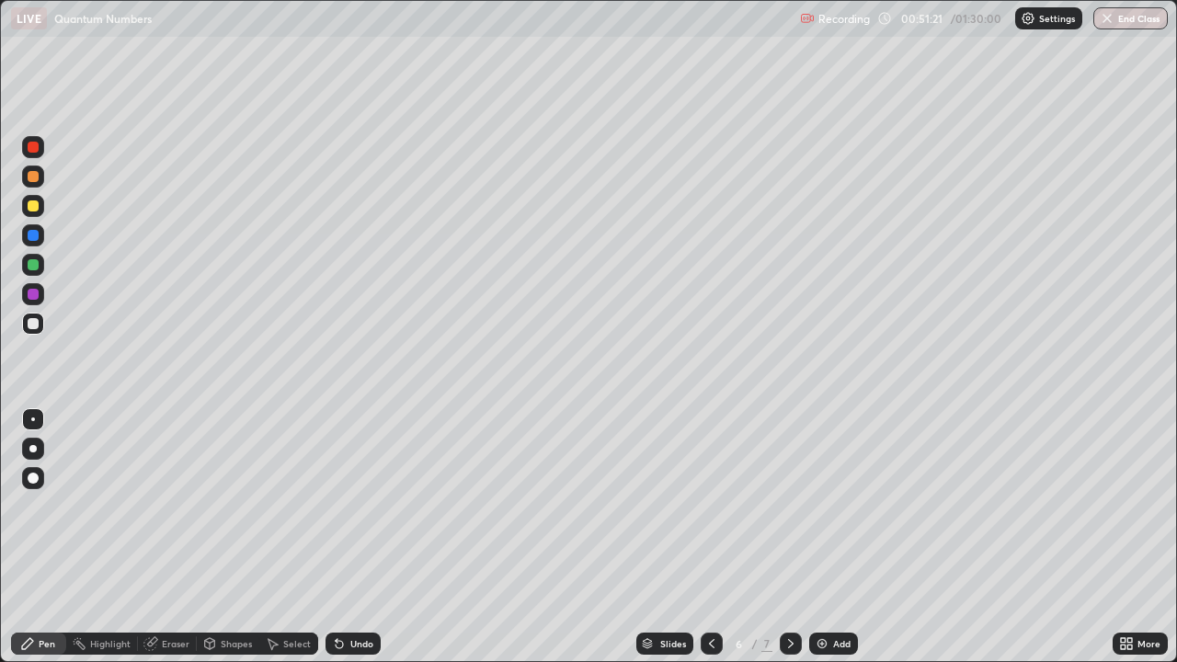
click at [24, 264] on div at bounding box center [33, 265] width 22 height 22
click at [827, 537] on img at bounding box center [822, 643] width 15 height 15
click at [711, 537] on icon at bounding box center [711, 643] width 15 height 15
click at [792, 537] on div at bounding box center [791, 644] width 22 height 22
click at [333, 225] on button "Undo" at bounding box center [349, 235] width 53 height 22
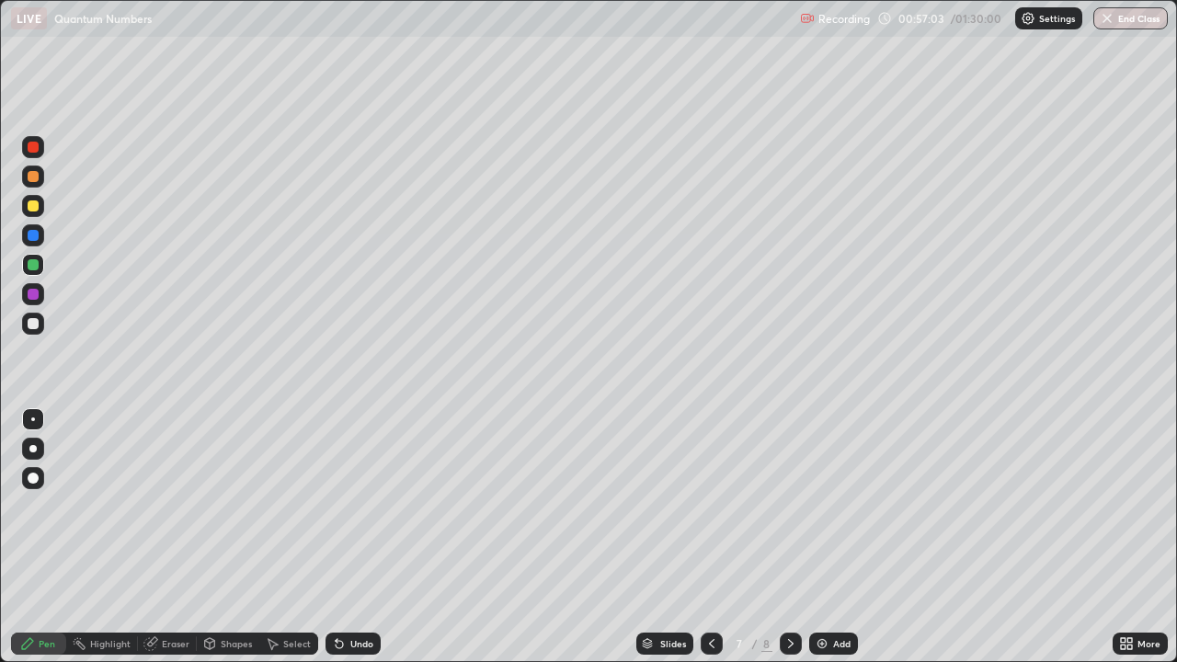
click at [32, 325] on div at bounding box center [33, 323] width 11 height 11
click at [43, 264] on div at bounding box center [33, 265] width 22 height 22
click at [33, 291] on div at bounding box center [33, 294] width 11 height 11
click at [789, 537] on icon at bounding box center [790, 643] width 15 height 15
click at [42, 152] on div at bounding box center [33, 147] width 22 height 22
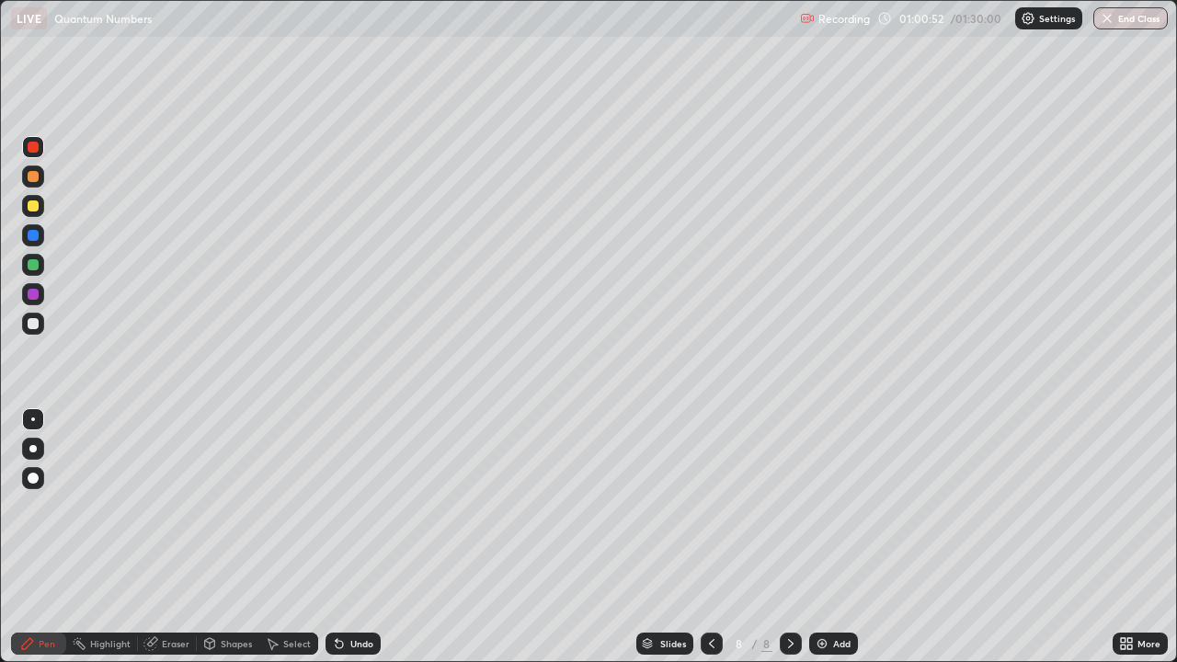
click at [41, 180] on div at bounding box center [33, 176] width 22 height 22
click at [32, 207] on div at bounding box center [33, 205] width 11 height 11
click at [35, 333] on div at bounding box center [33, 324] width 22 height 22
click at [168, 537] on div "Eraser" at bounding box center [176, 643] width 28 height 9
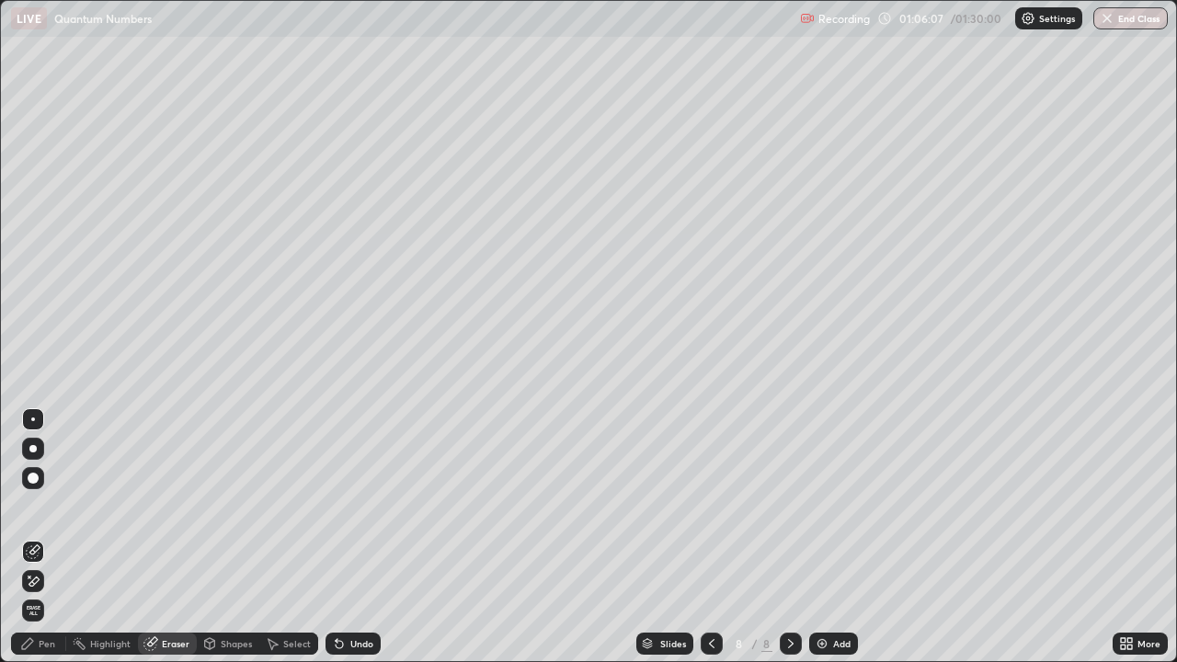
click at [41, 537] on div "Pen" at bounding box center [47, 643] width 17 height 9
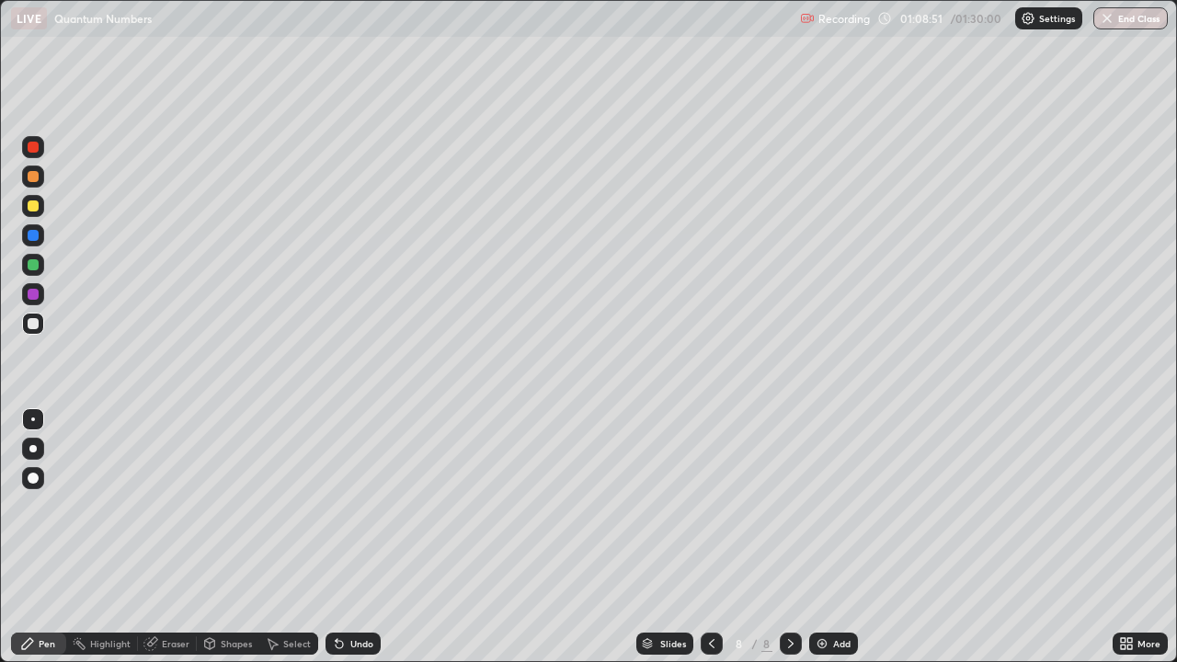
click at [31, 297] on div at bounding box center [33, 294] width 11 height 11
click at [833, 537] on div "Add" at bounding box center [841, 643] width 17 height 9
click at [30, 323] on div at bounding box center [33, 323] width 11 height 11
click at [27, 537] on div at bounding box center [32, 515] width 29 height 221
click at [31, 537] on div at bounding box center [32, 515] width 29 height 221
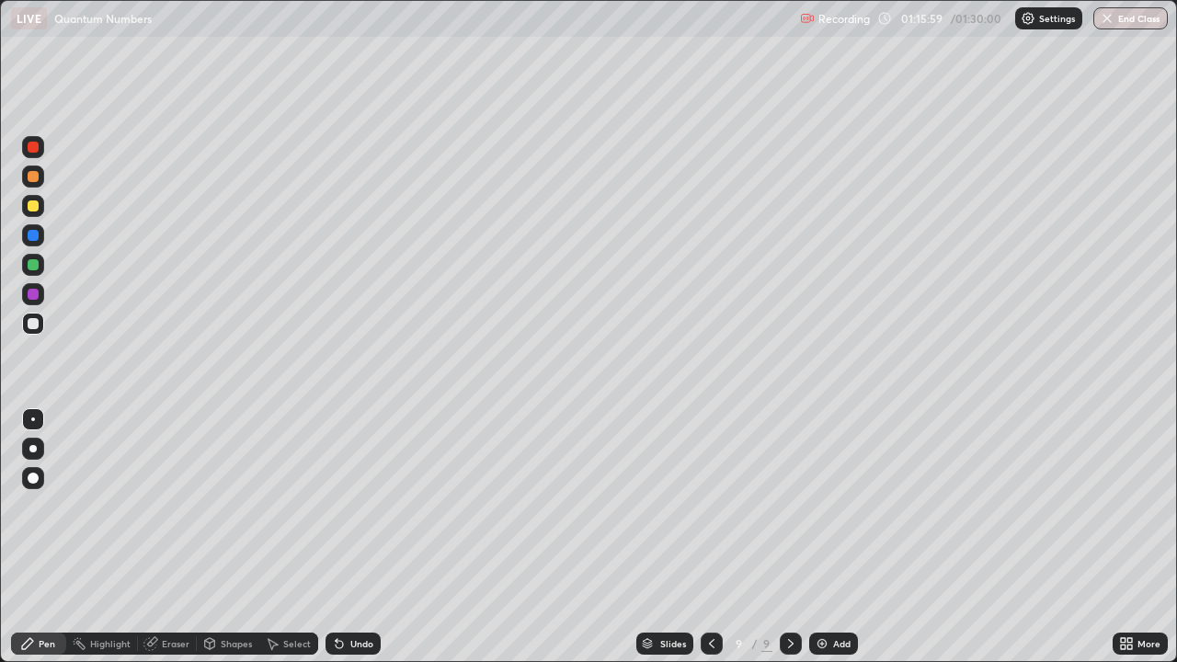
click at [353, 537] on div "Undo" at bounding box center [361, 643] width 23 height 9
click at [356, 537] on div "Undo" at bounding box center [352, 644] width 55 height 22
click at [351, 537] on div "Undo" at bounding box center [352, 644] width 55 height 22
click at [1119, 14] on button "End Class" at bounding box center [1130, 18] width 74 height 22
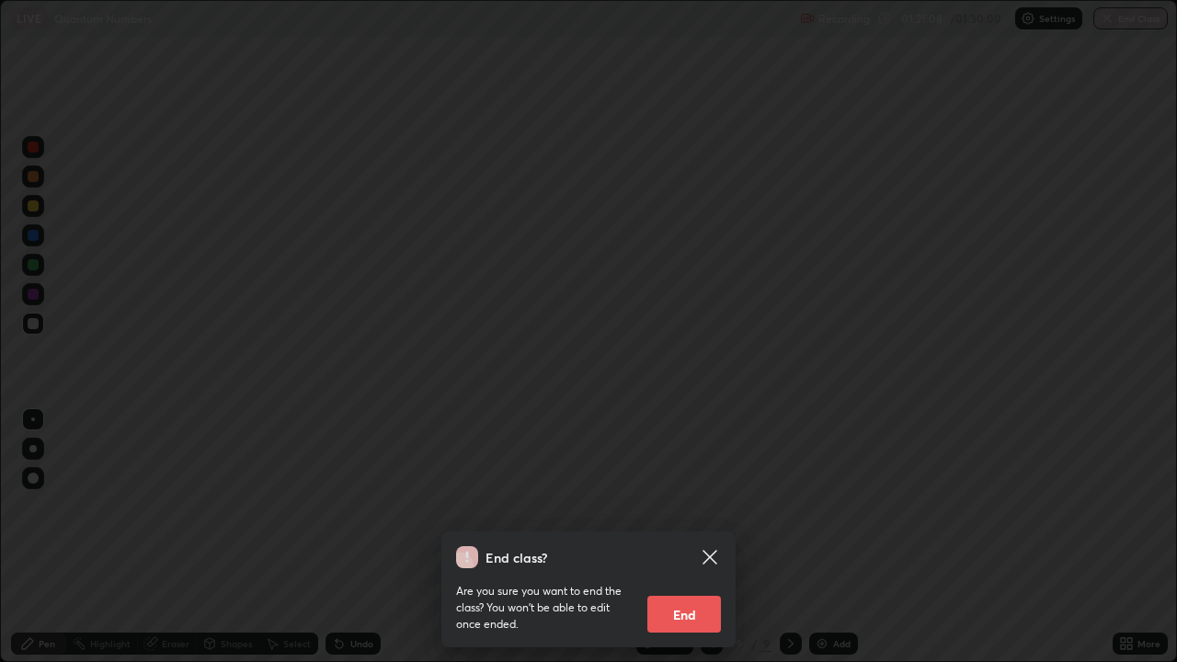
click at [659, 502] on div "End class? Are you sure you want to end the class? You won’t be able to edit on…" at bounding box center [588, 331] width 1177 height 662
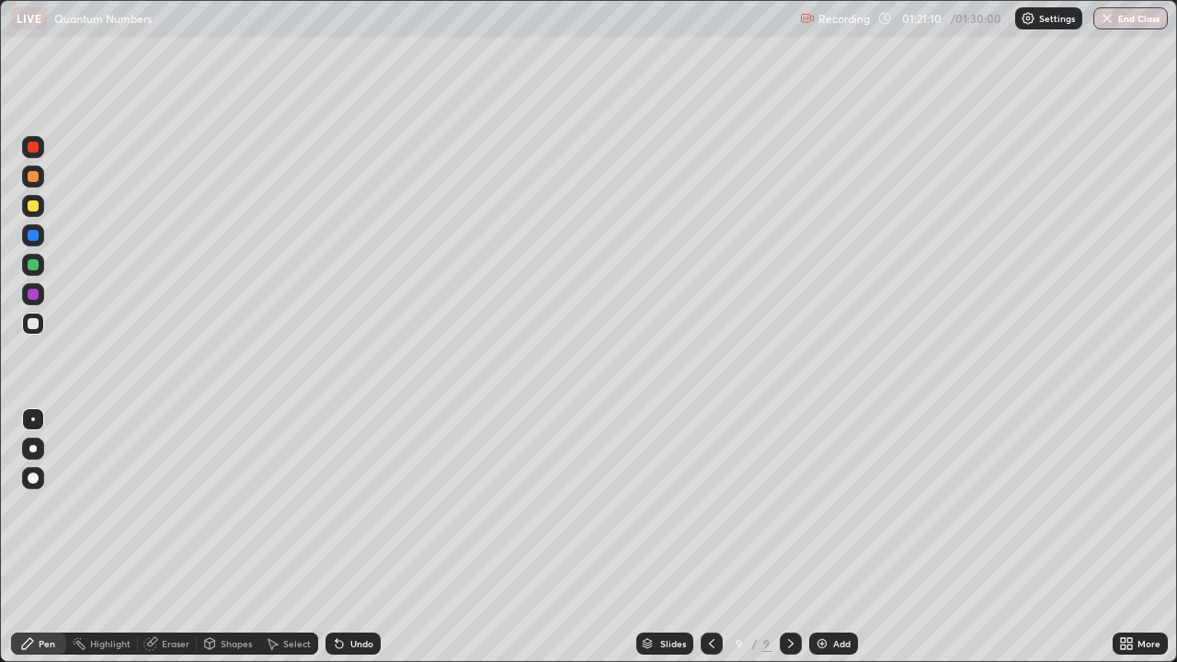
click at [1119, 24] on button "End Class" at bounding box center [1130, 18] width 74 height 22
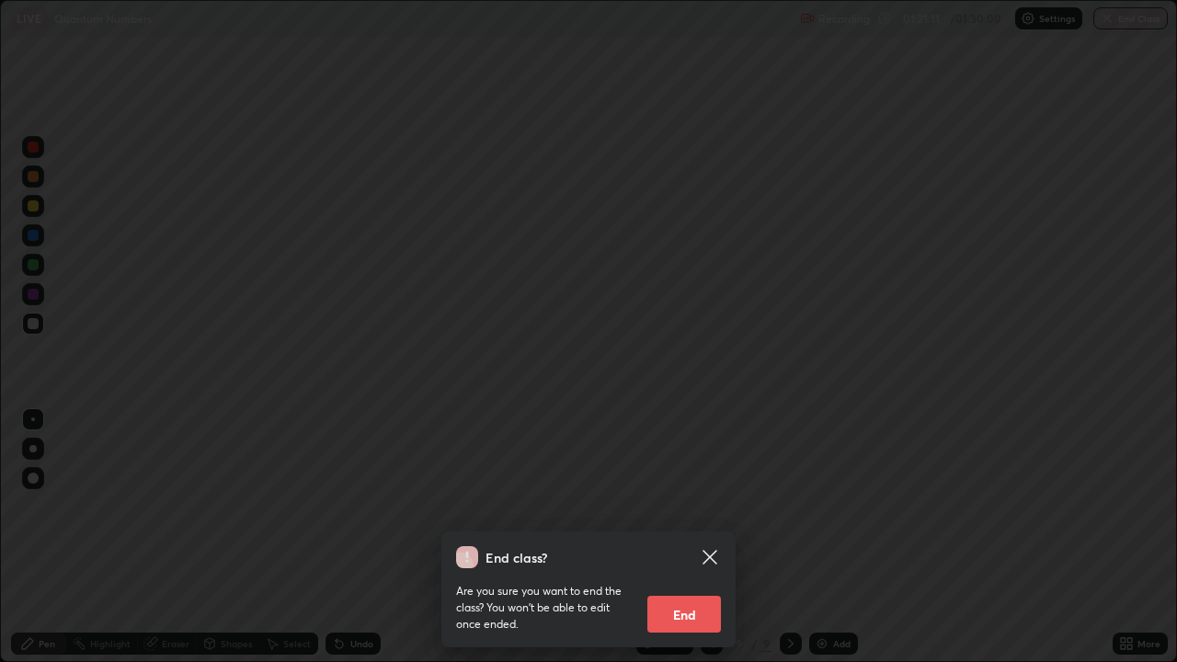
click at [687, 537] on button "End" at bounding box center [684, 614] width 74 height 37
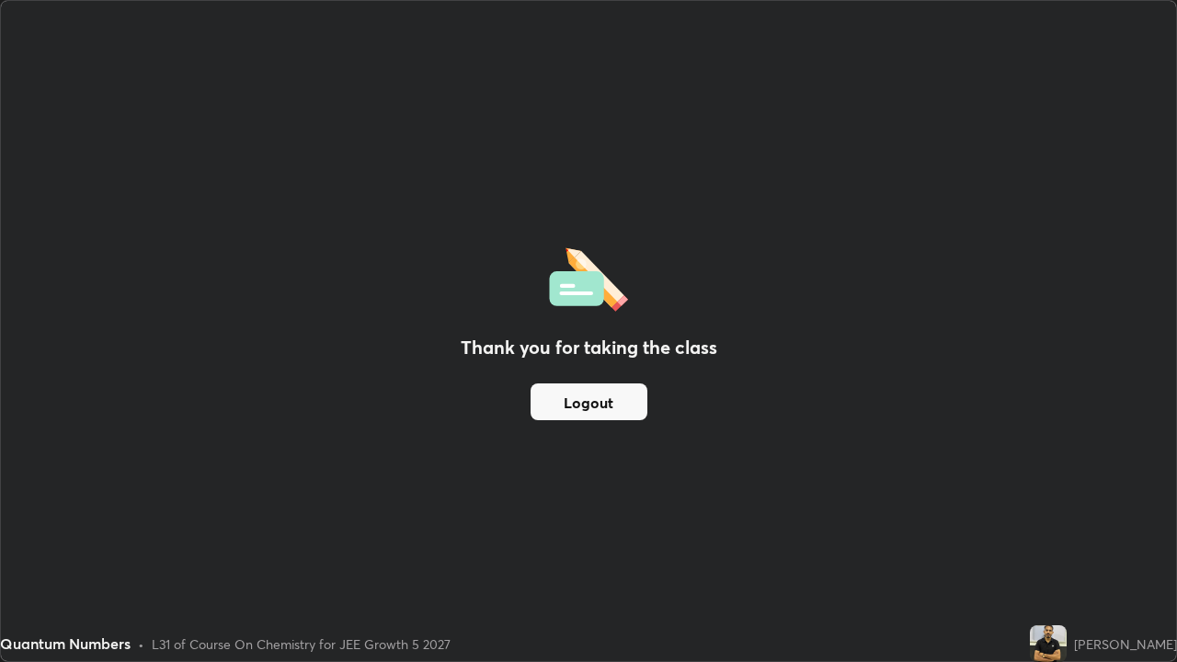
click at [620, 397] on button "Logout" at bounding box center [588, 401] width 117 height 37
